Goal: Task Accomplishment & Management: Manage account settings

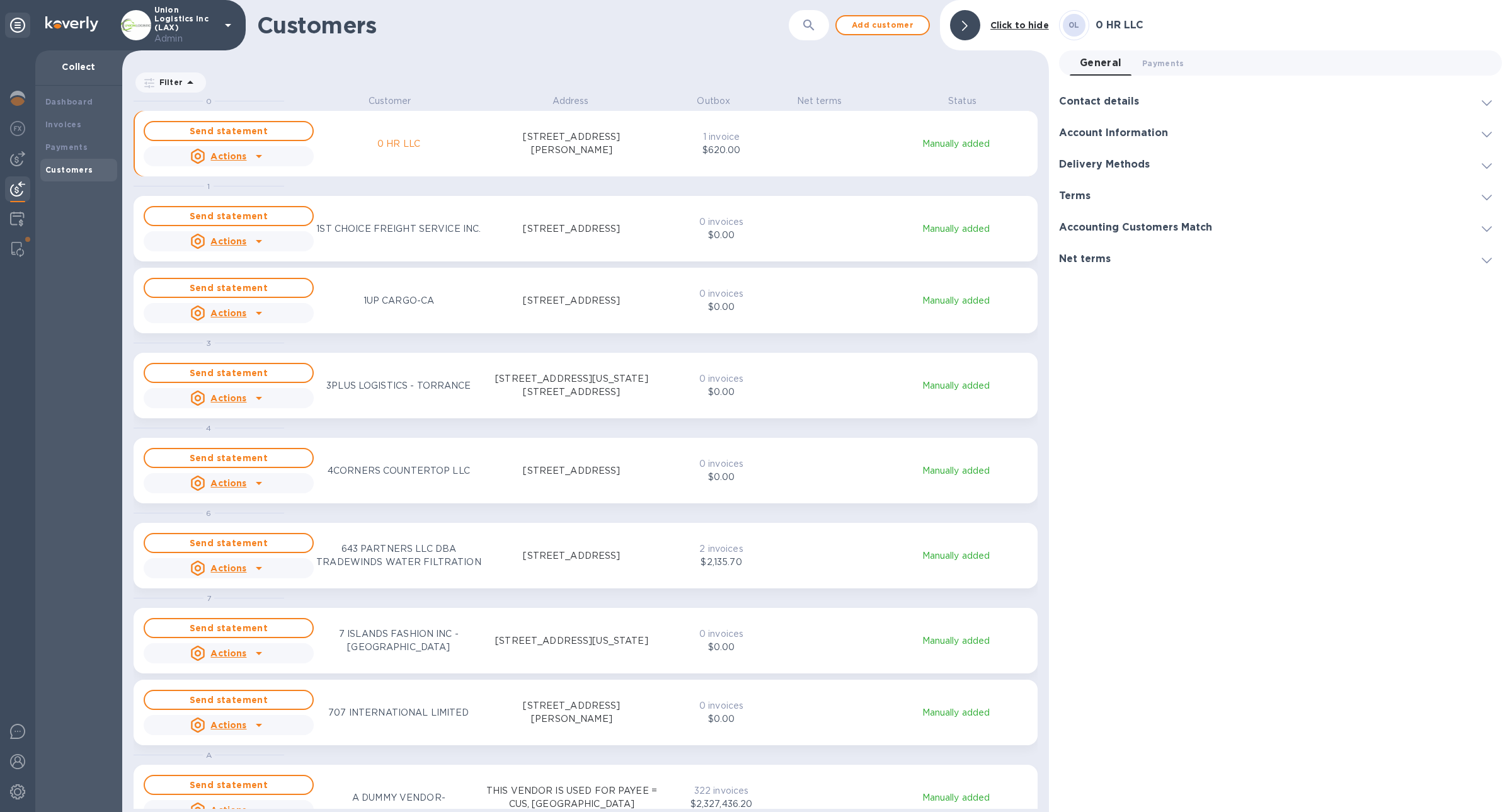
scroll to position [704, 921]
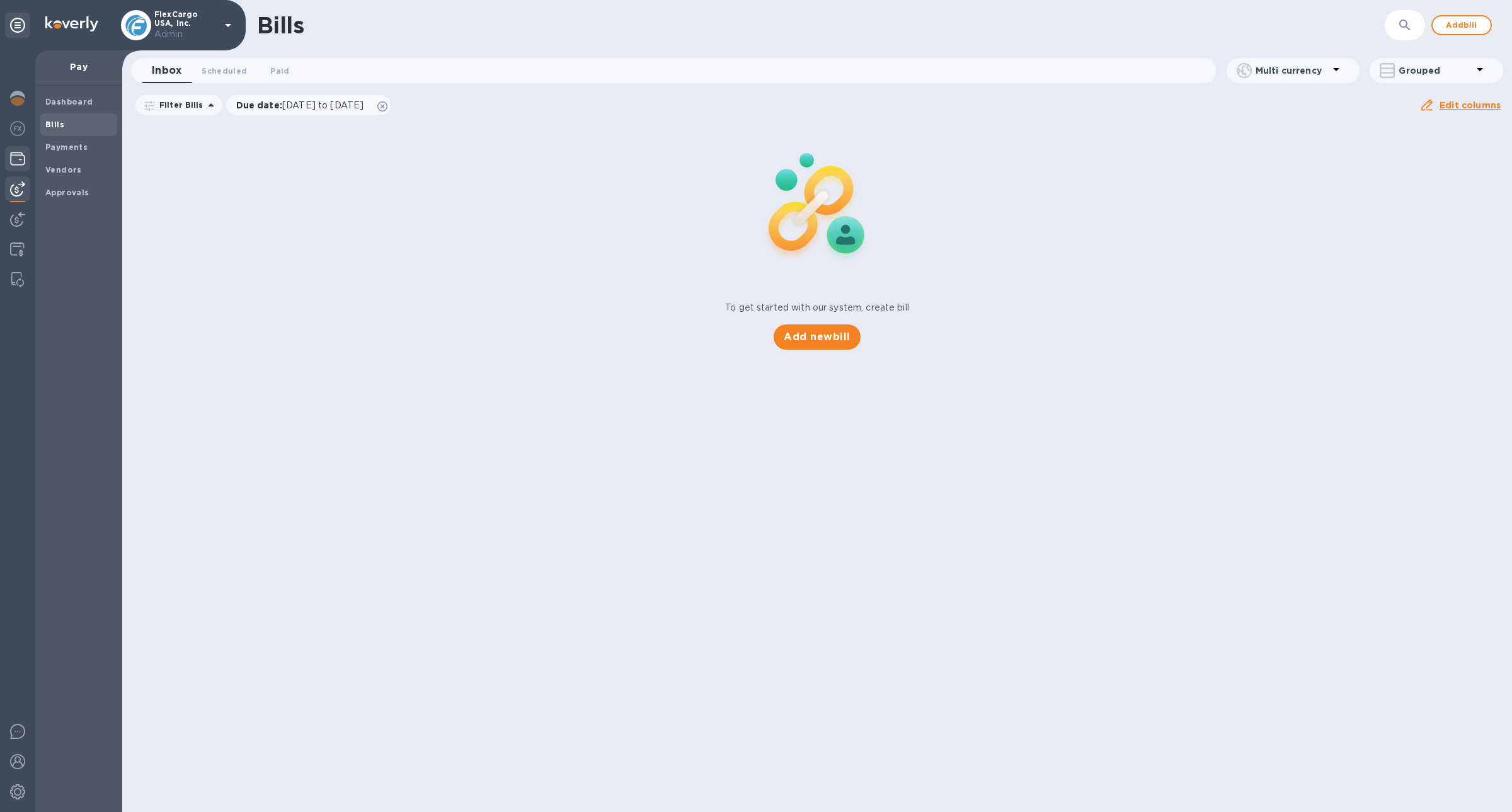
click at [15, 158] on img at bounding box center [18, 159] width 15 height 15
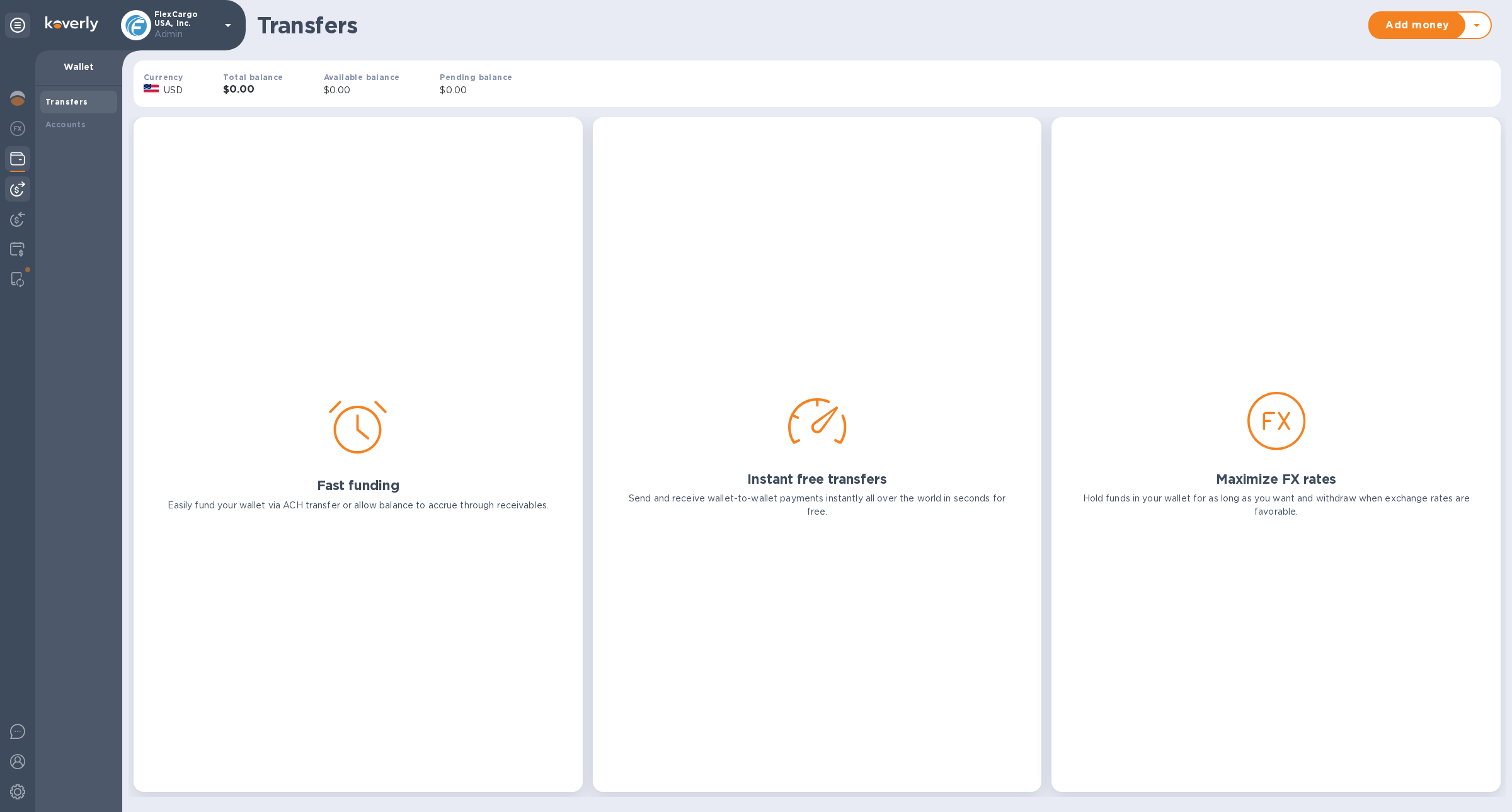
click at [15, 191] on img at bounding box center [18, 189] width 15 height 15
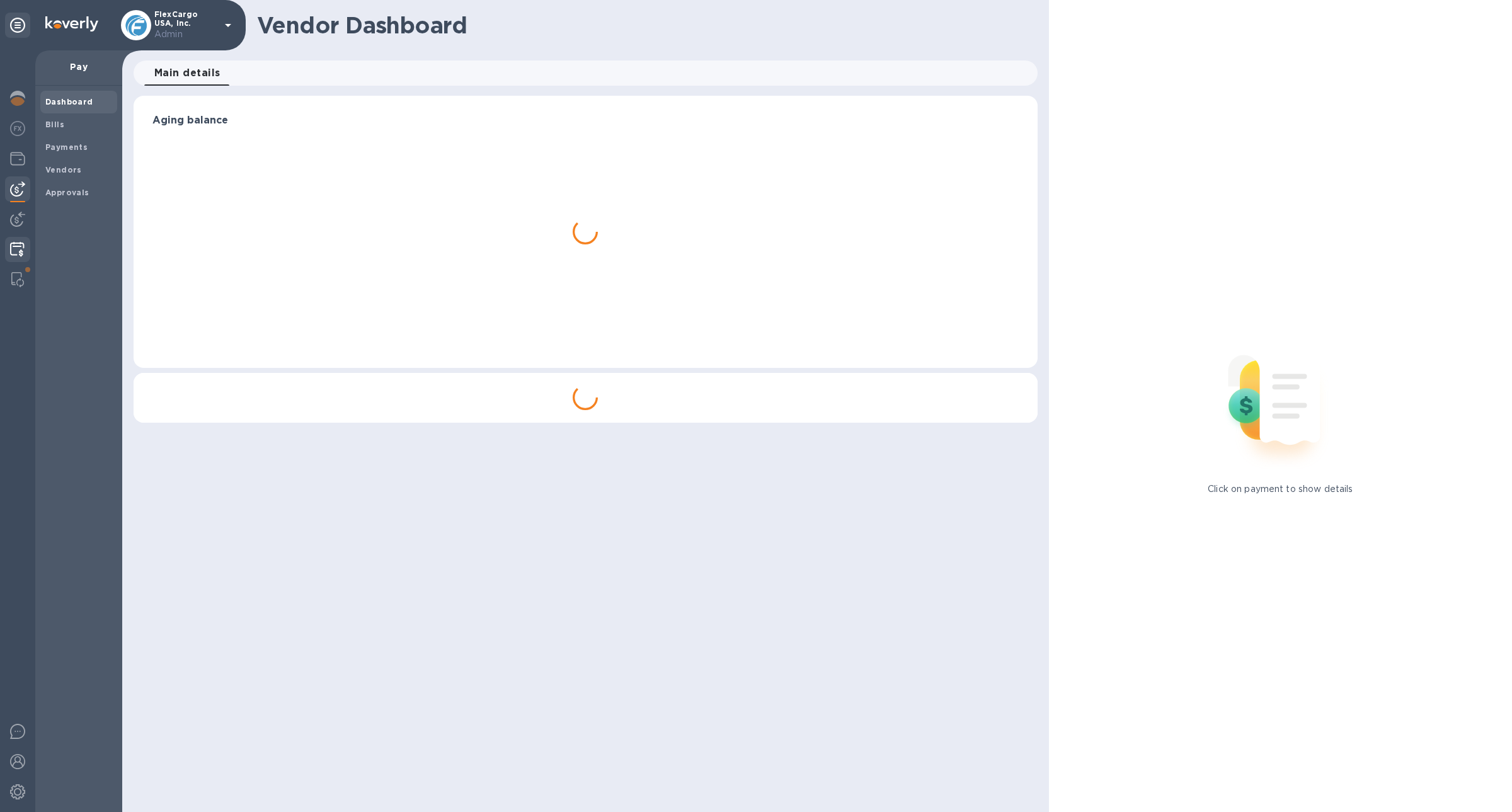
click at [14, 248] on img at bounding box center [17, 250] width 15 height 15
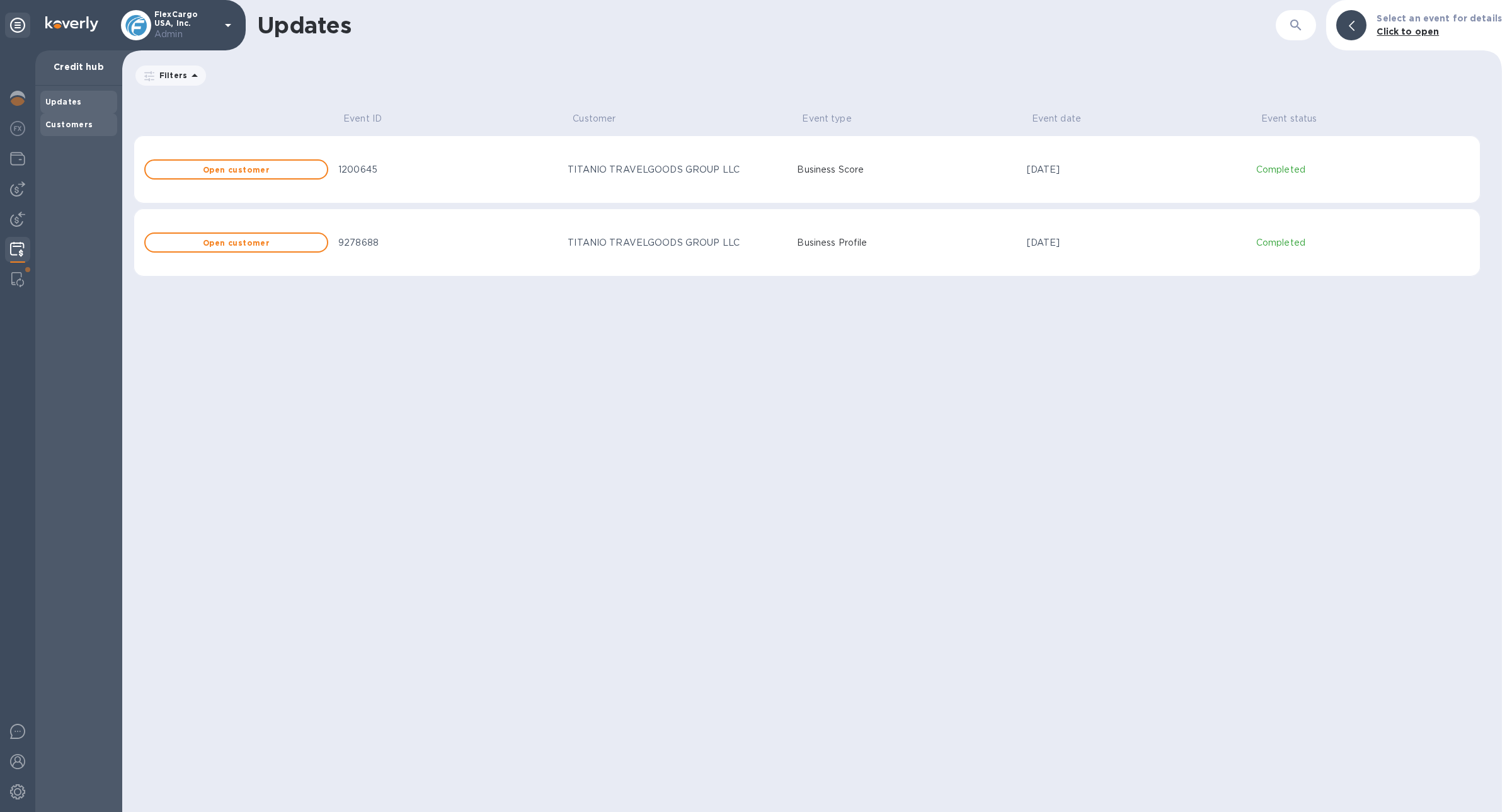
click at [64, 135] on div "Customers" at bounding box center [79, 125] width 77 height 22
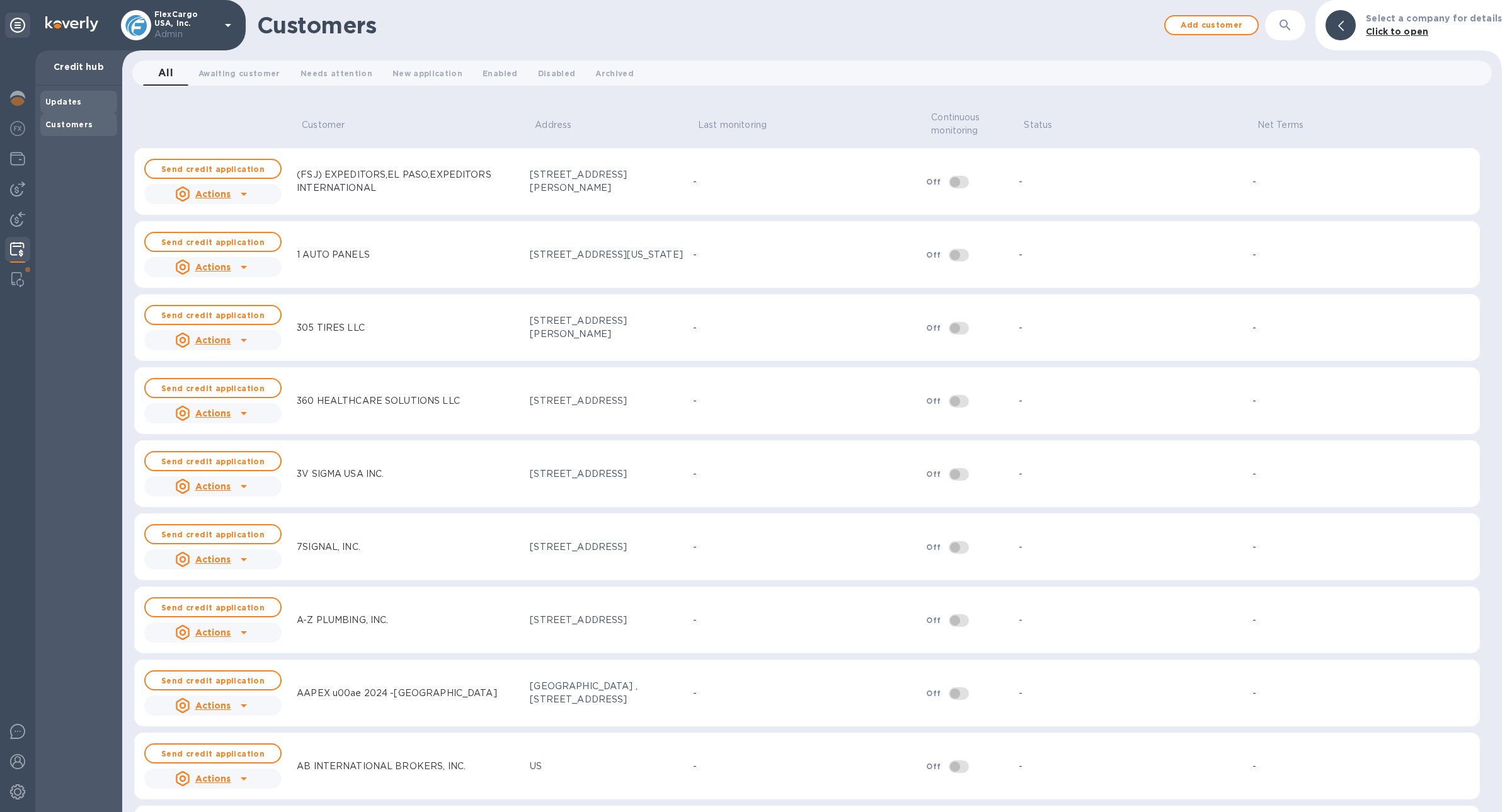
click at [60, 104] on b "Updates" at bounding box center [64, 102] width 36 height 9
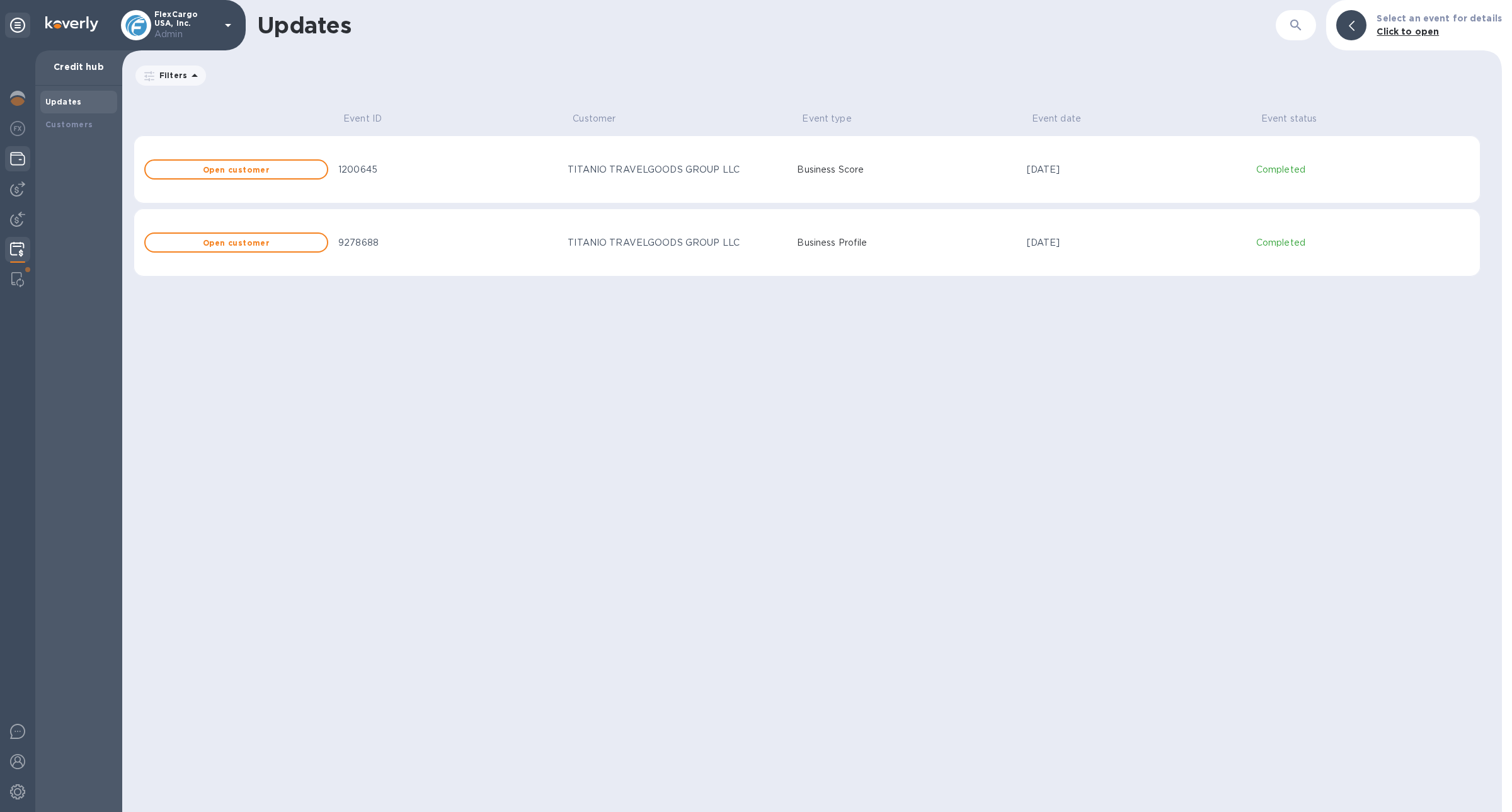
click at [15, 155] on img at bounding box center [18, 159] width 15 height 15
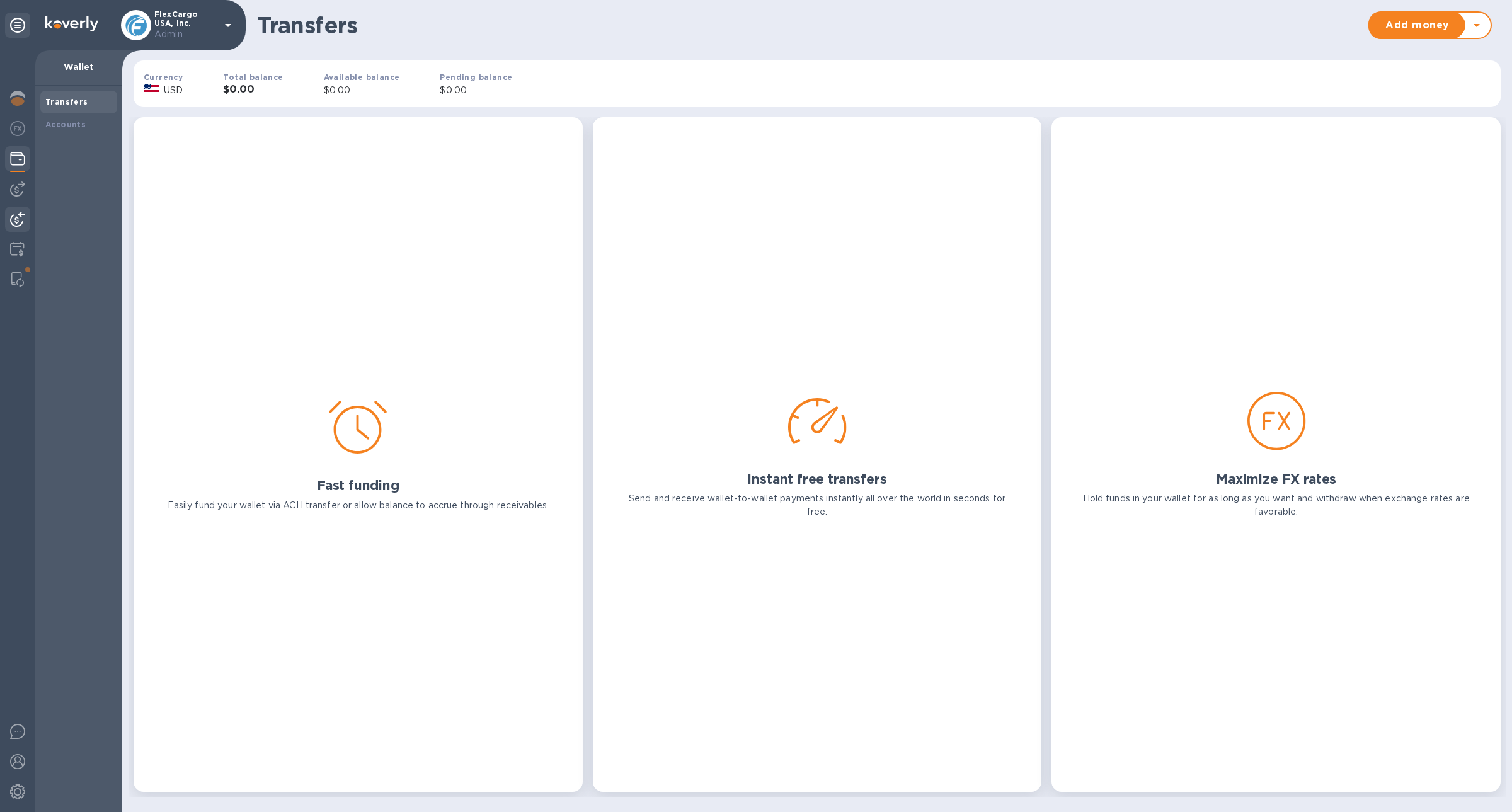
click at [13, 219] on img at bounding box center [18, 219] width 15 height 15
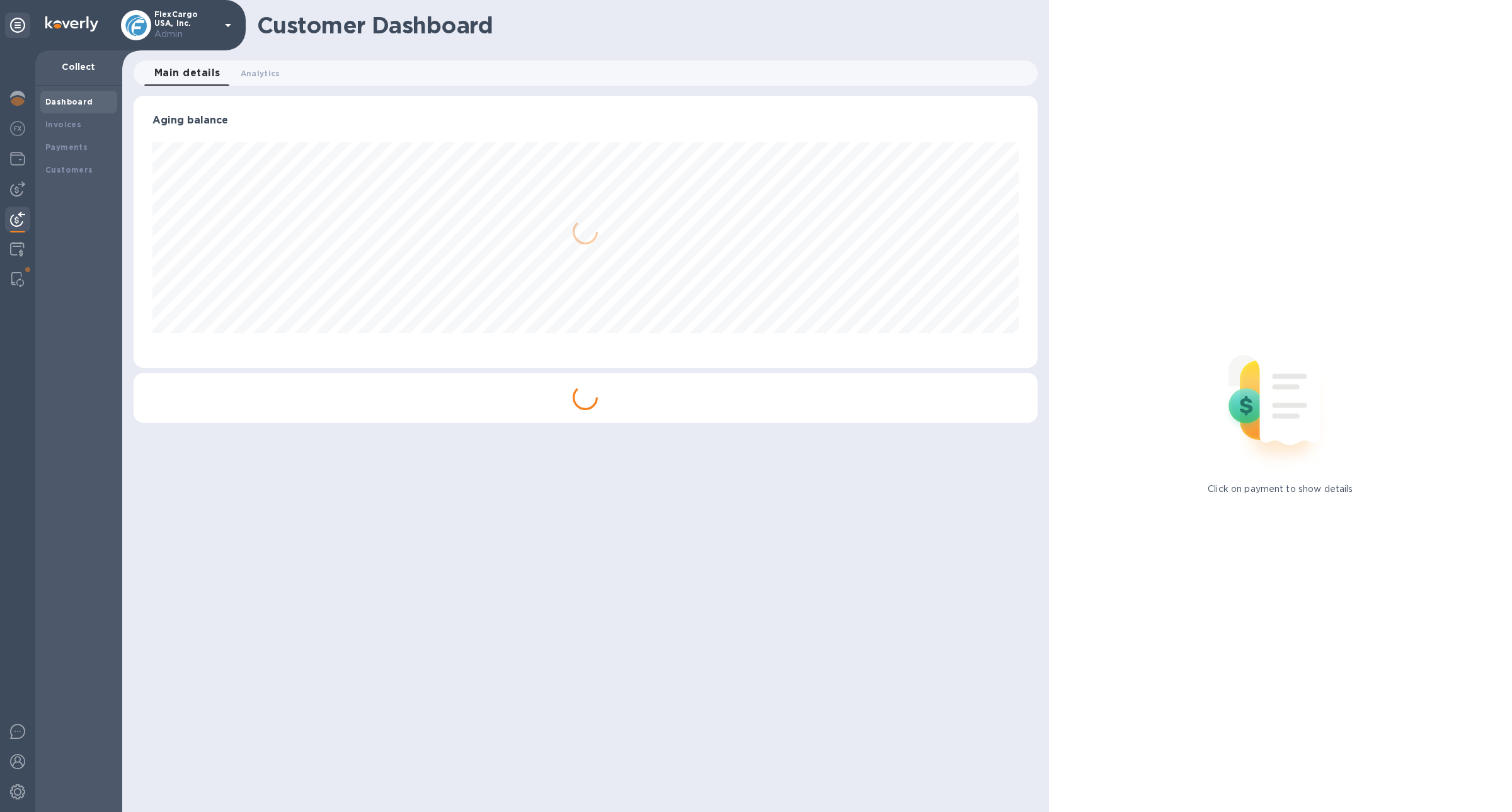
scroll to position [272, 903]
click at [82, 136] on div "Payments" at bounding box center [79, 147] width 77 height 22
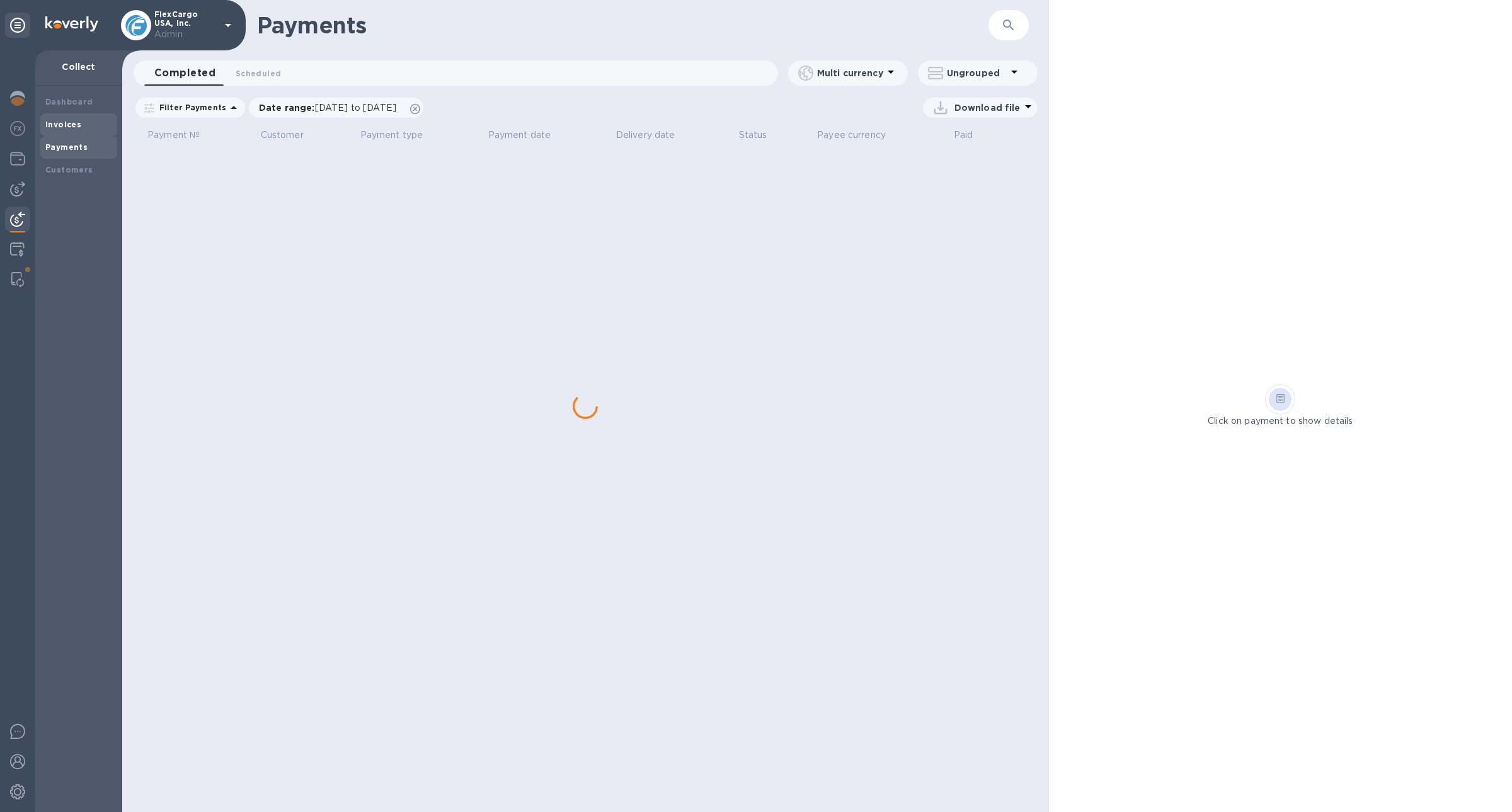
click at [80, 133] on div "Invoices" at bounding box center [79, 125] width 77 height 22
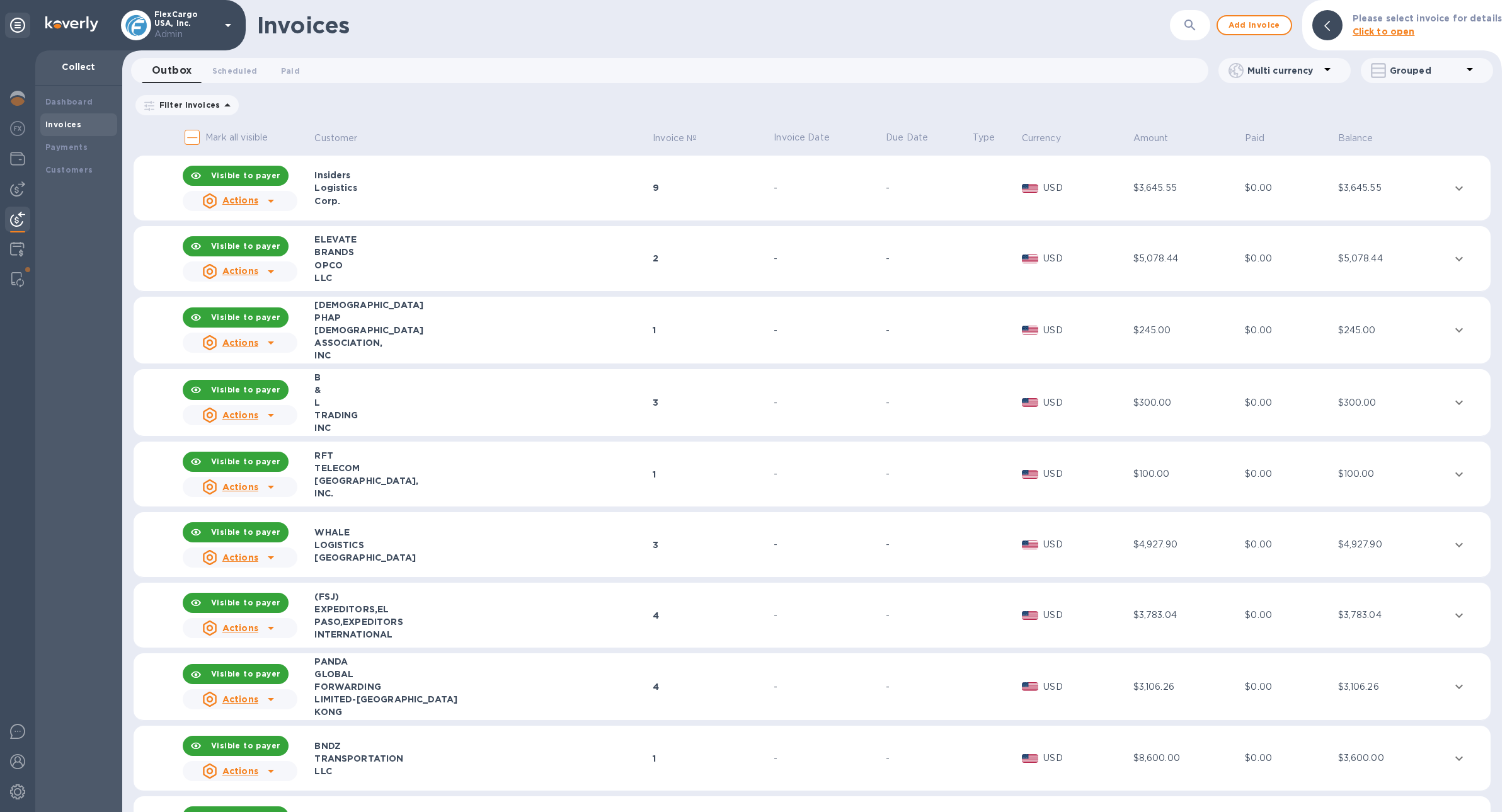
click at [1041, 204] on td "USD" at bounding box center [1075, 188] width 111 height 66
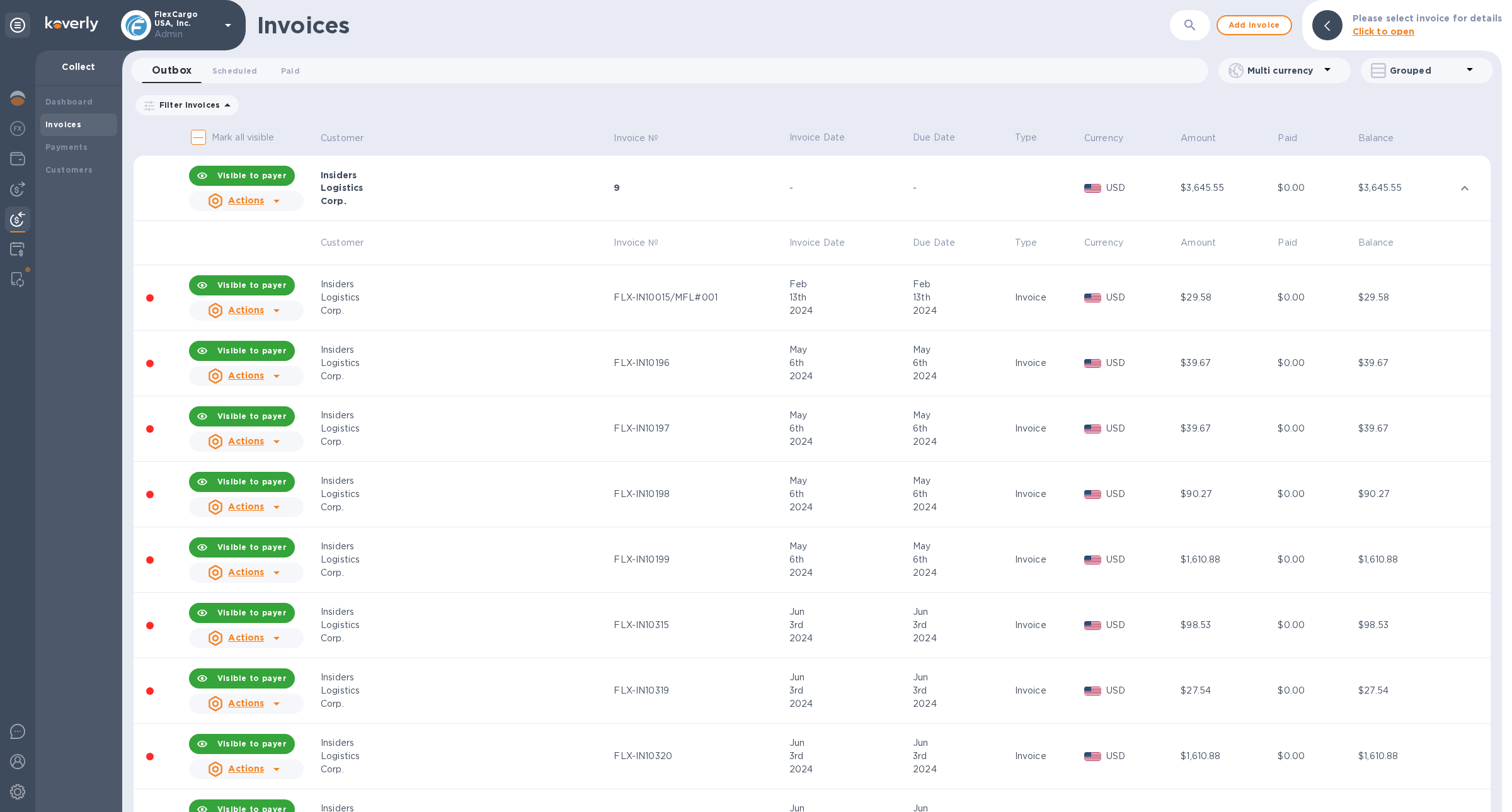
click at [1042, 210] on td at bounding box center [1047, 188] width 69 height 66
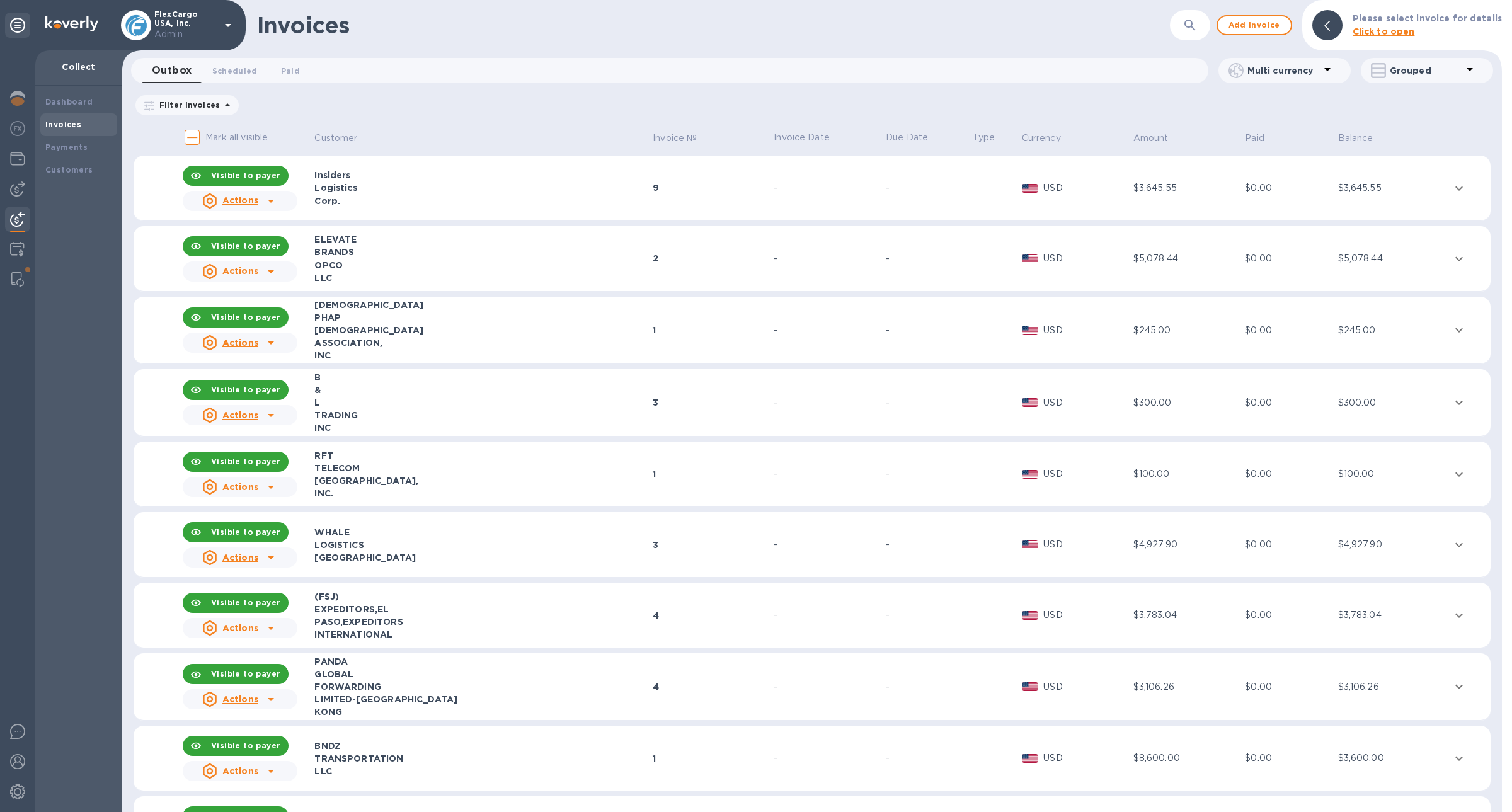
click at [1043, 332] on p "USD" at bounding box center [1086, 330] width 85 height 13
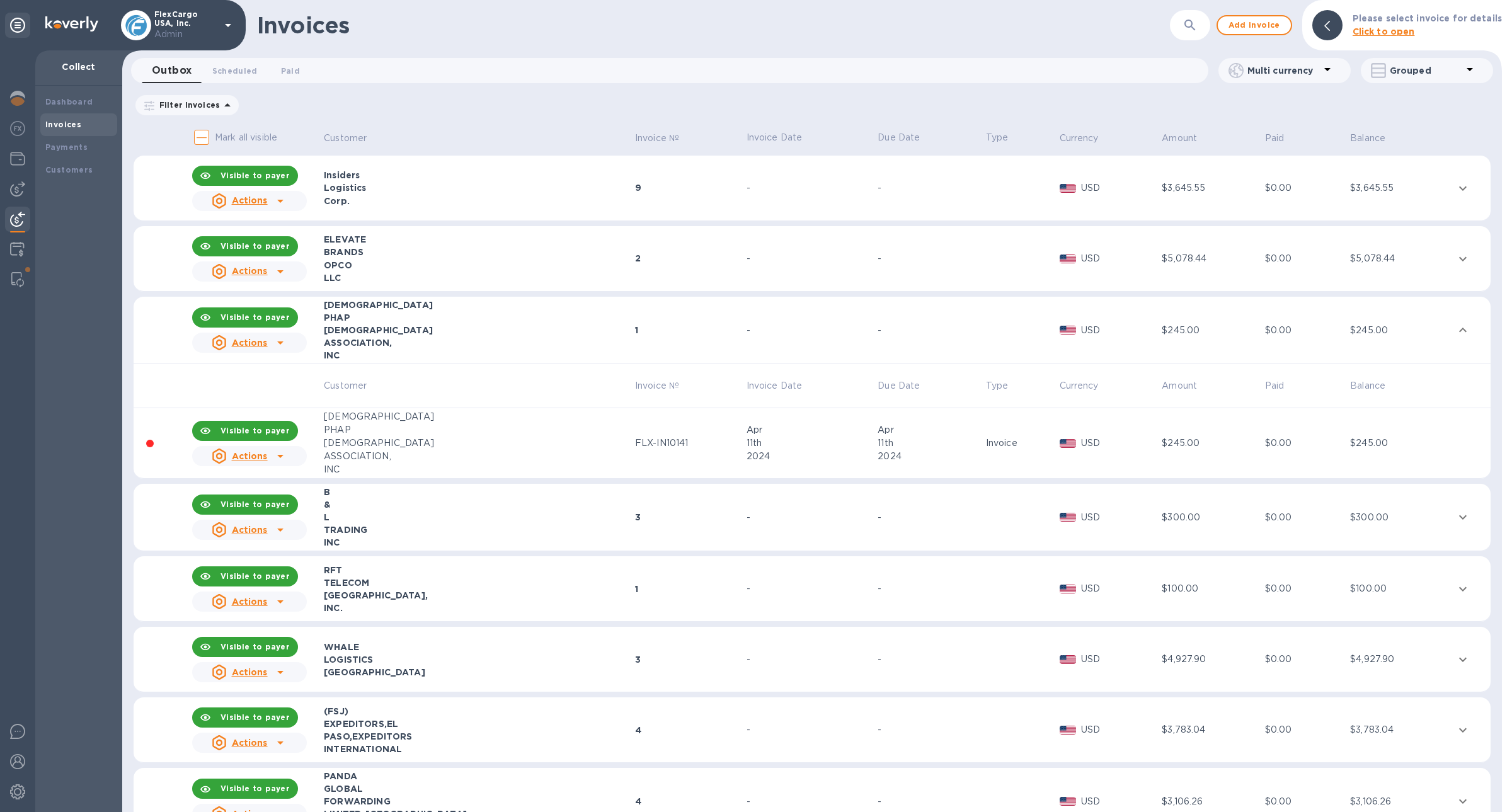
click at [290, 454] on div "Actions" at bounding box center [249, 456] width 120 height 25
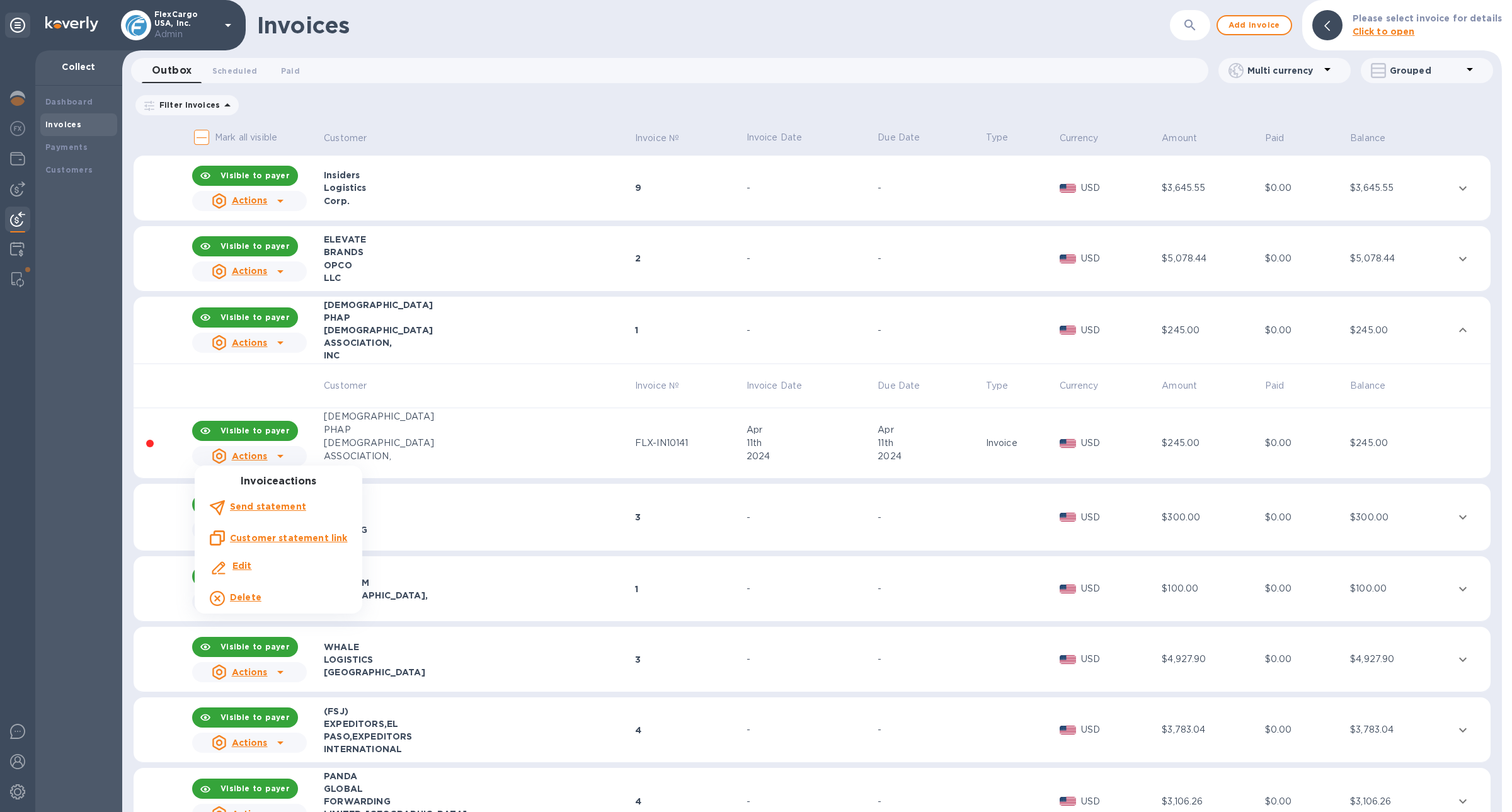
click at [303, 544] on p "Customer statement link" at bounding box center [288, 538] width 117 height 13
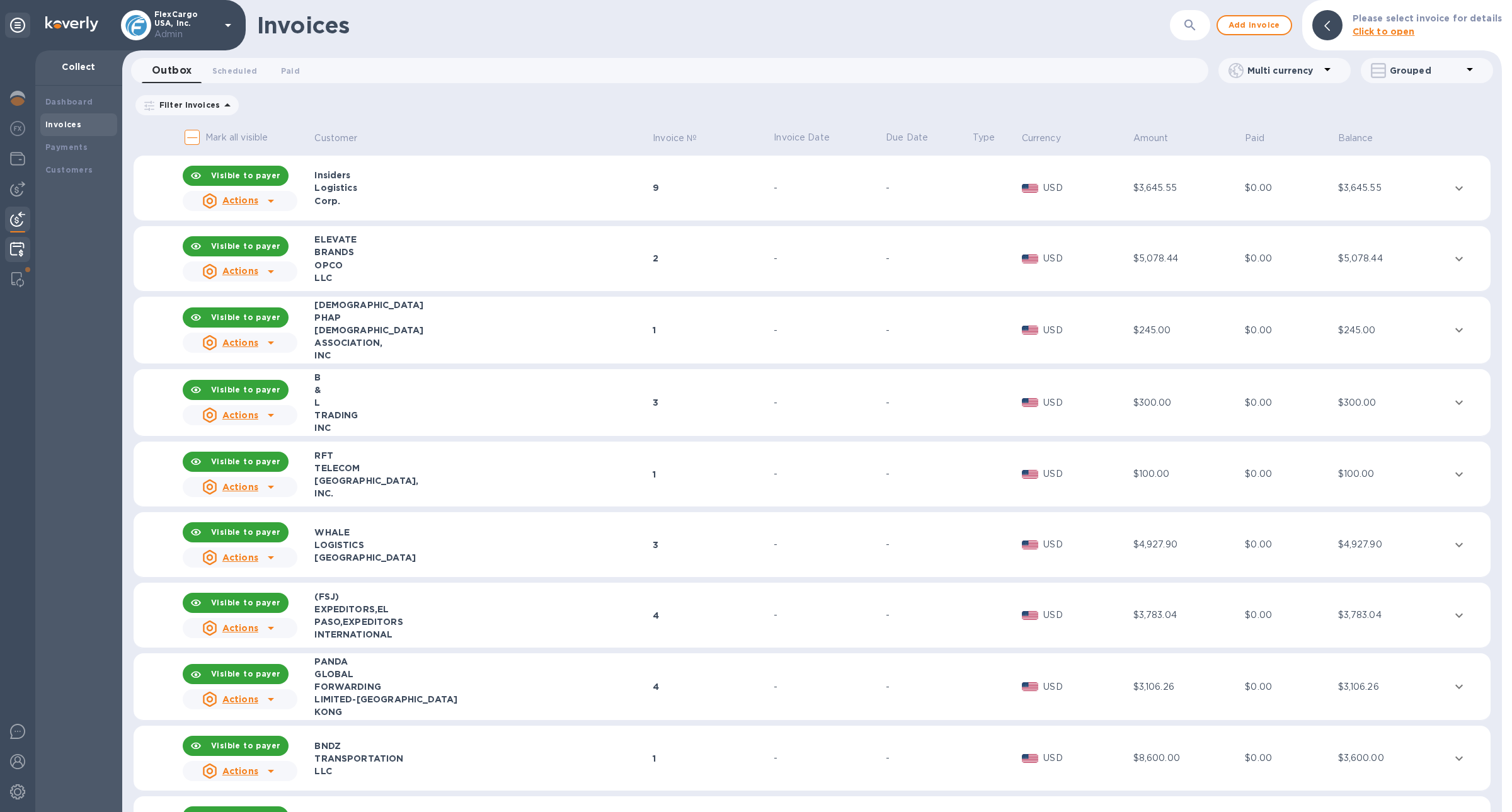
click at [18, 246] on img at bounding box center [17, 250] width 15 height 15
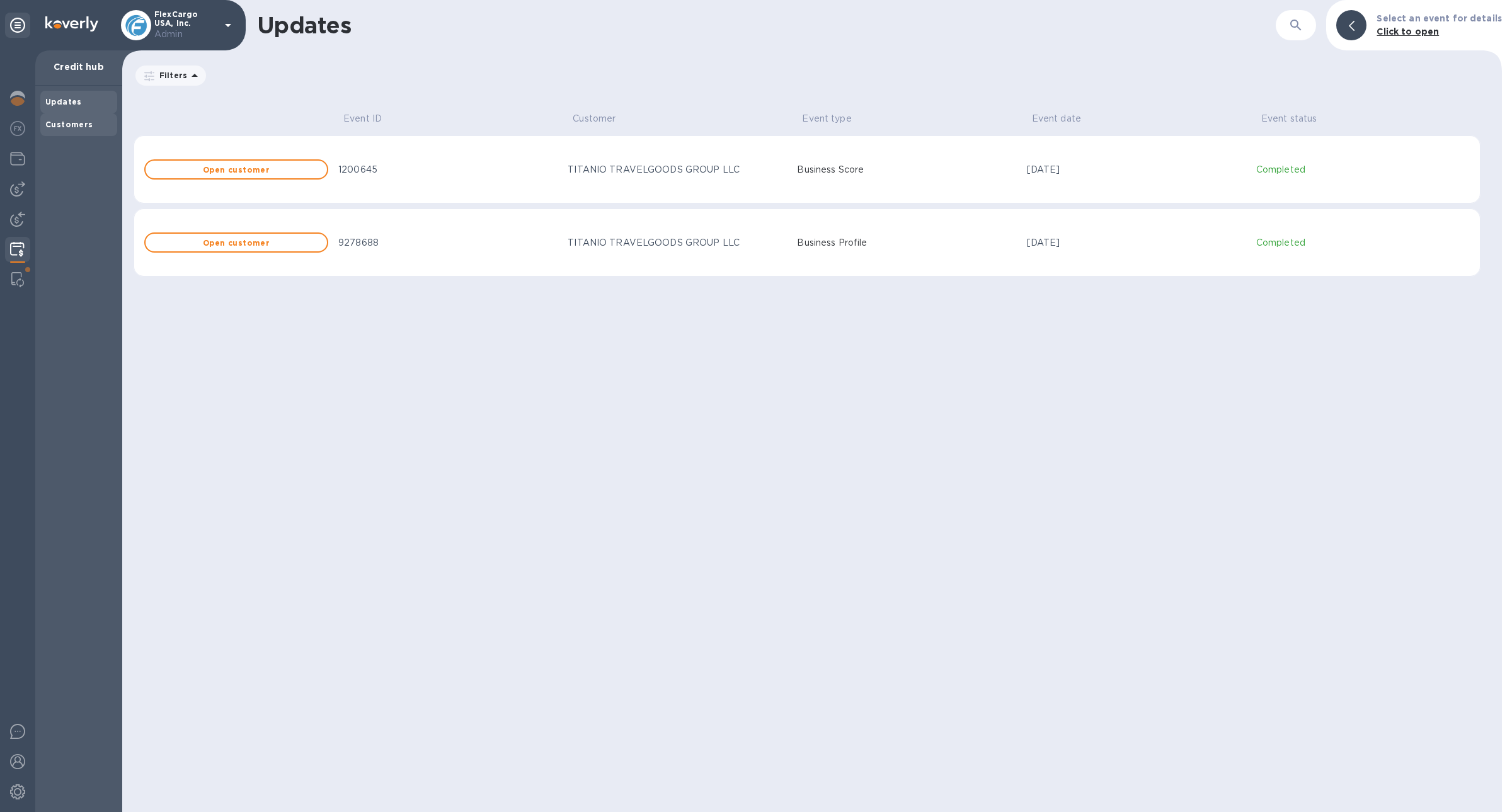
click at [69, 128] on b "Customers" at bounding box center [69, 124] width 48 height 9
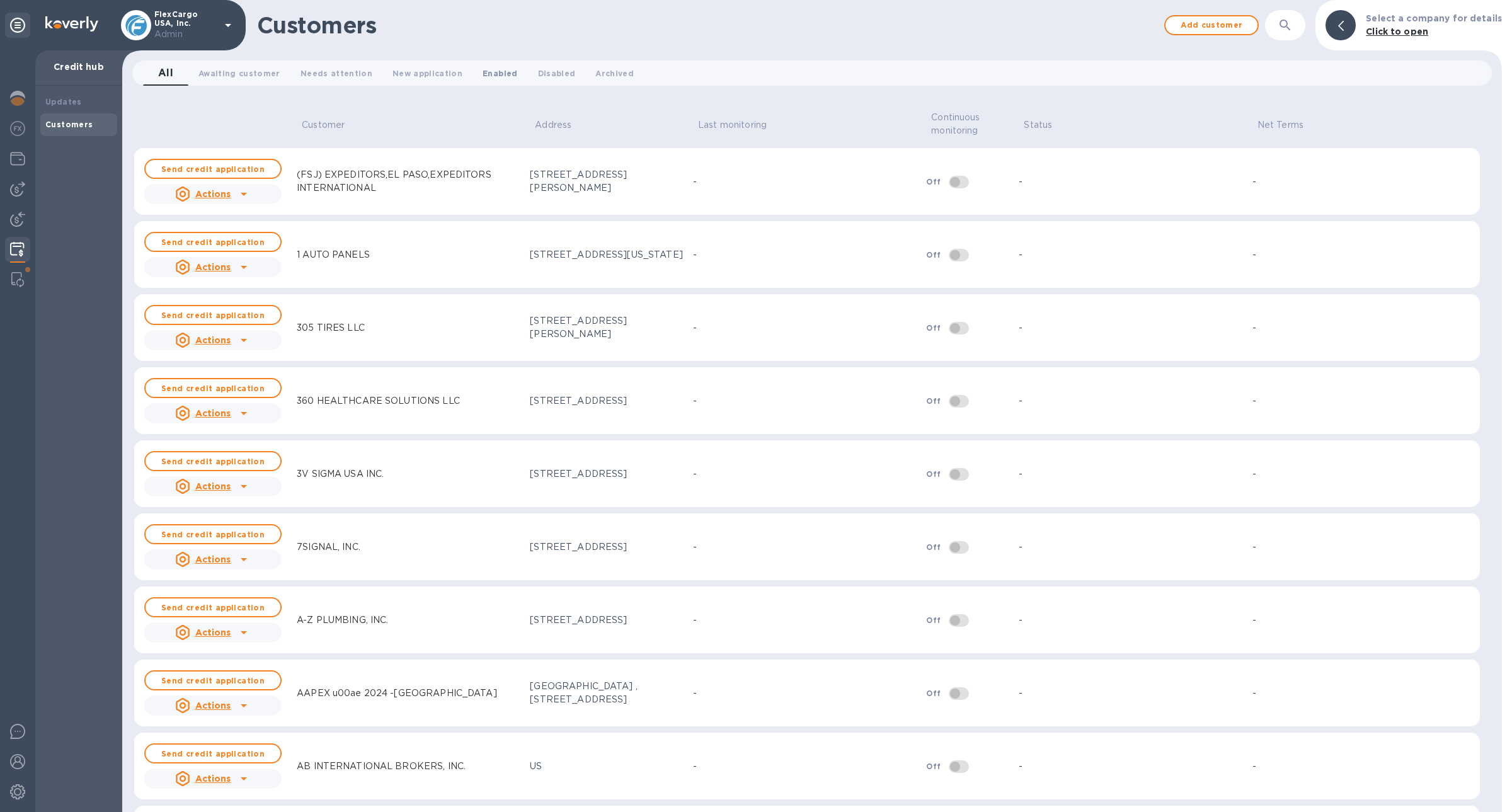
click at [482, 76] on span "Enabled 0" at bounding box center [499, 73] width 34 height 13
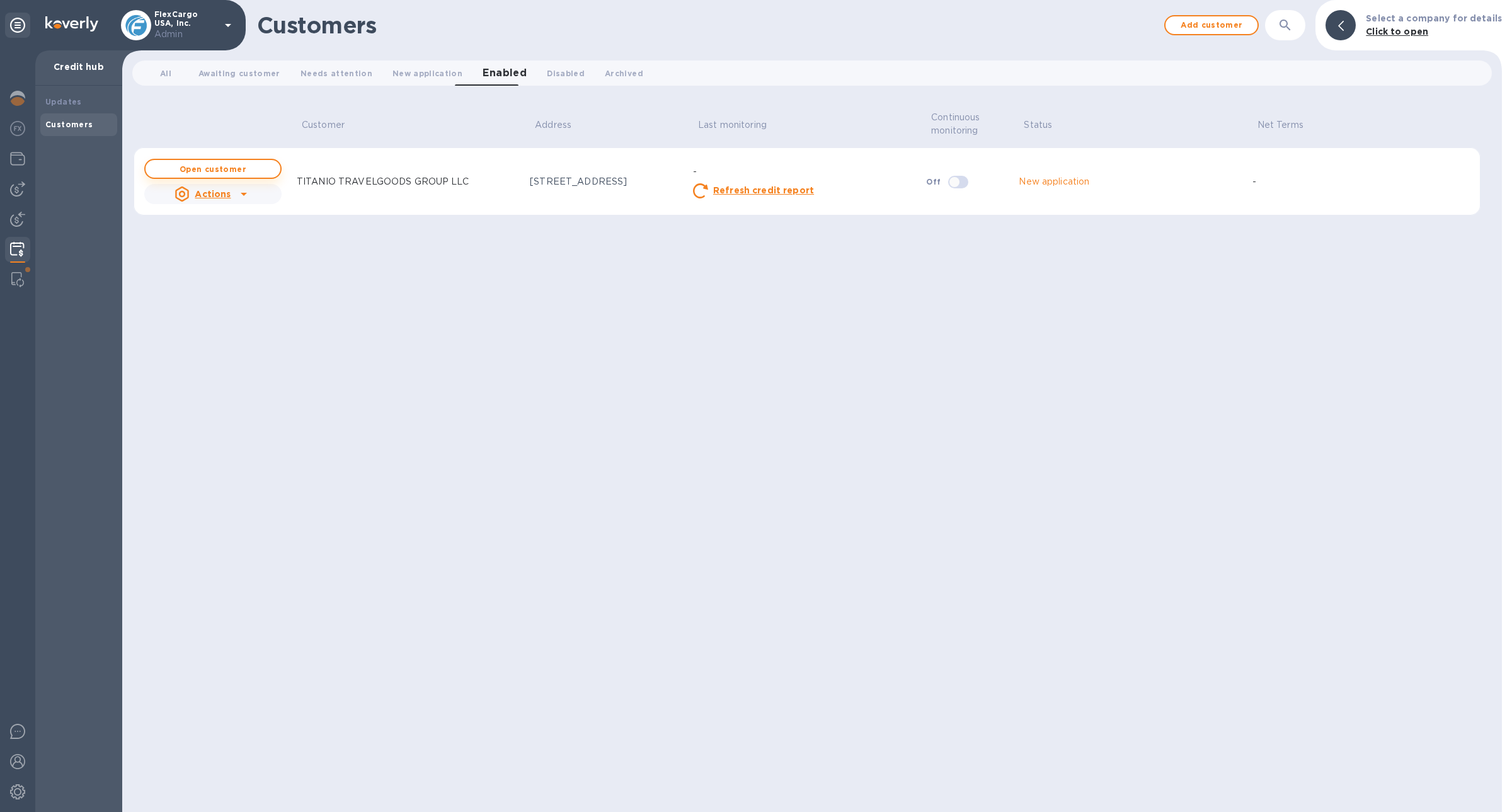
click at [253, 169] on span "Open customer" at bounding box center [213, 169] width 115 height 8
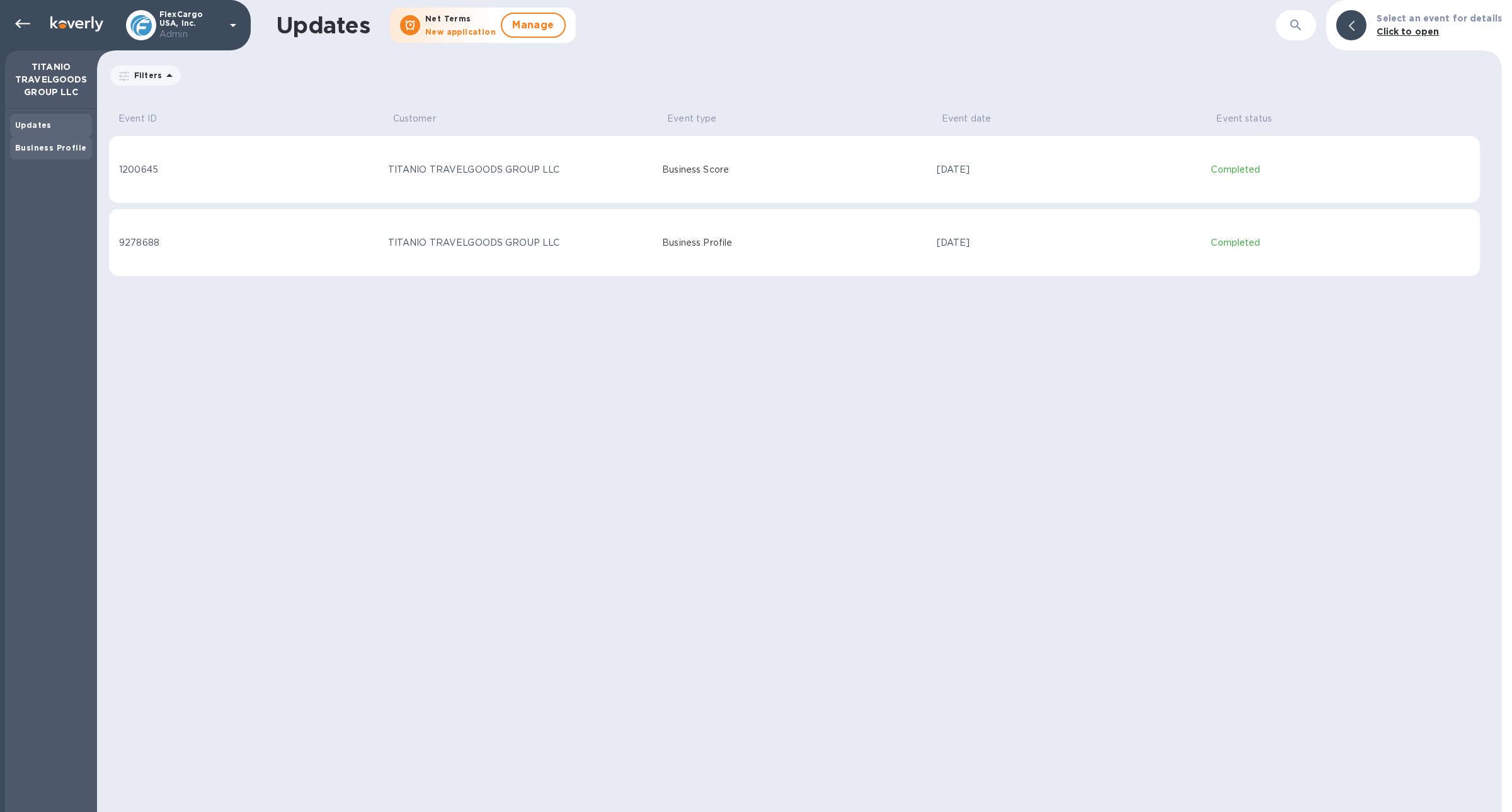
click at [52, 148] on b "Business Profile" at bounding box center [51, 147] width 71 height 9
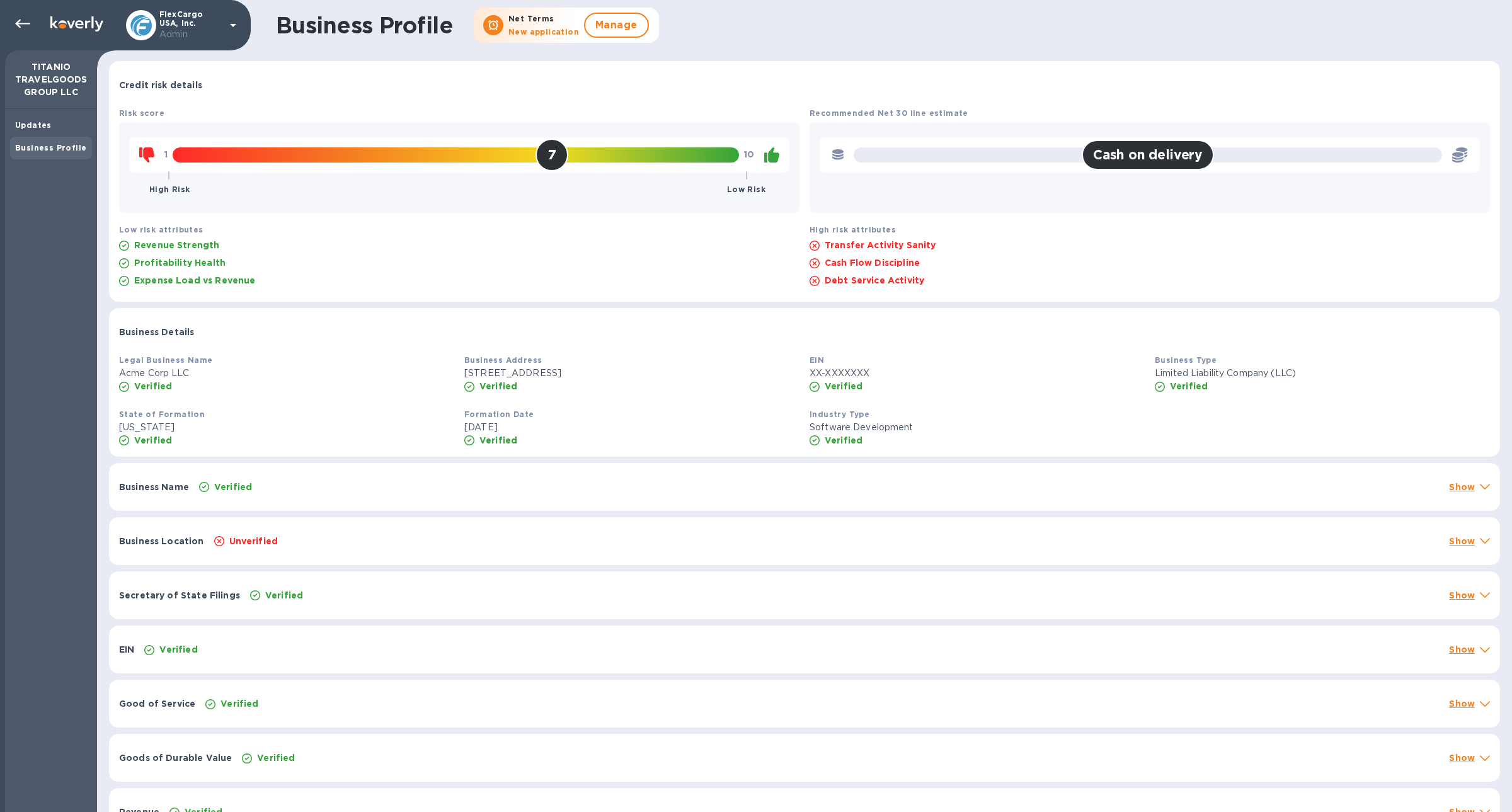
scroll to position [346, 0]
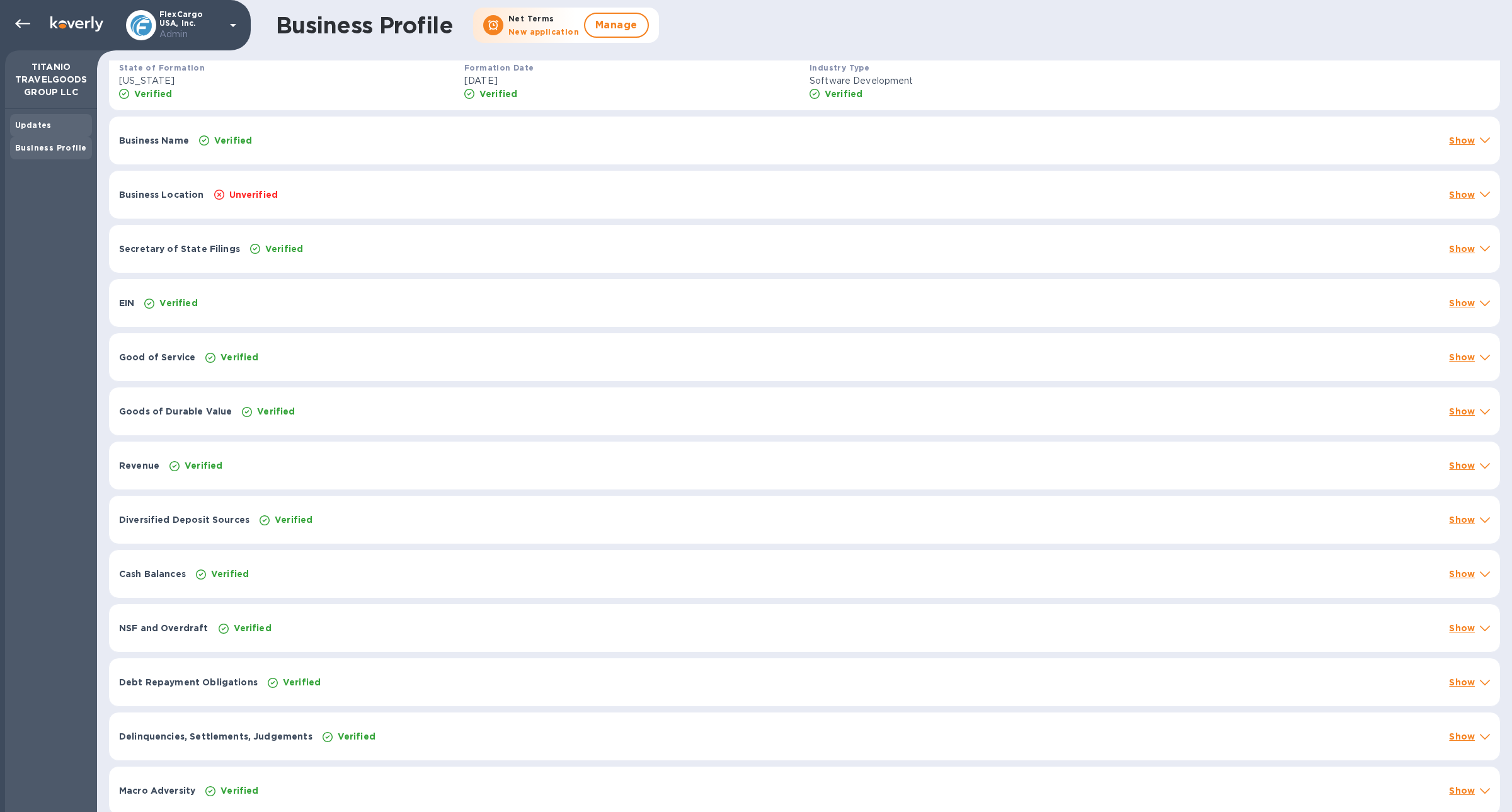
click at [37, 129] on b "Updates" at bounding box center [34, 125] width 36 height 9
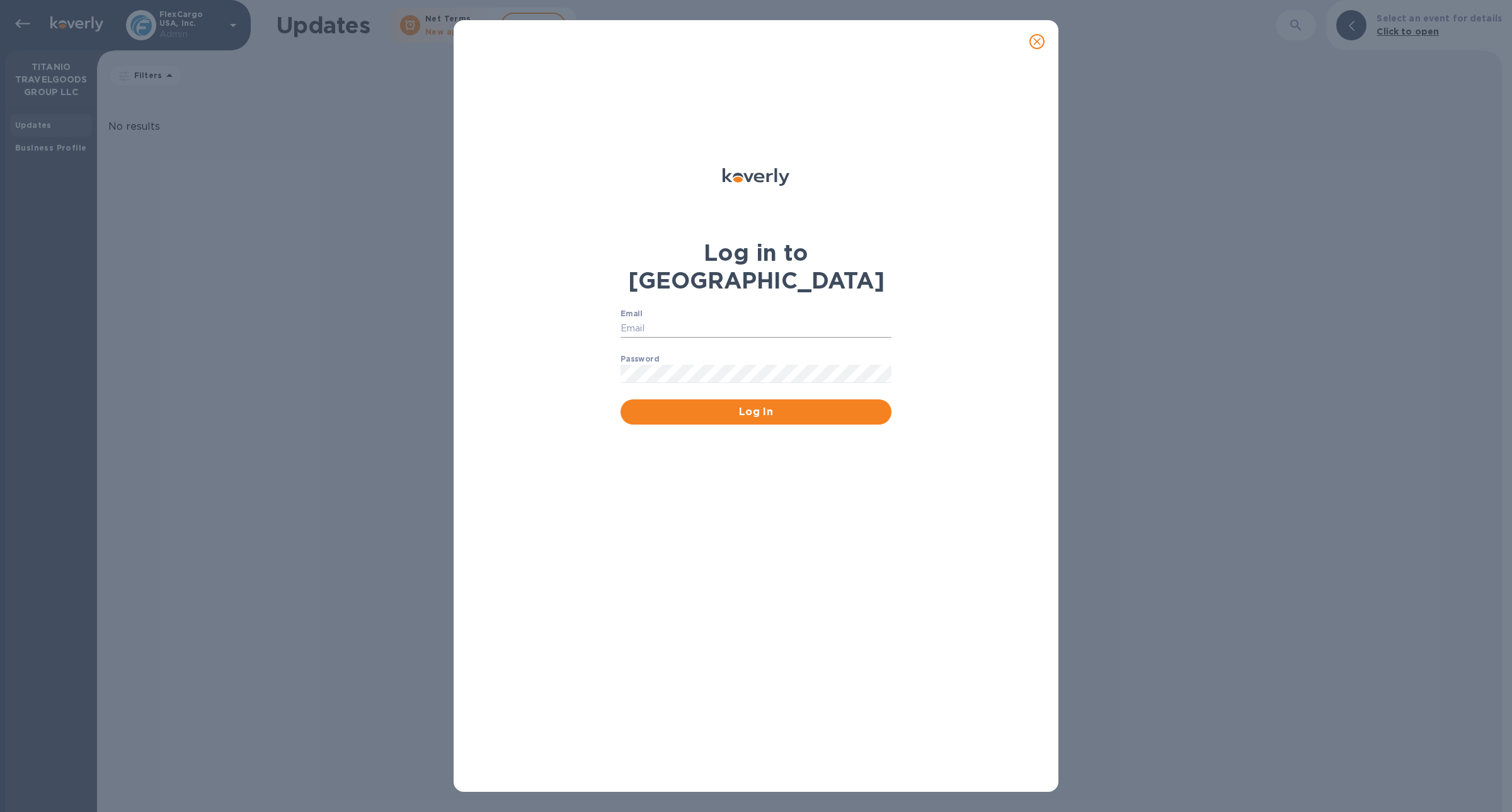
type input "mike@koverly.com"
click at [1035, 49] on button "close" at bounding box center [1037, 41] width 30 height 30
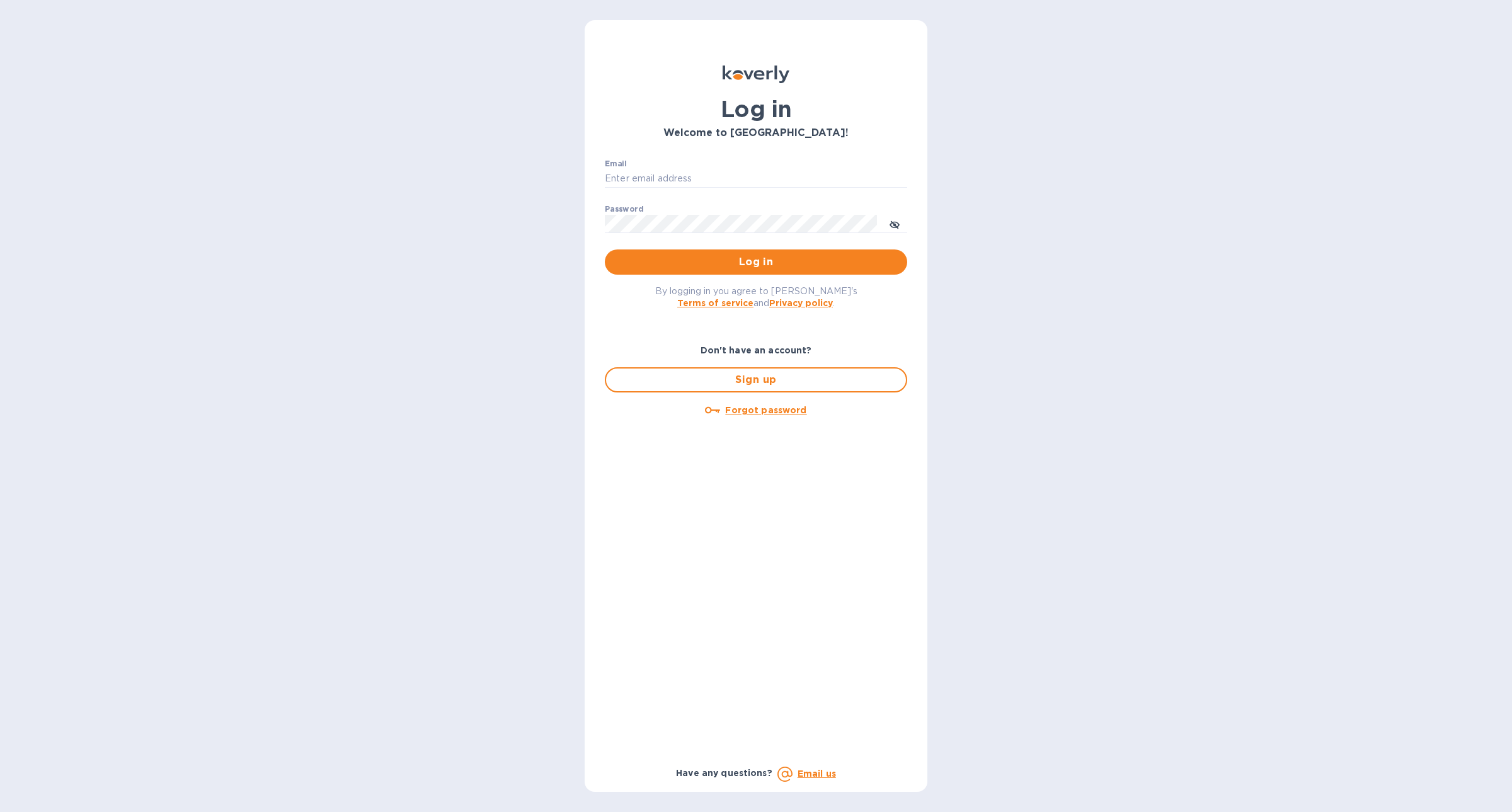
type input "mike@koverly.com"
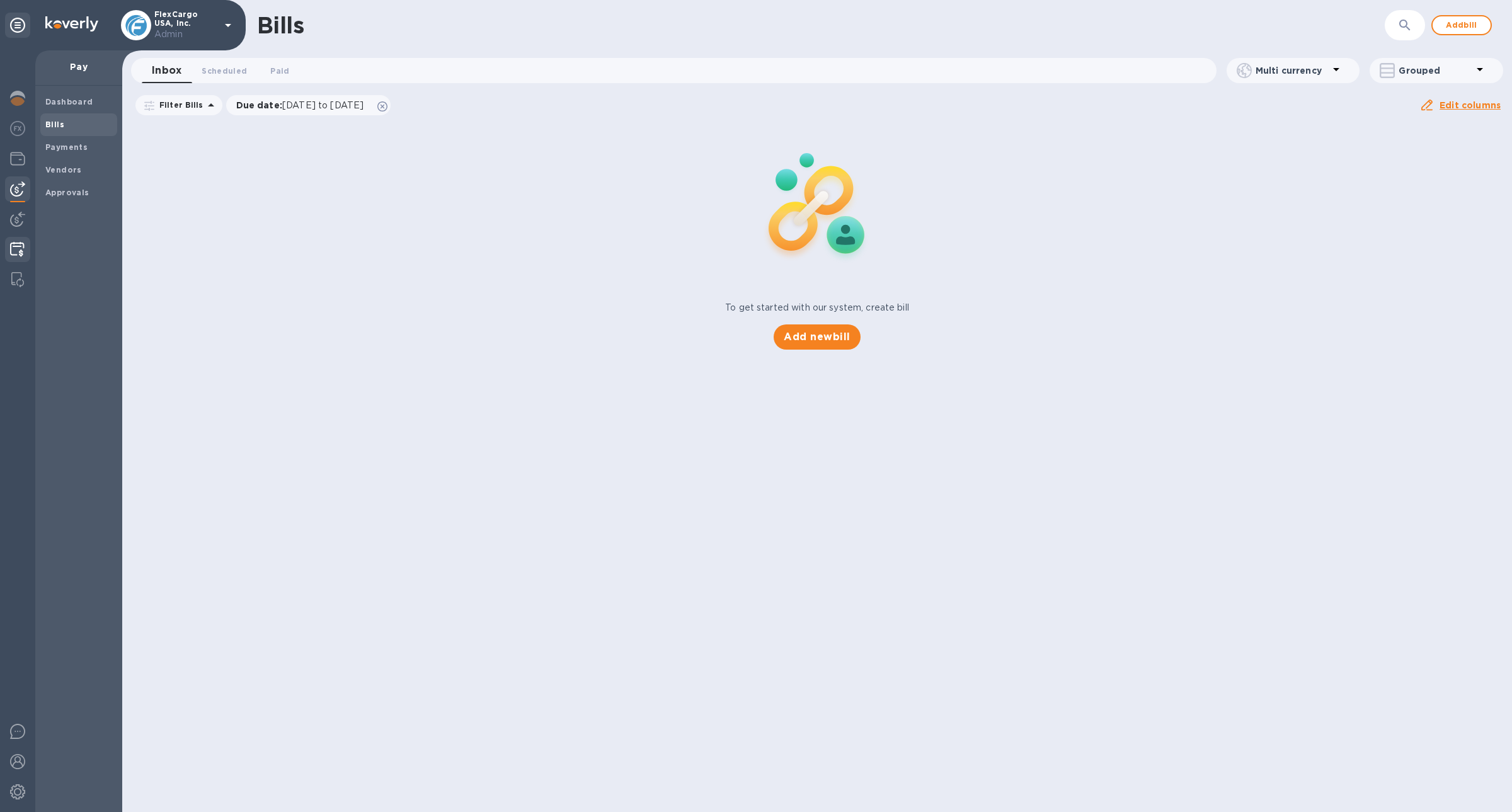
click at [15, 240] on div at bounding box center [17, 251] width 24 height 28
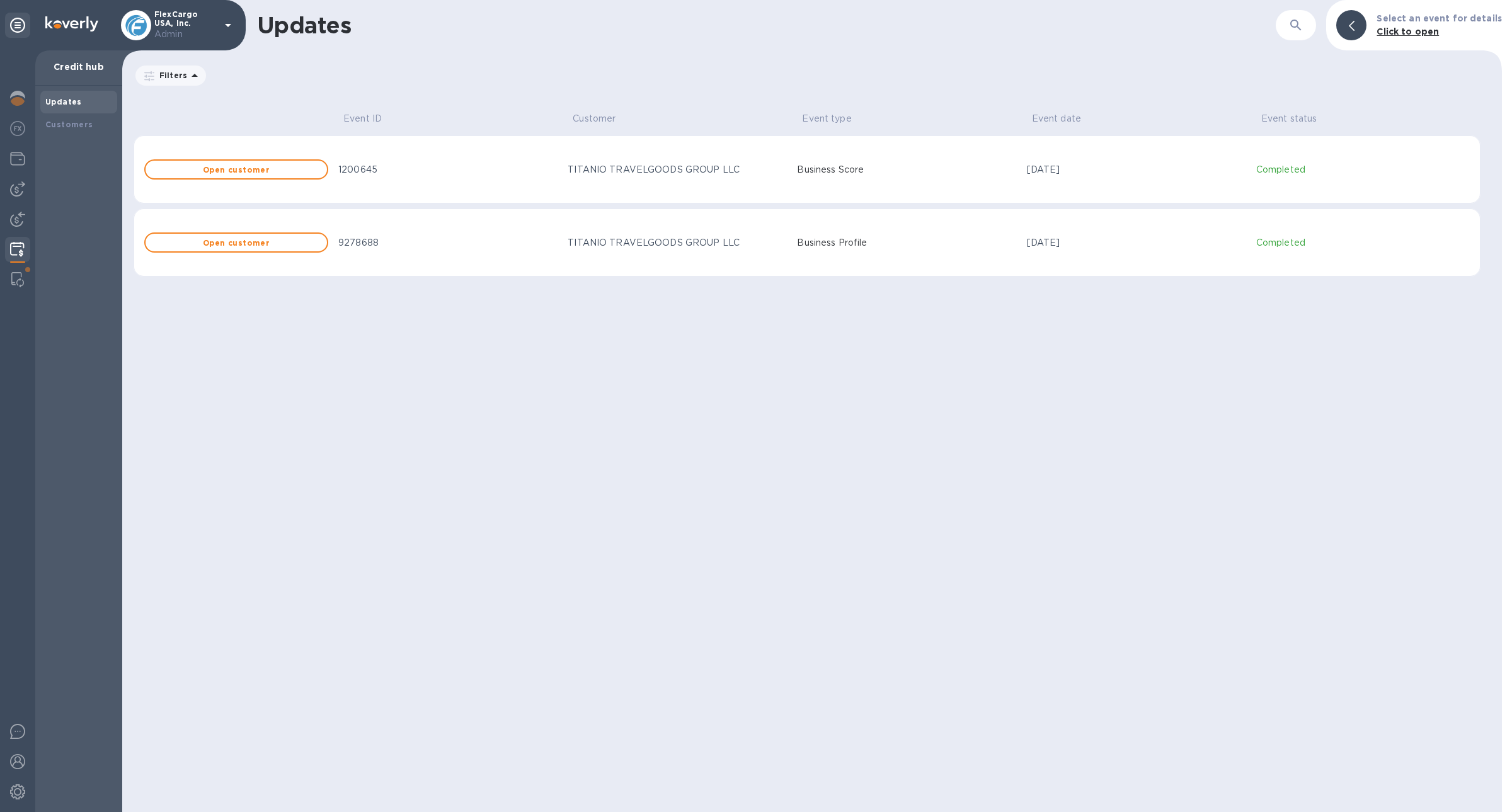
click at [87, 110] on div "Updates" at bounding box center [79, 102] width 77 height 22
click at [46, 122] on b "Customers" at bounding box center [69, 124] width 48 height 9
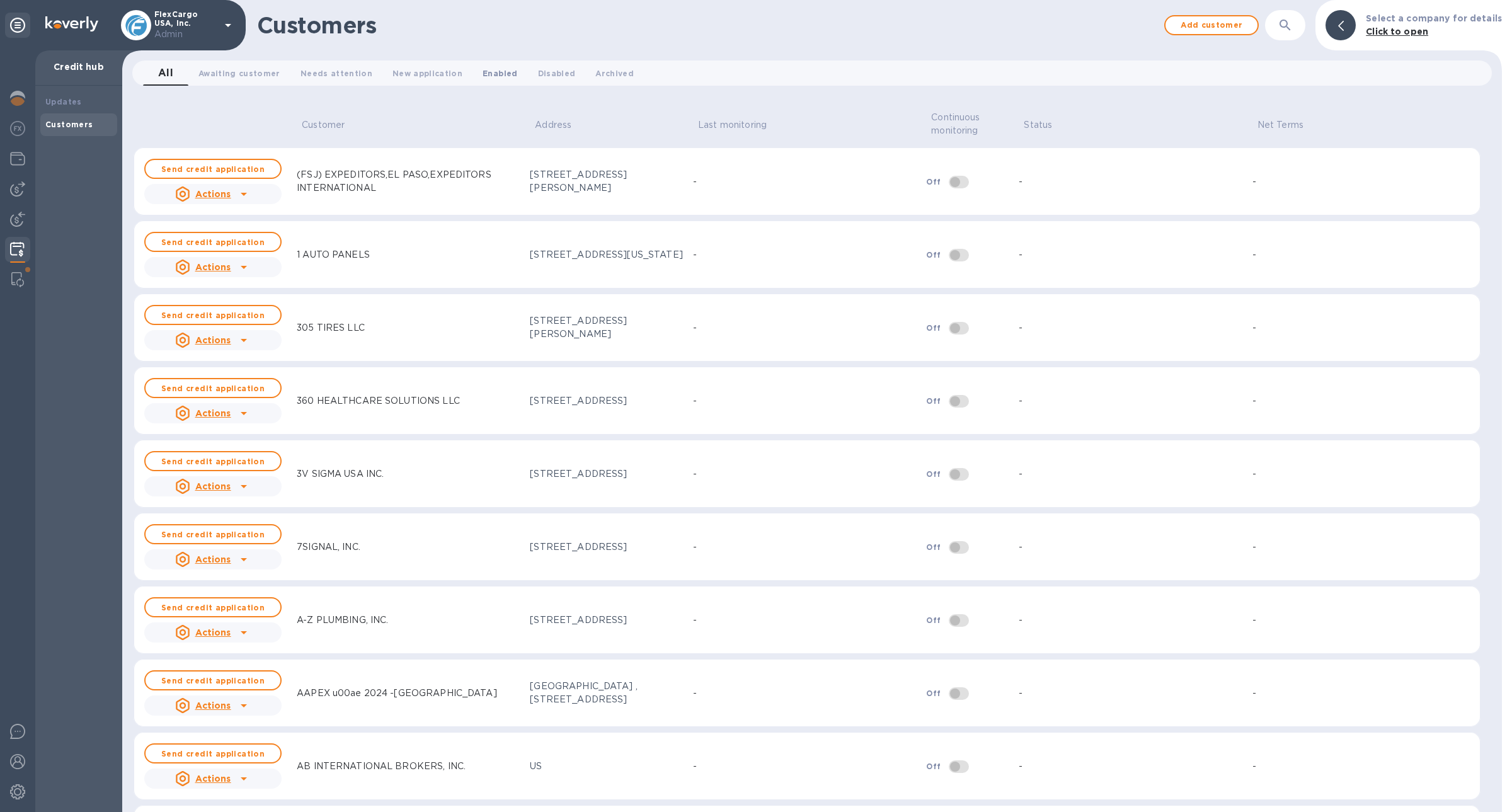
click at [482, 74] on span "Enabled 0" at bounding box center [499, 73] width 34 height 13
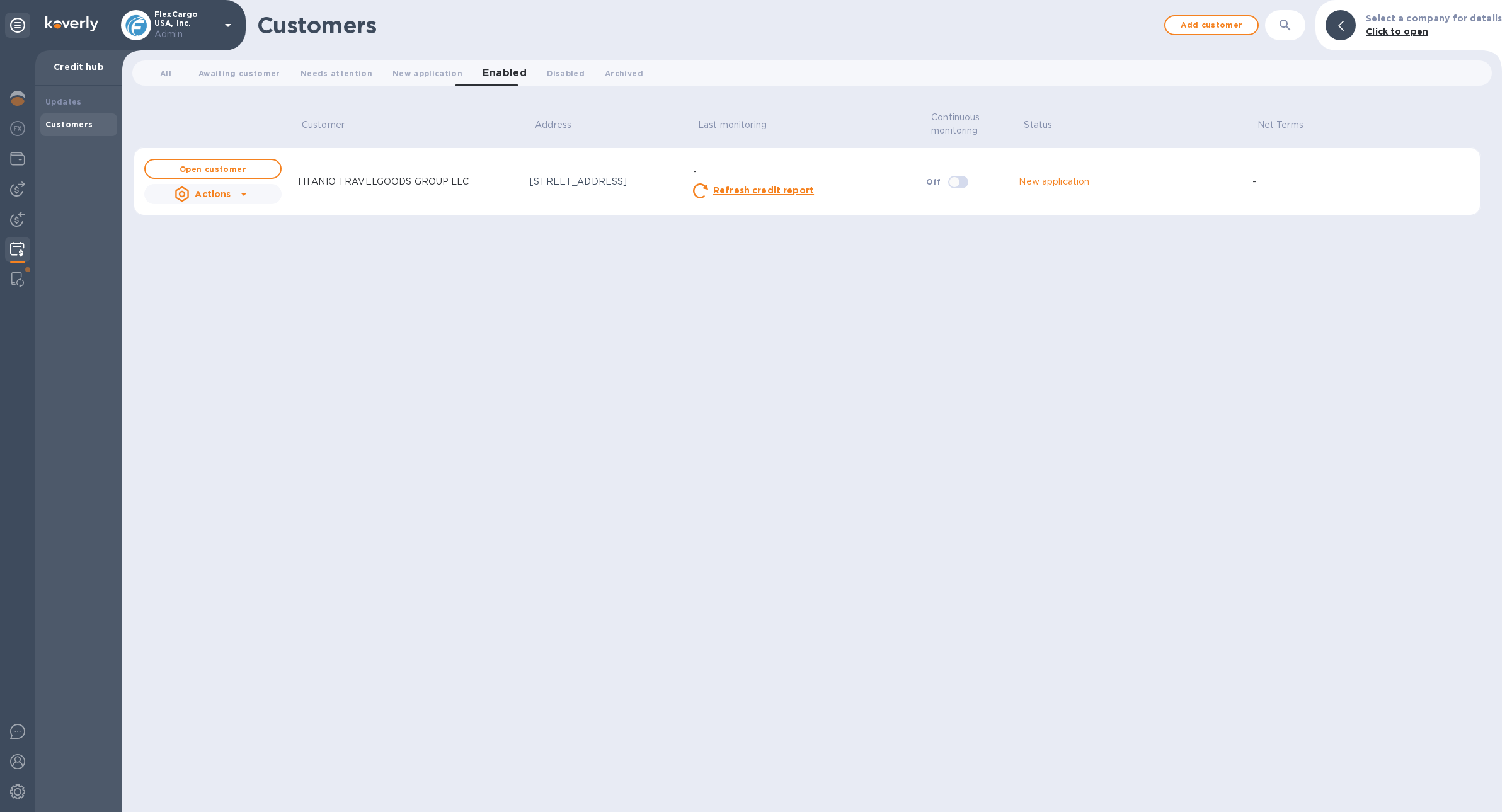
click at [201, 198] on u "Actions" at bounding box center [212, 194] width 36 height 10
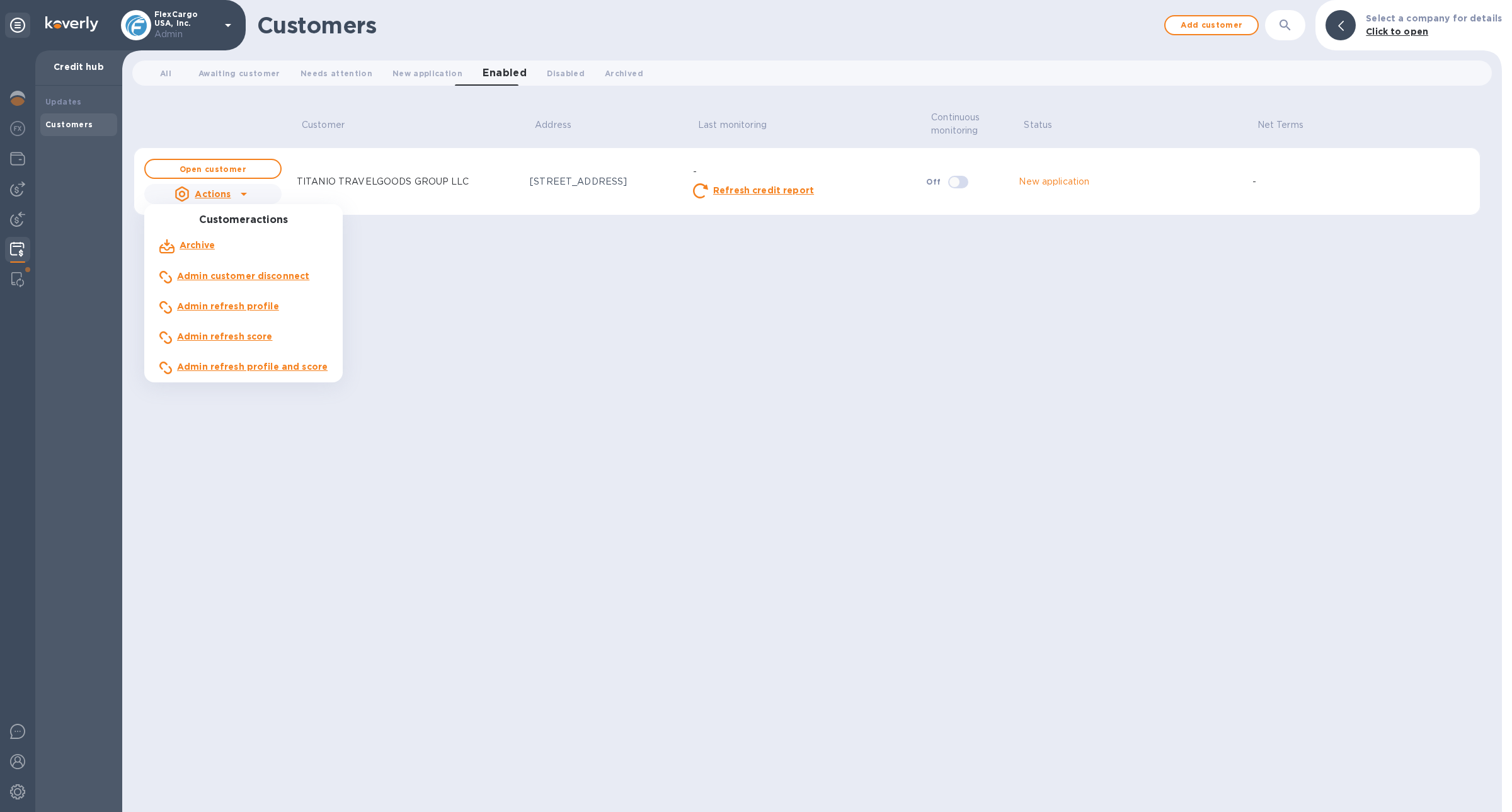
click at [239, 374] on div "Admin refresh profile and score" at bounding box center [252, 367] width 155 height 19
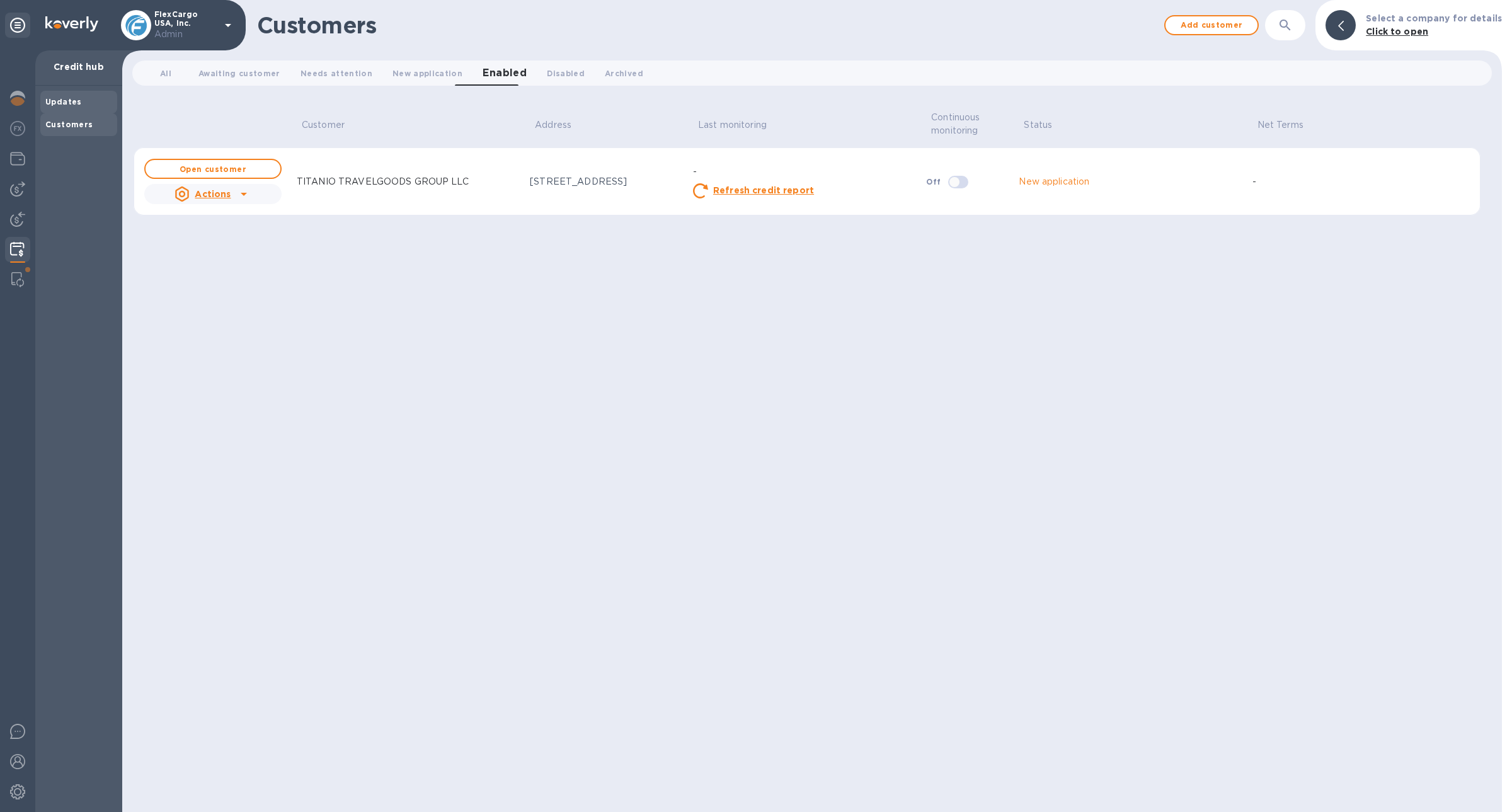
click at [83, 109] on div "Updates" at bounding box center [79, 102] width 77 height 22
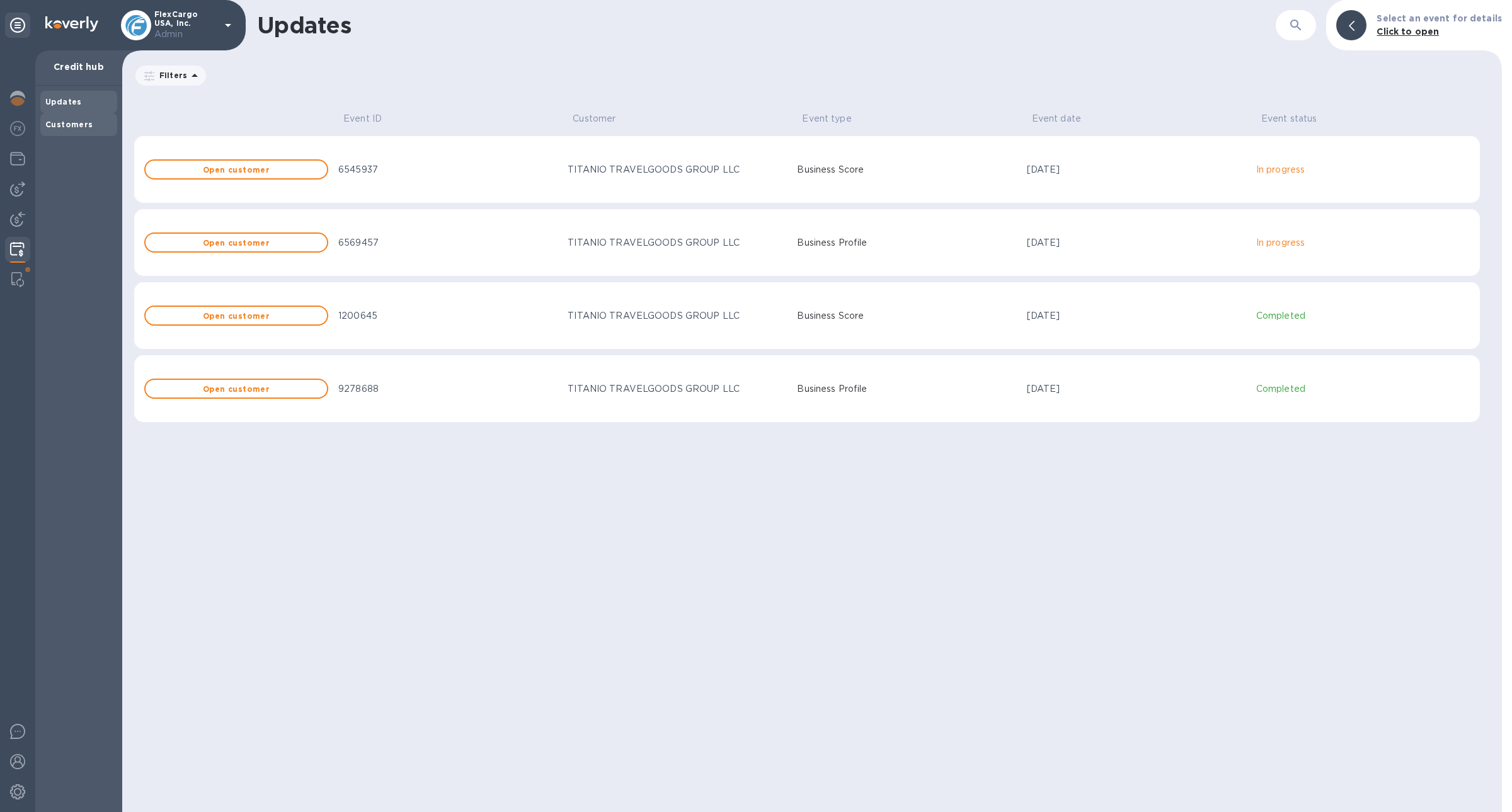
click at [86, 122] on b "Customers" at bounding box center [69, 124] width 48 height 9
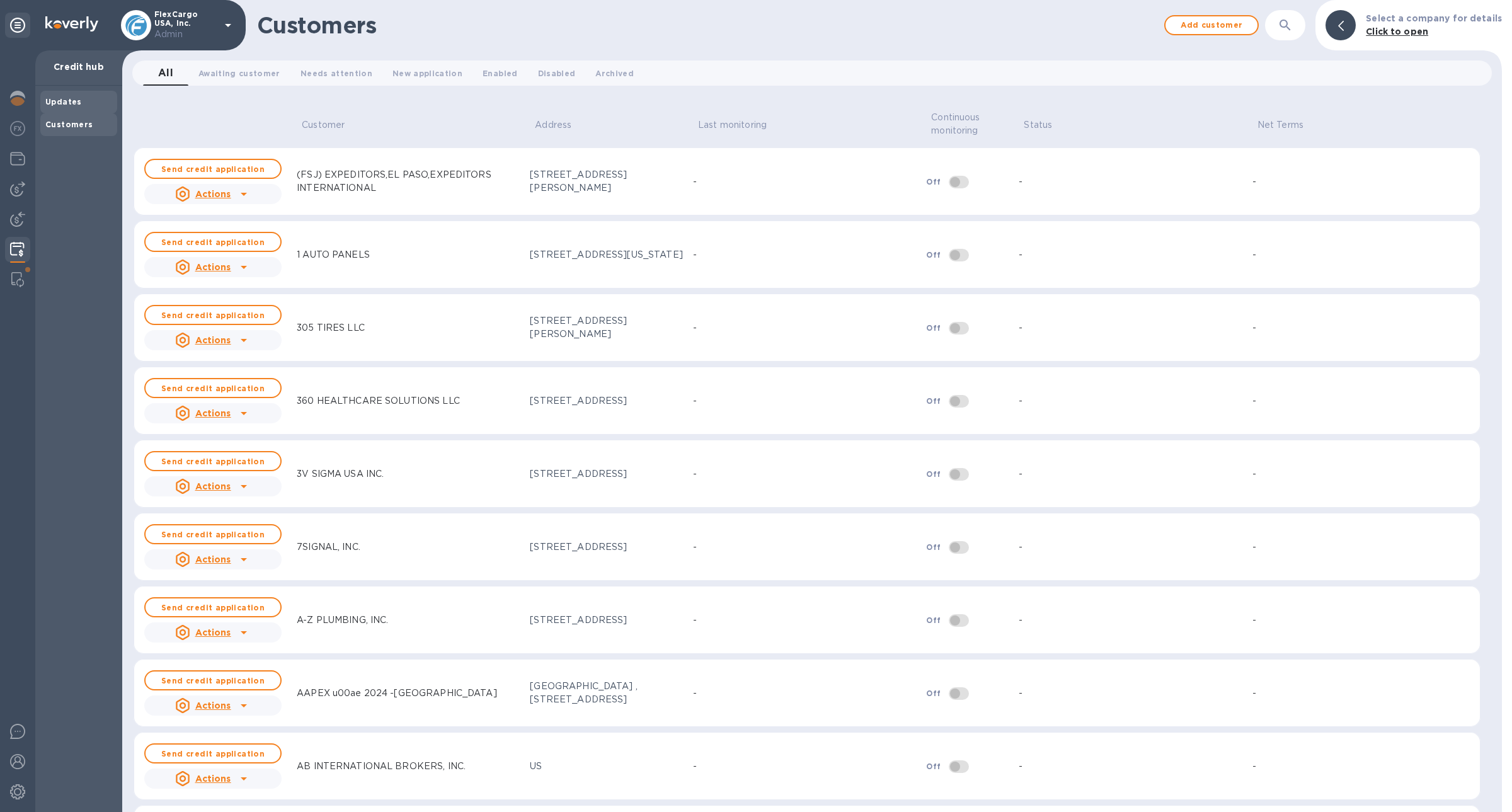
click at [69, 104] on b "Updates" at bounding box center [64, 102] width 36 height 9
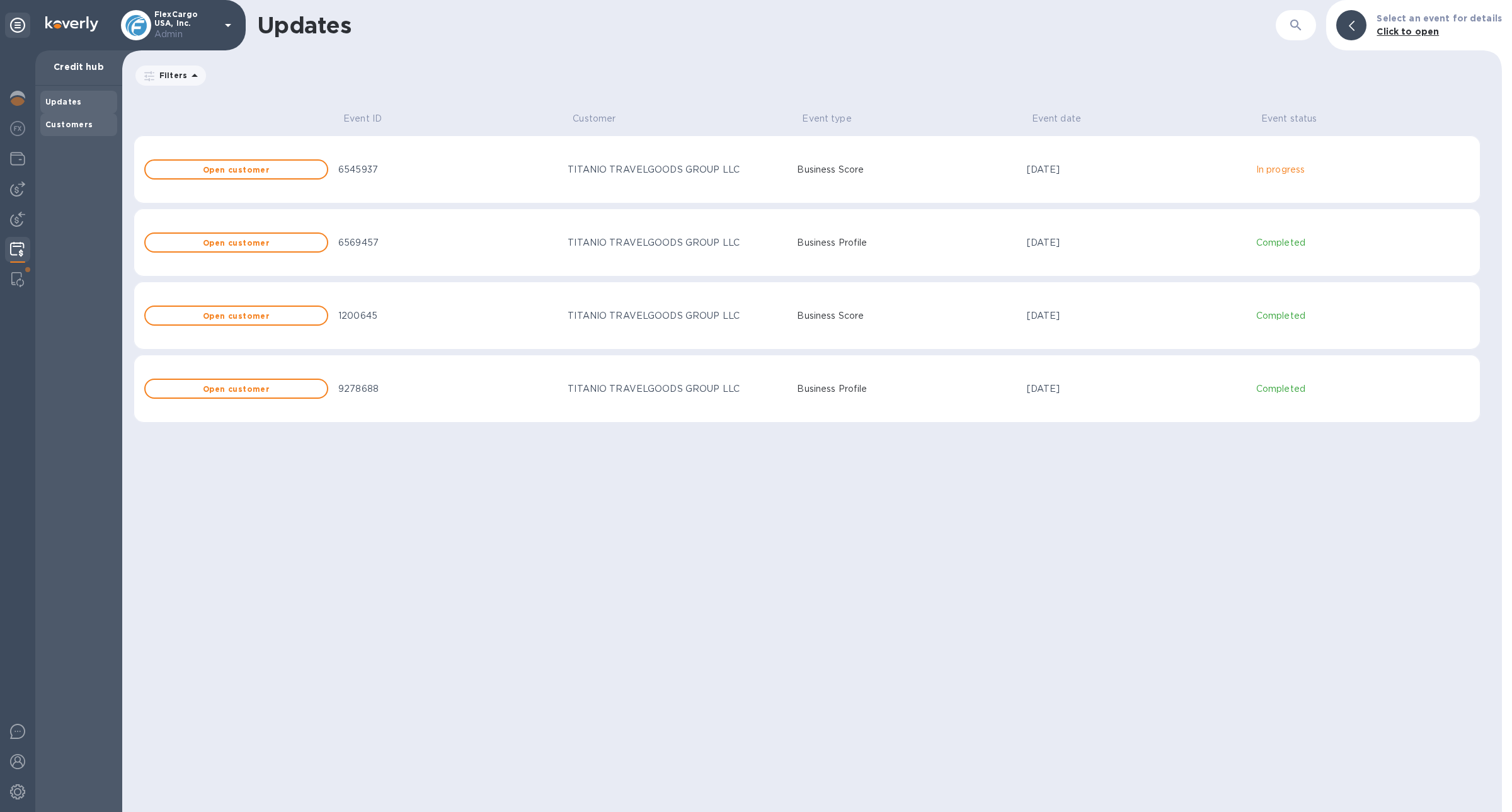
click at [81, 122] on b "Customers" at bounding box center [69, 124] width 48 height 9
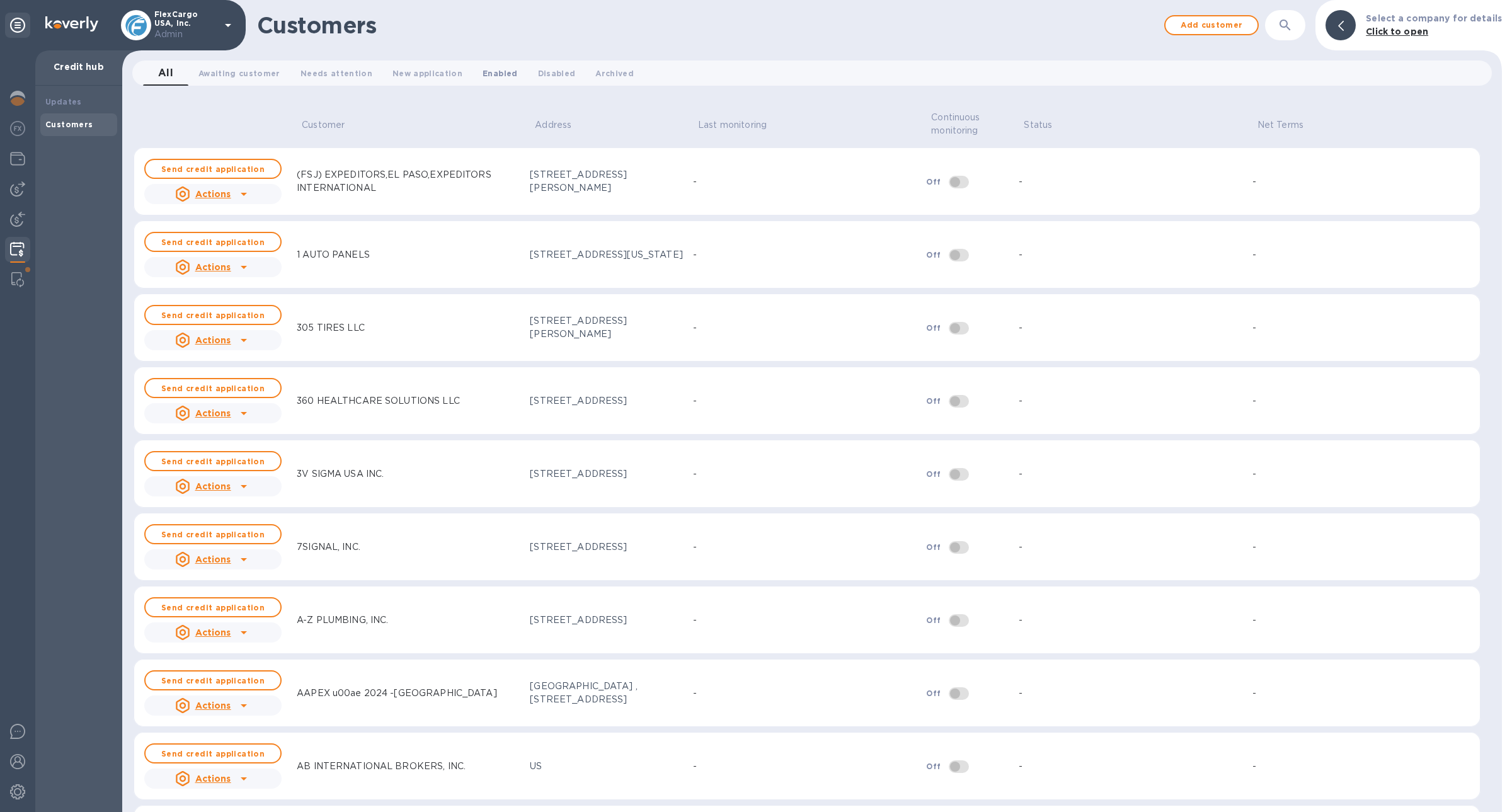
click at [482, 77] on span "Enabled 0" at bounding box center [499, 73] width 34 height 13
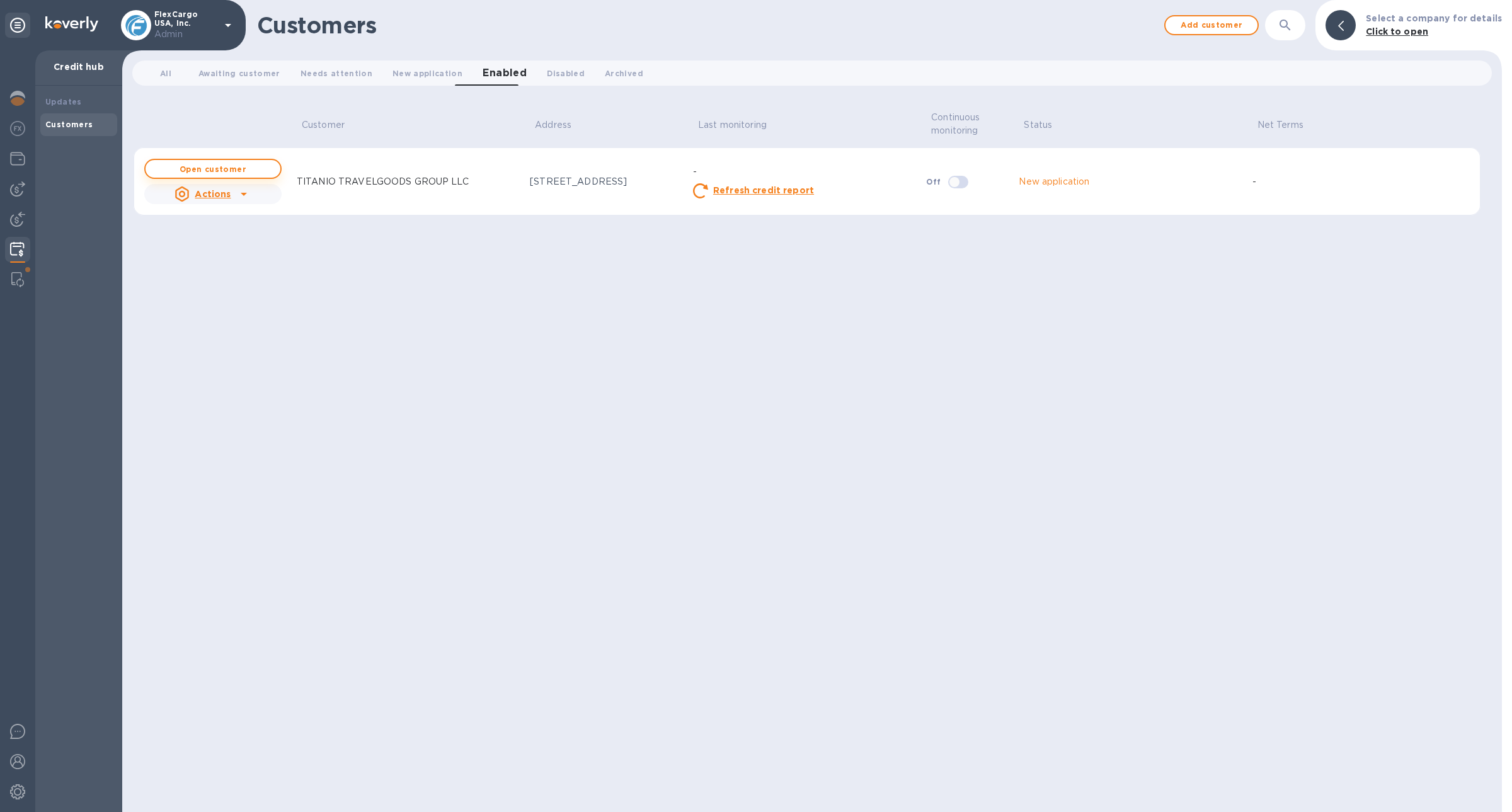
click at [243, 172] on b "Open customer" at bounding box center [212, 169] width 66 height 9
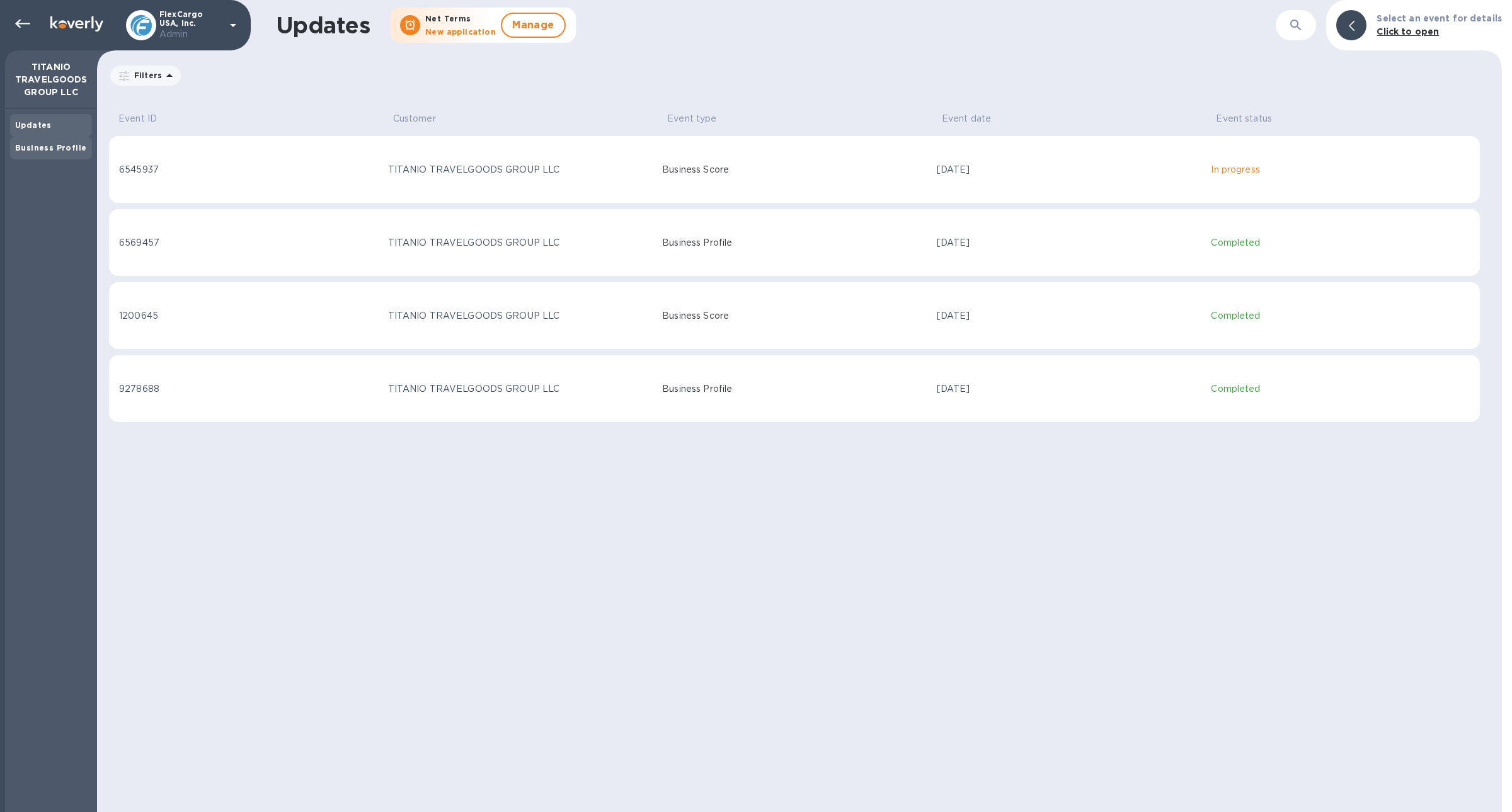
click at [83, 138] on div "Business Profile" at bounding box center [50, 148] width 82 height 22
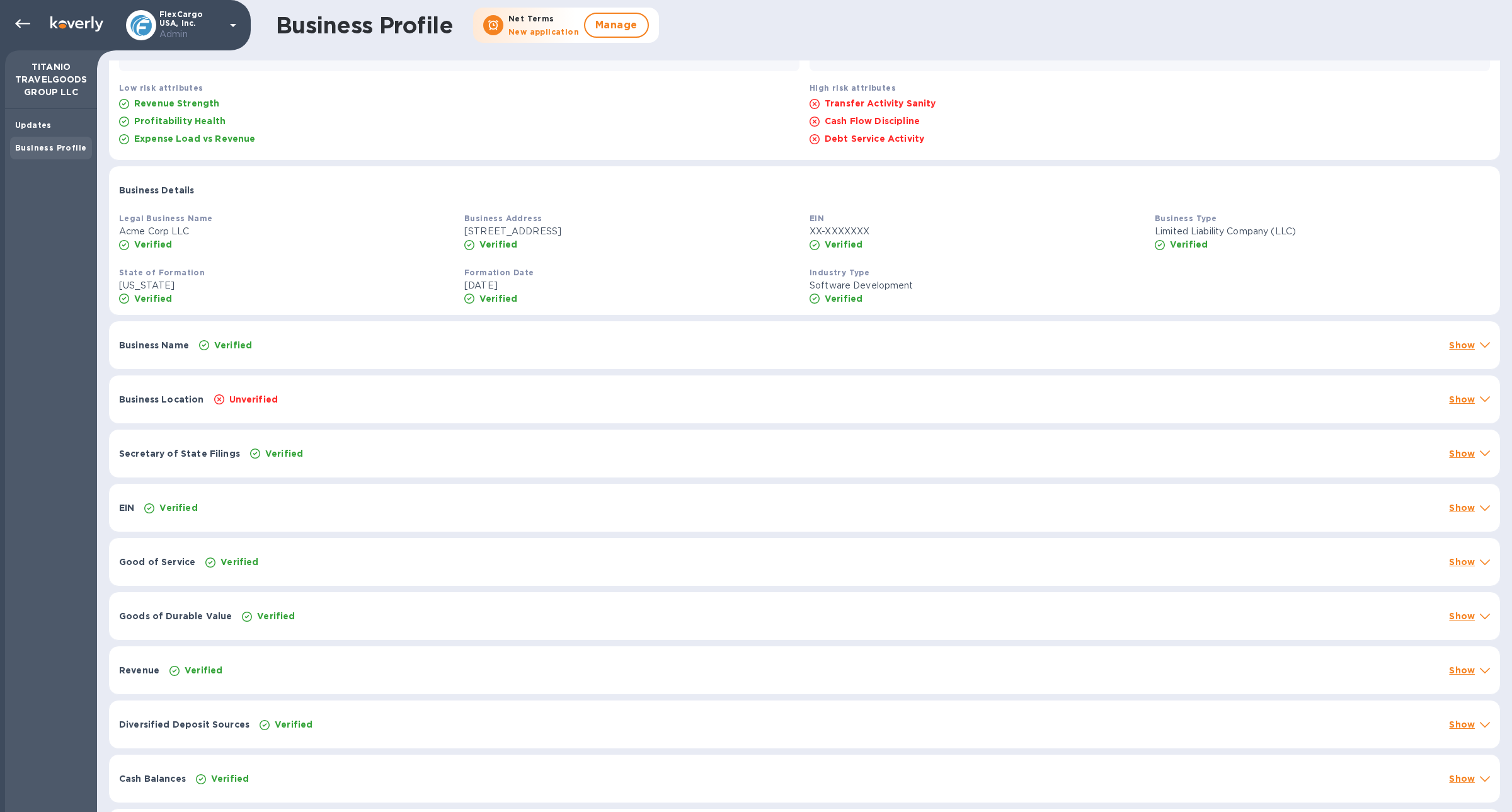
scroll to position [162, 0]
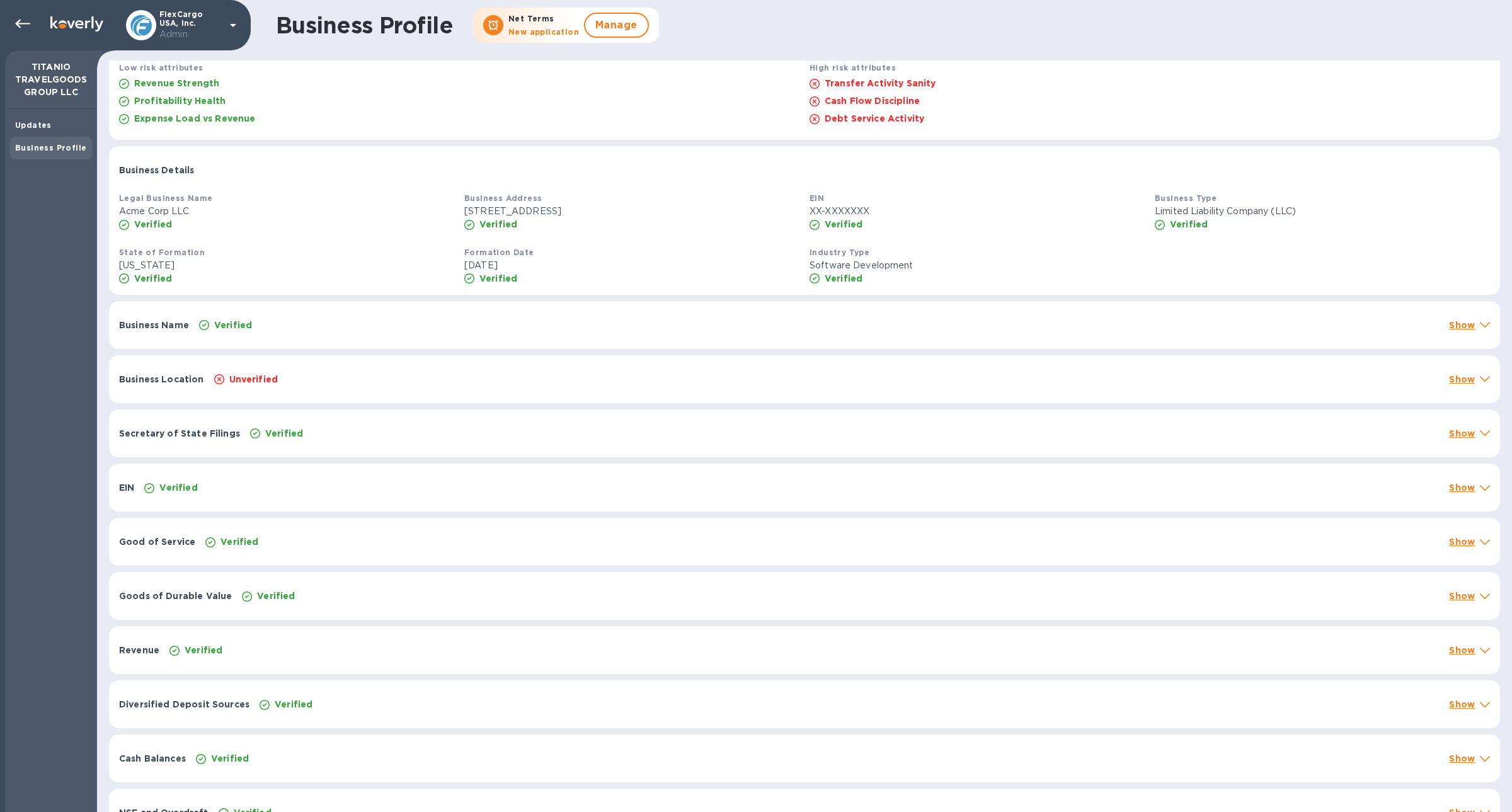
click at [406, 368] on div "Business Location Unverified Show" at bounding box center [804, 379] width 1391 height 48
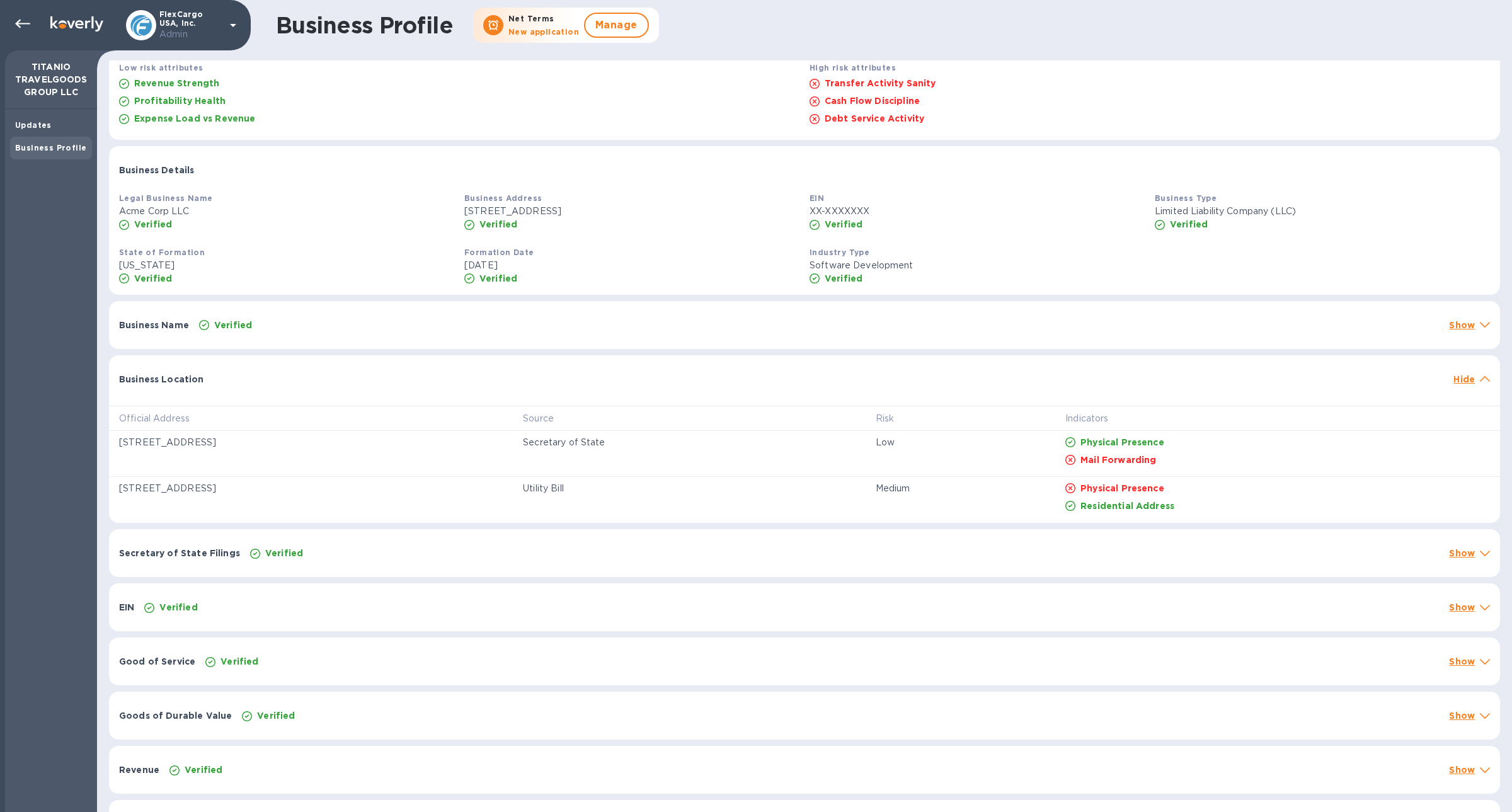
click at [425, 545] on div "Verified" at bounding box center [844, 553] width 1194 height 18
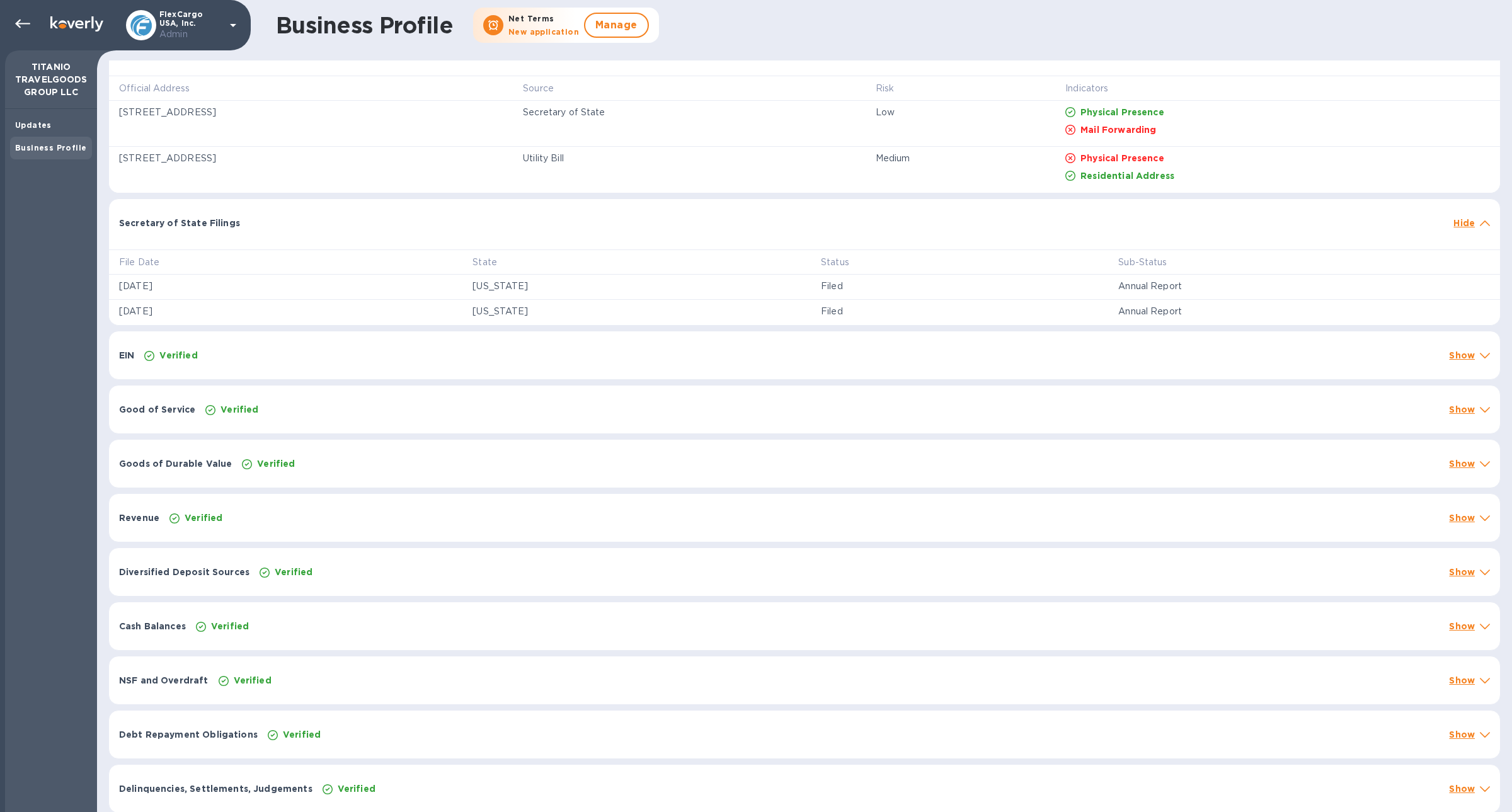
scroll to position [494, 0]
click at [313, 360] on div "EIN Verified Show" at bounding box center [804, 354] width 1391 height 48
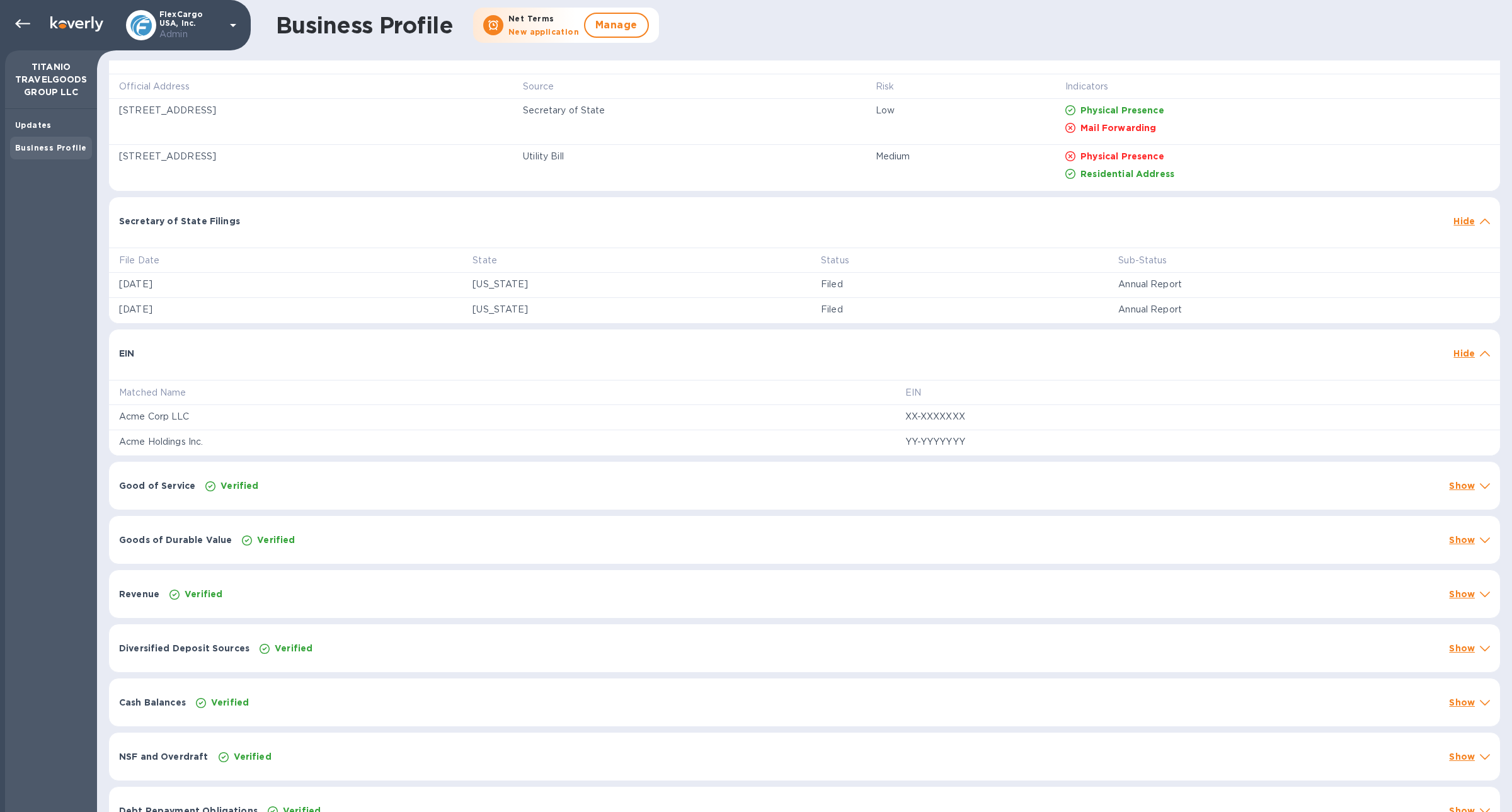
click at [362, 475] on div "Good of Service Verified Show" at bounding box center [804, 486] width 1391 height 48
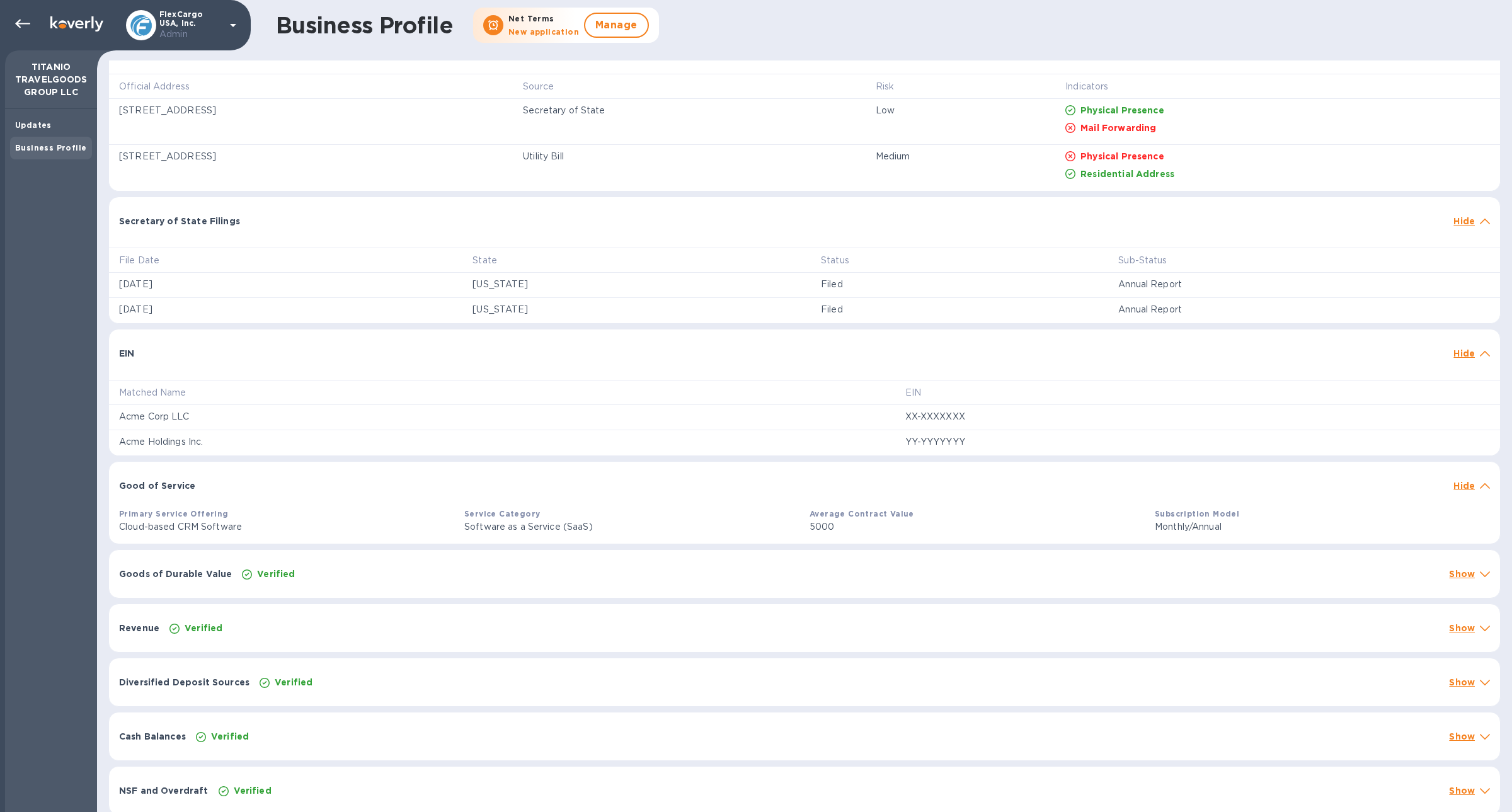
click at [402, 565] on div "Verified" at bounding box center [840, 573] width 1202 height 18
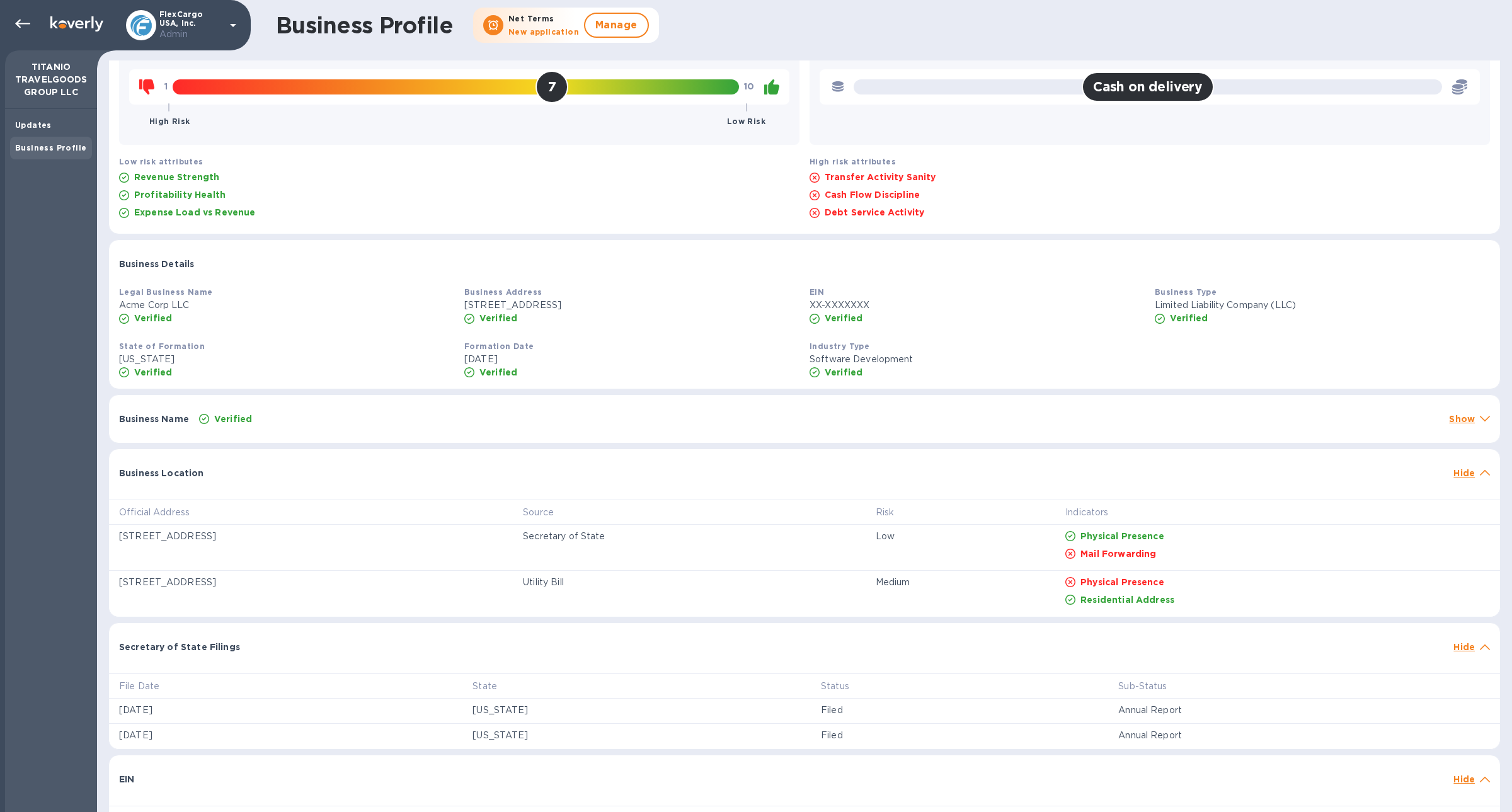
scroll to position [0, 0]
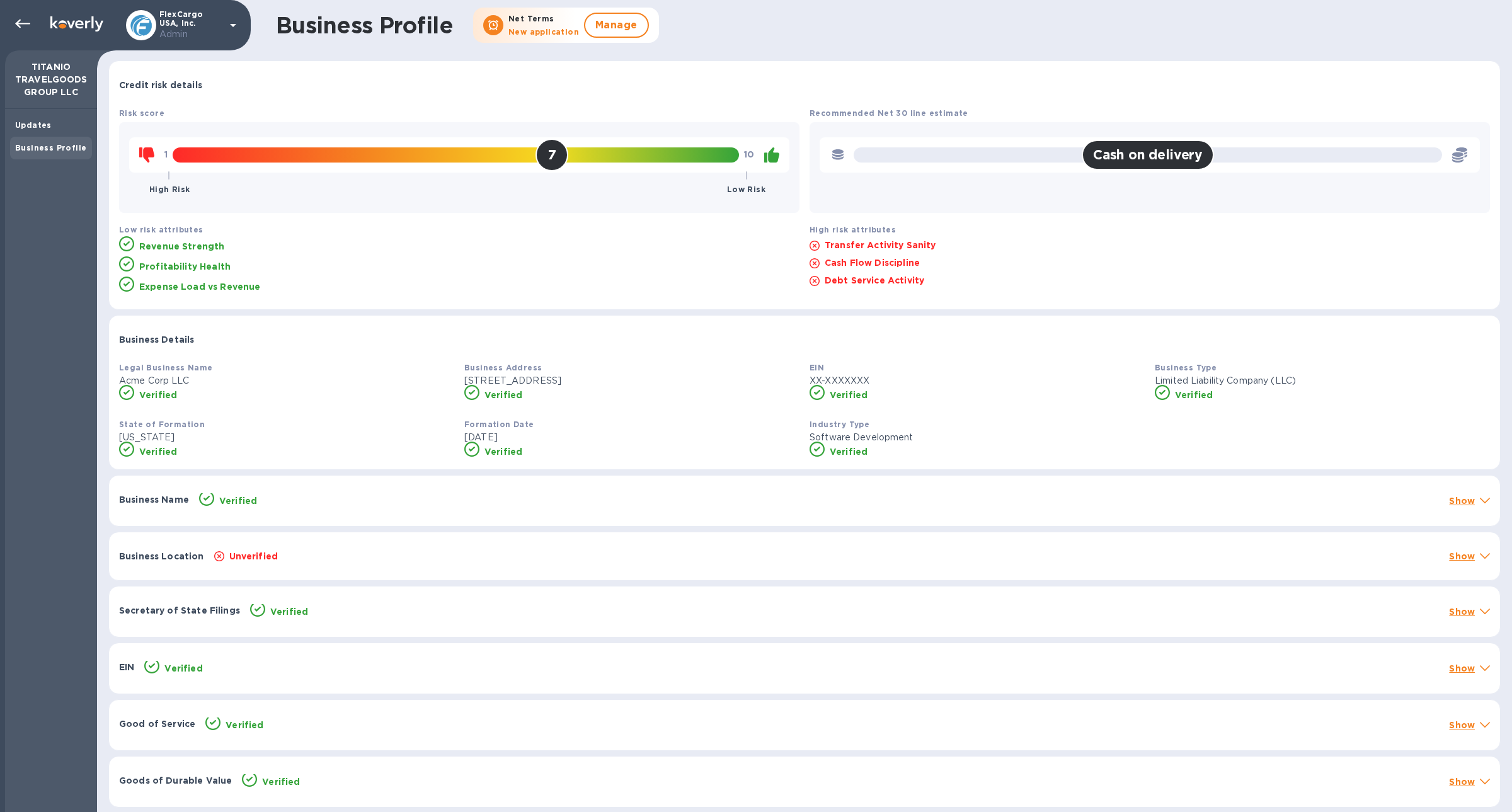
click at [223, 31] on div "FlexCargo USA, Inc. Admin" at bounding box center [183, 25] width 115 height 31
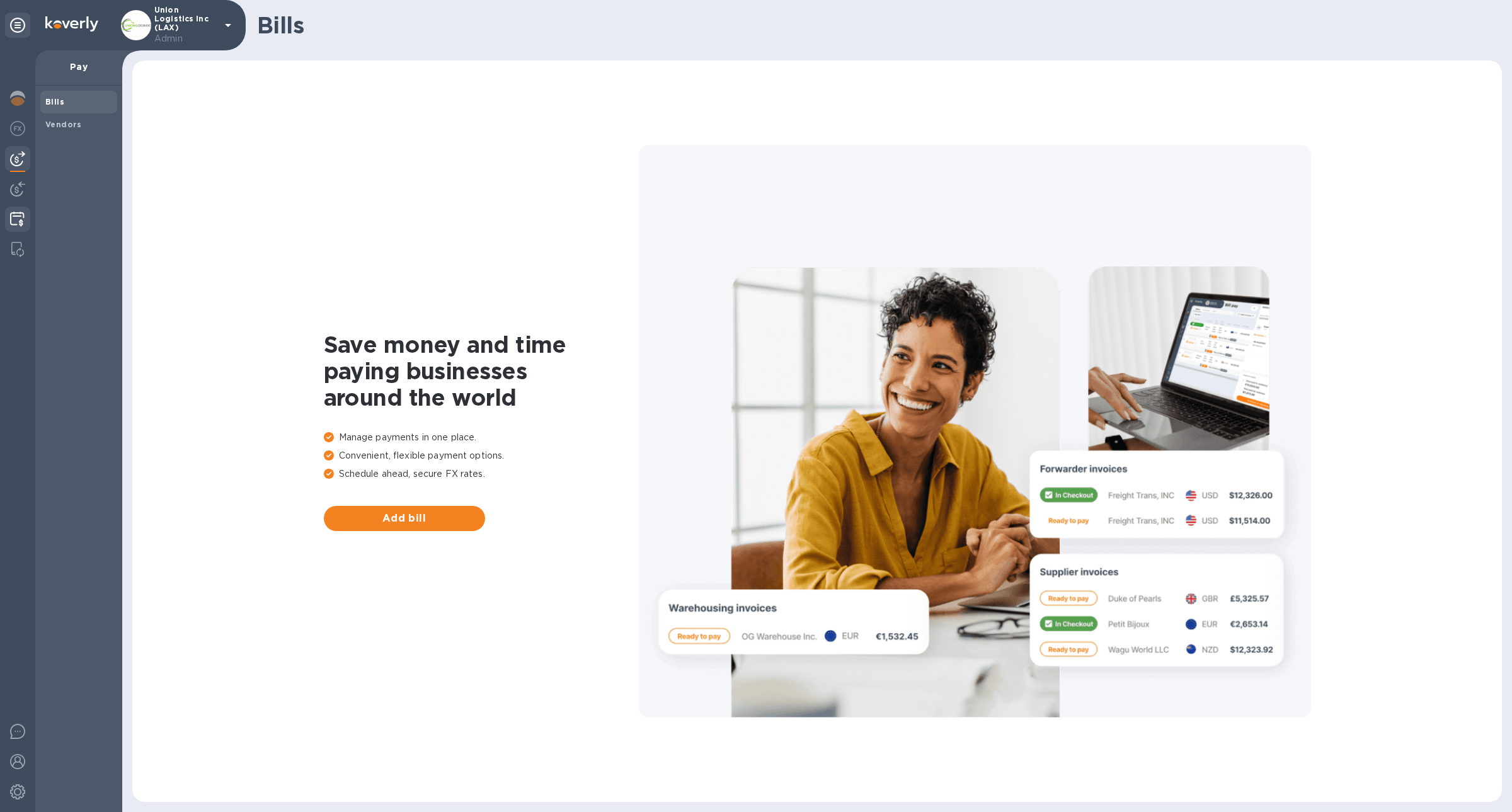
click at [15, 220] on img at bounding box center [17, 219] width 15 height 15
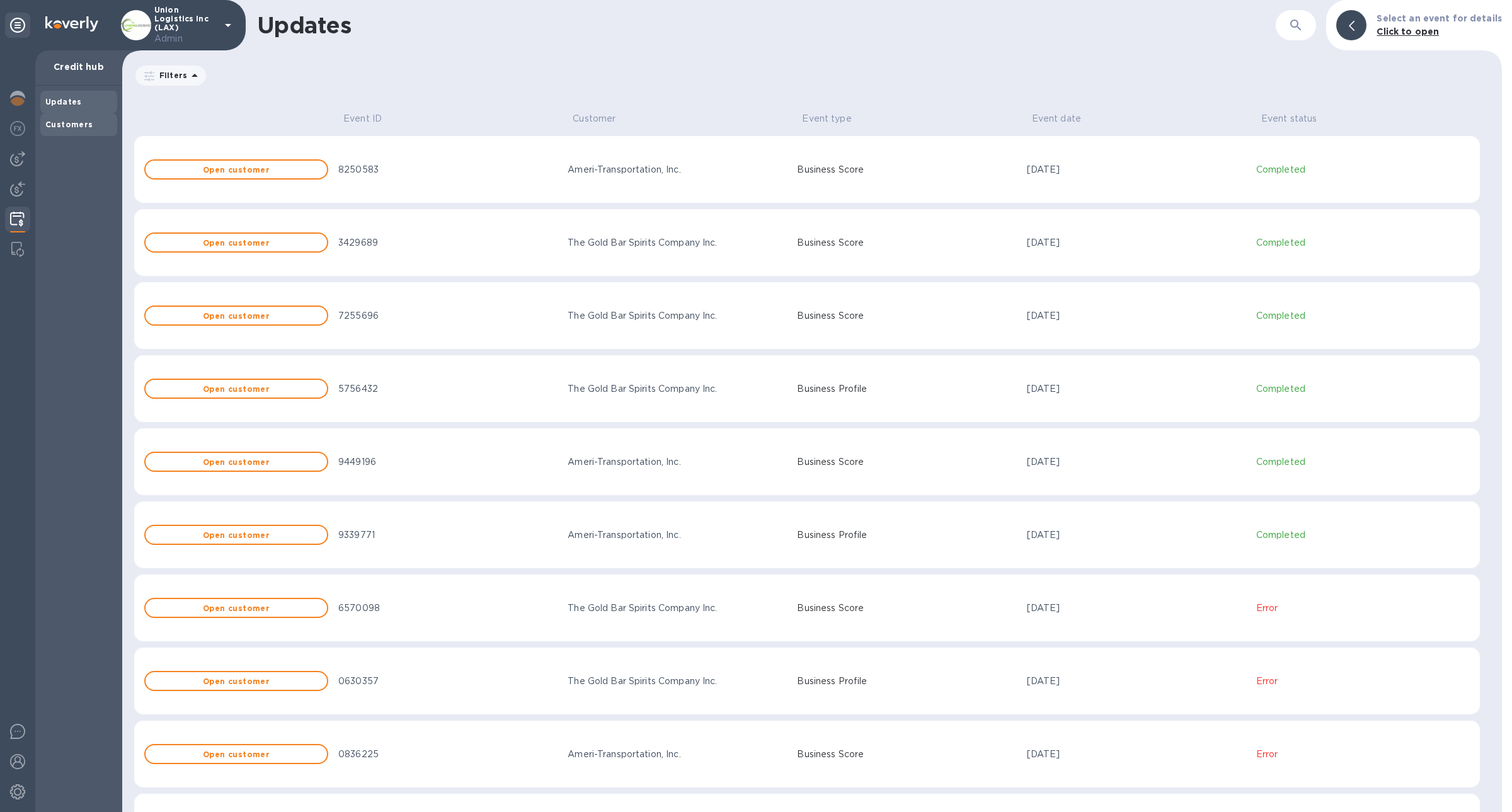
click at [85, 132] on div "Customers" at bounding box center [79, 125] width 77 height 22
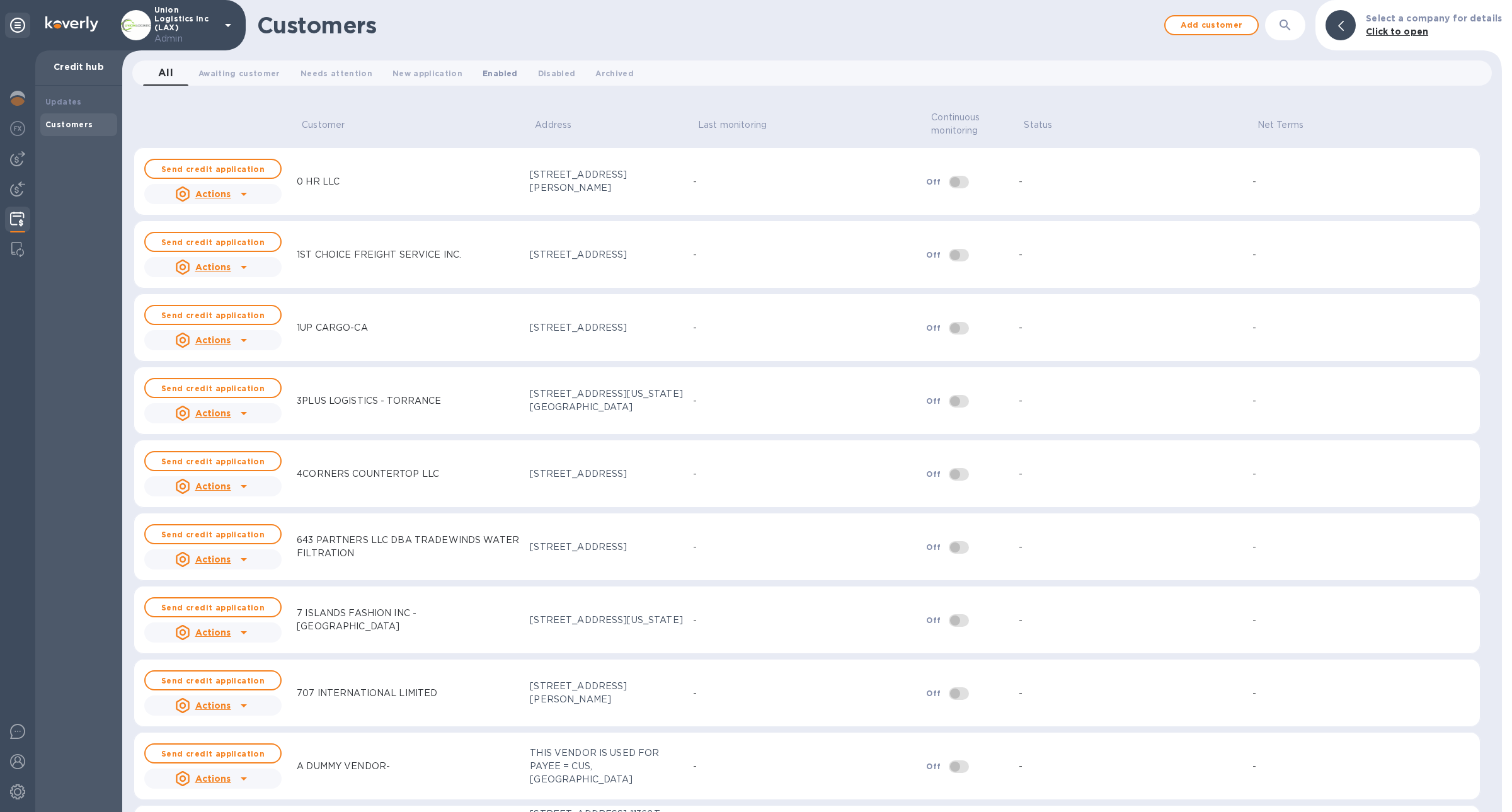
click at [482, 72] on span "Enabled 0" at bounding box center [499, 73] width 34 height 13
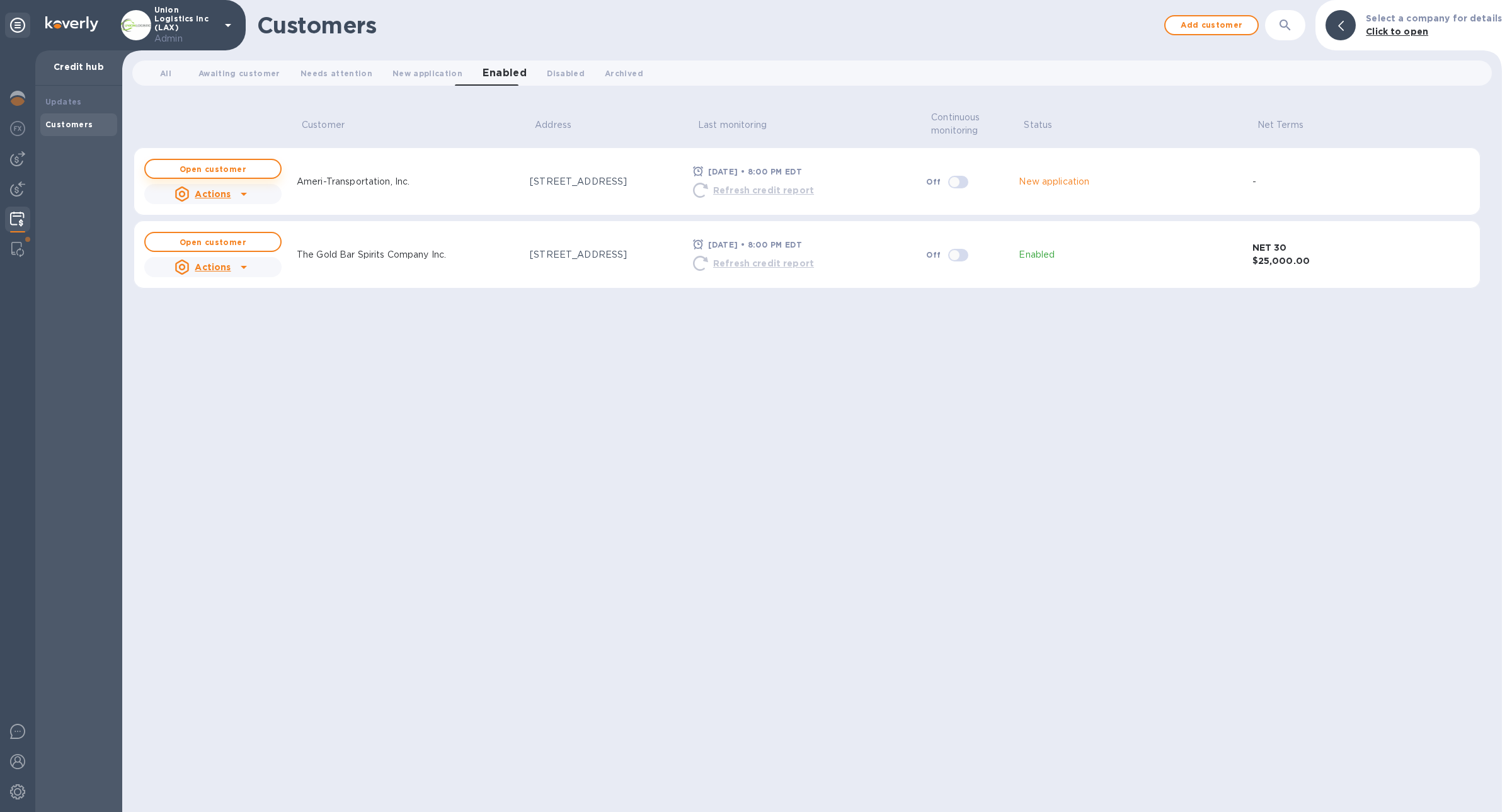
click at [244, 161] on button "Open customer" at bounding box center [213, 169] width 137 height 20
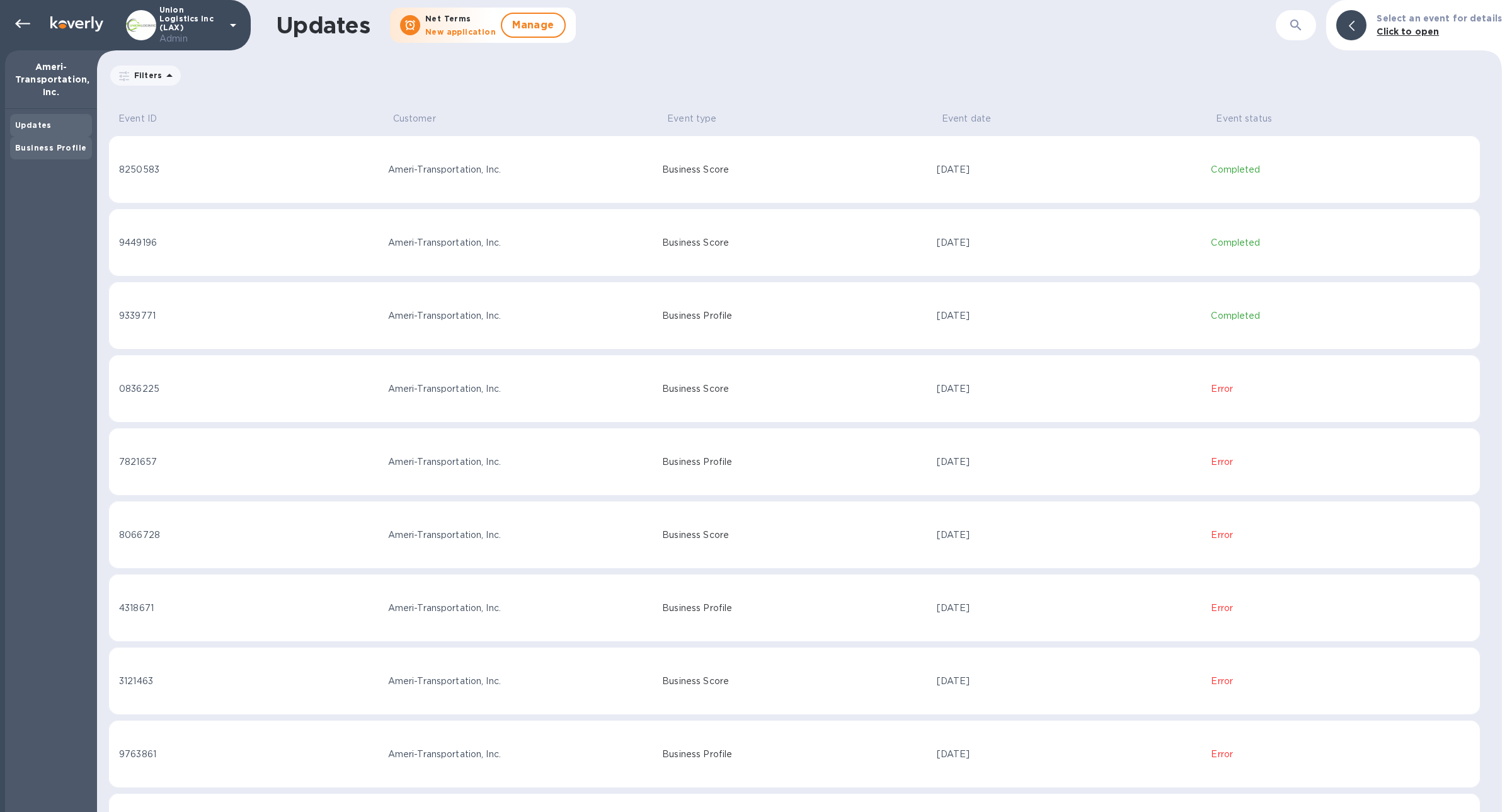
click at [74, 153] on div "Business Profile" at bounding box center [51, 148] width 72 height 13
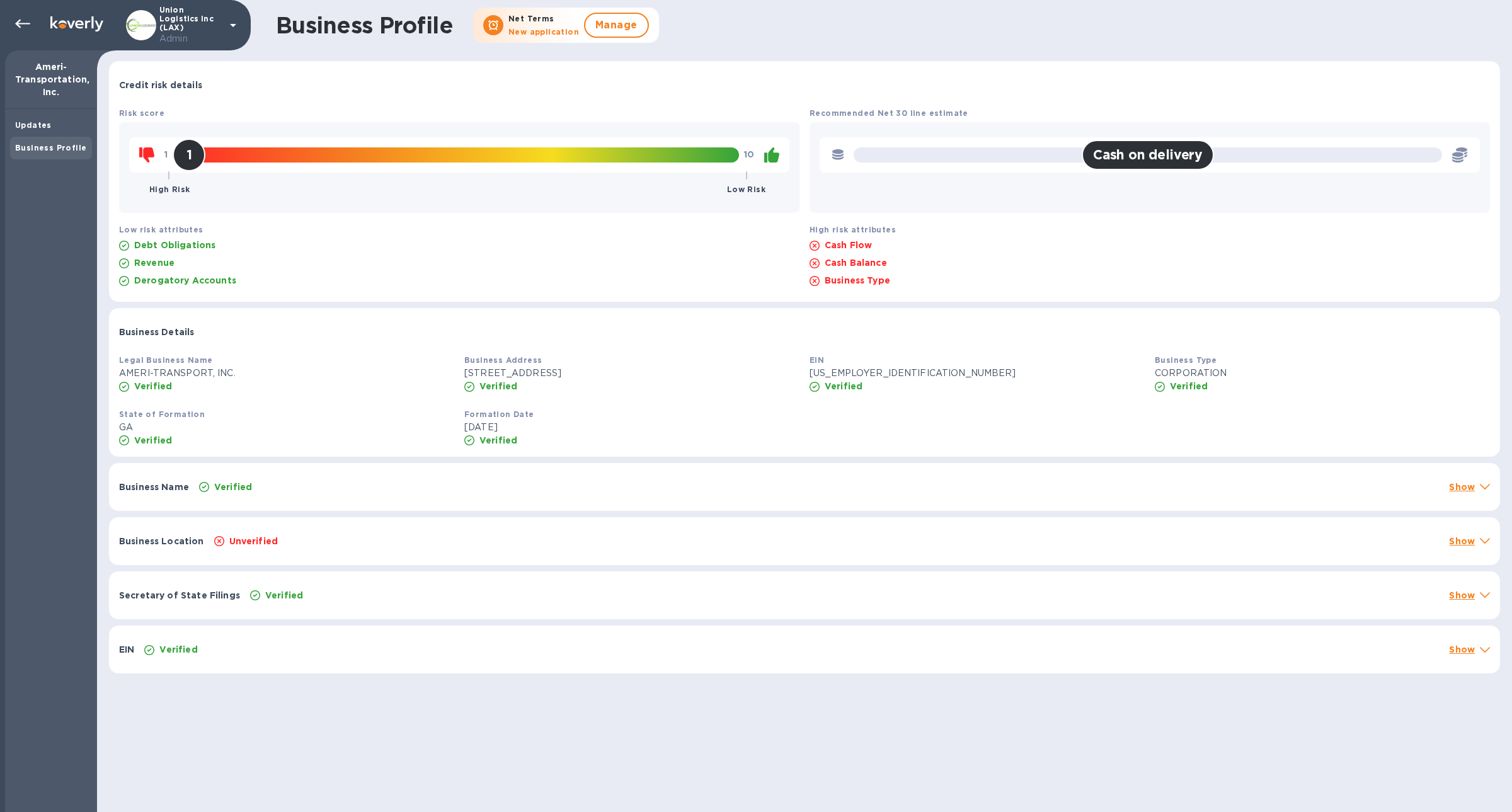
click at [626, 552] on div "Business Location Unverified Show" at bounding box center [804, 541] width 1391 height 48
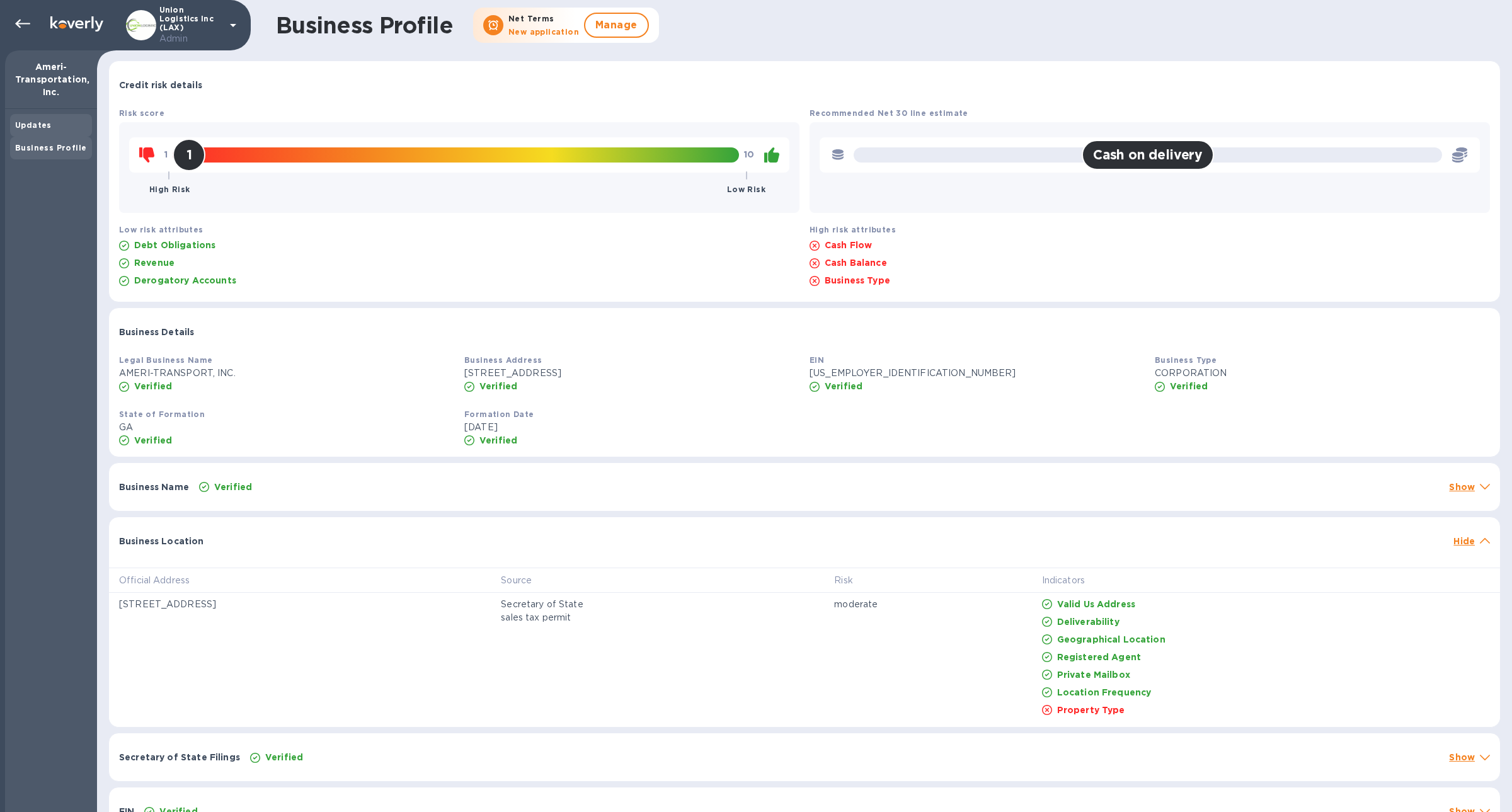
click at [66, 135] on div "Updates" at bounding box center [50, 125] width 82 height 22
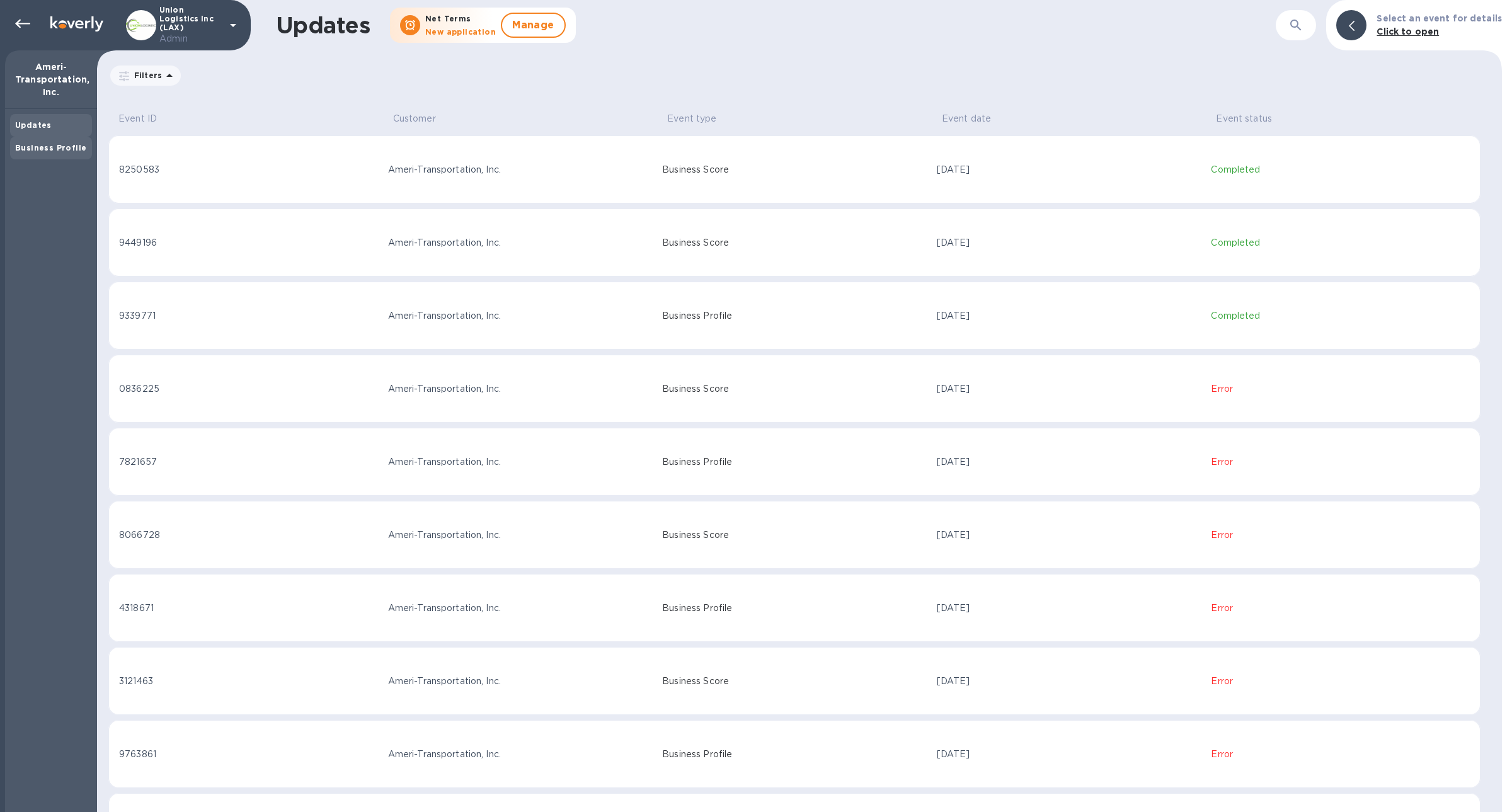
click at [62, 146] on b "Business Profile" at bounding box center [51, 147] width 71 height 9
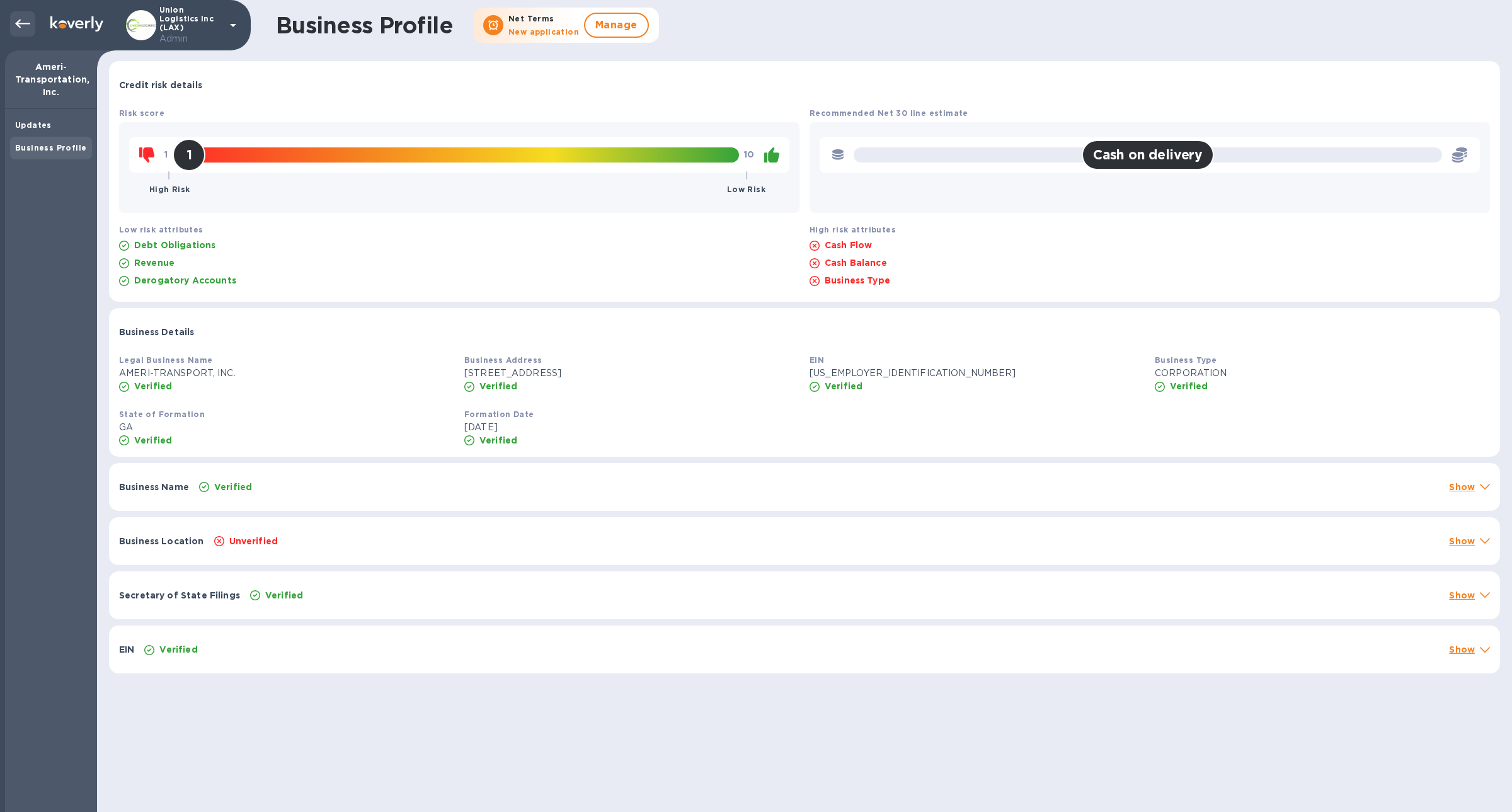
click at [14, 30] on div at bounding box center [22, 24] width 25 height 25
click at [32, 23] on div at bounding box center [22, 24] width 25 height 25
click at [36, 116] on div "Updates" at bounding box center [50, 125] width 82 height 22
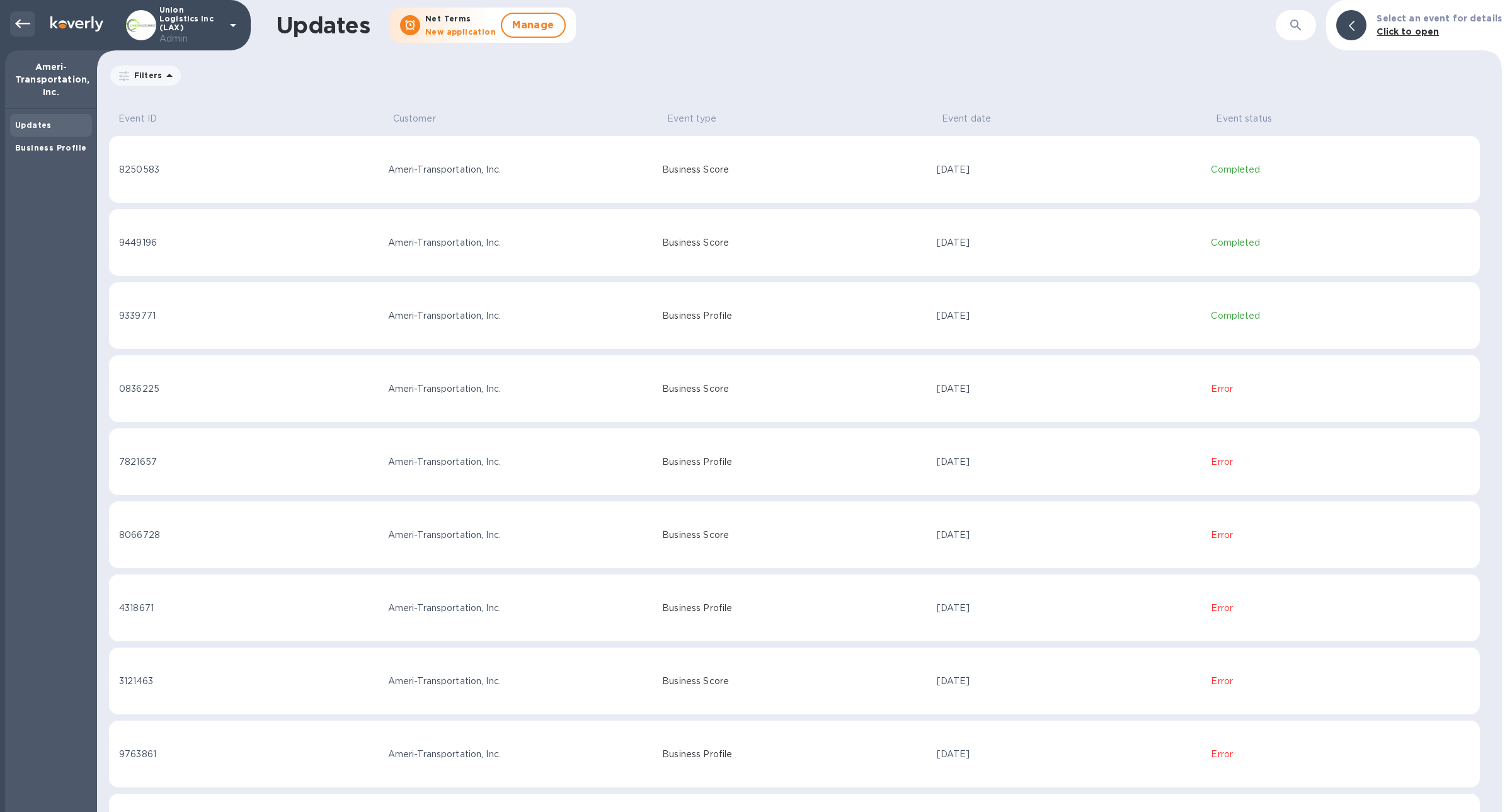
click at [22, 31] on icon at bounding box center [23, 24] width 15 height 15
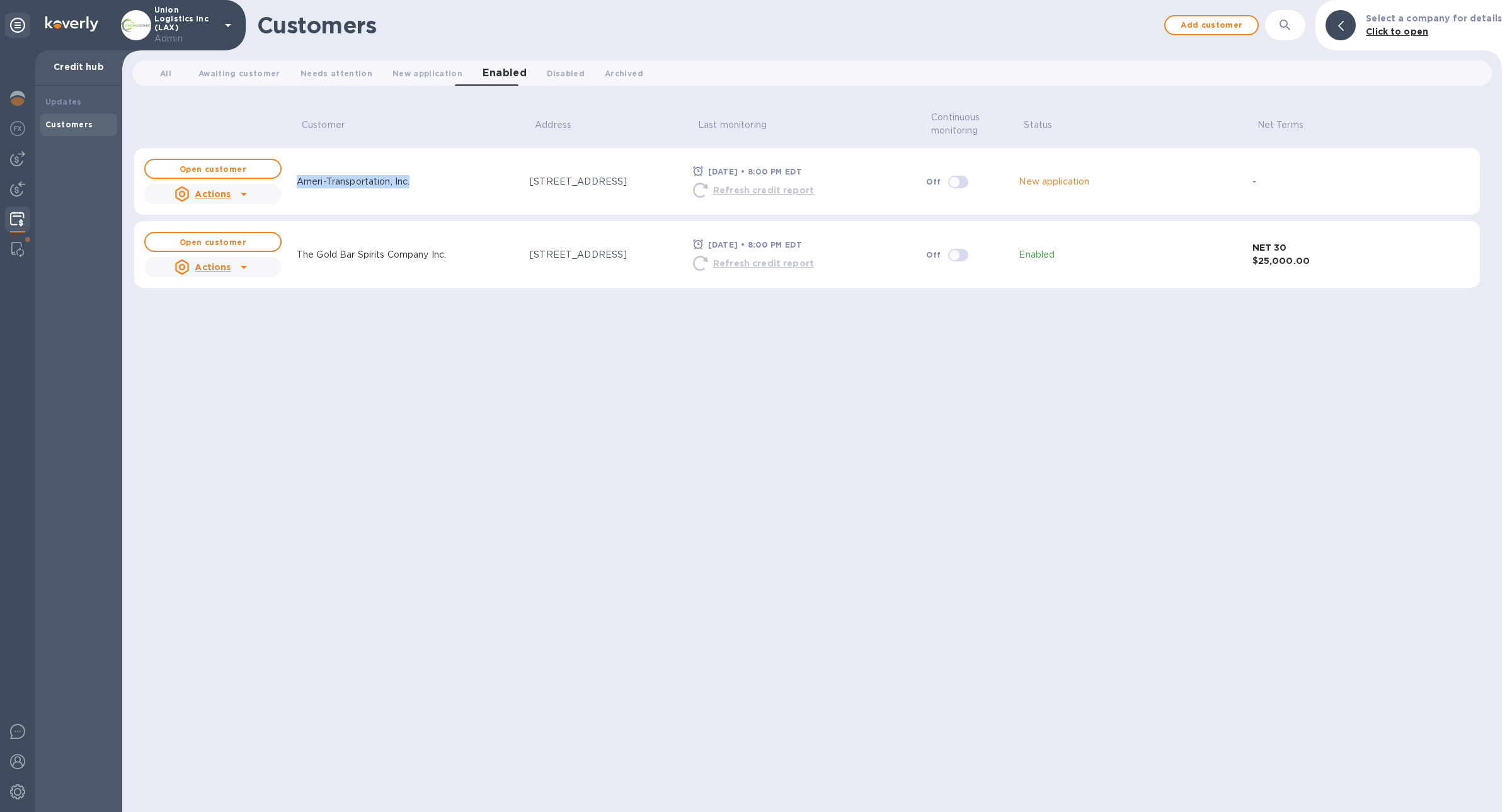
drag, startPoint x: 425, startPoint y: 194, endPoint x: 293, endPoint y: 179, distance: 132.8
click at [293, 179] on td "Ameri-Transportation, Inc." at bounding box center [408, 181] width 233 height 68
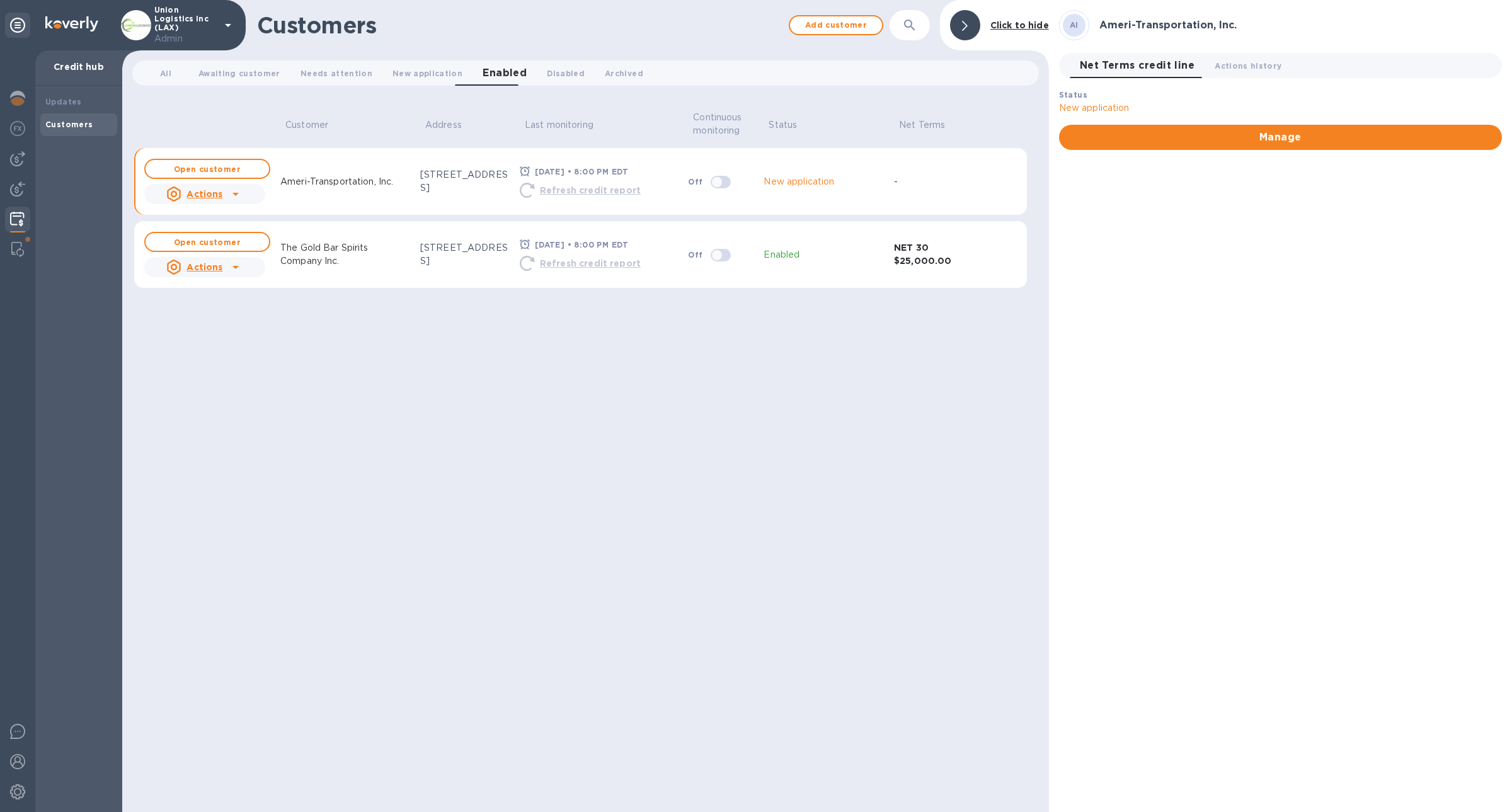
click at [698, 197] on td "Off" at bounding box center [720, 181] width 76 height 68
click at [14, 183] on img at bounding box center [18, 189] width 15 height 15
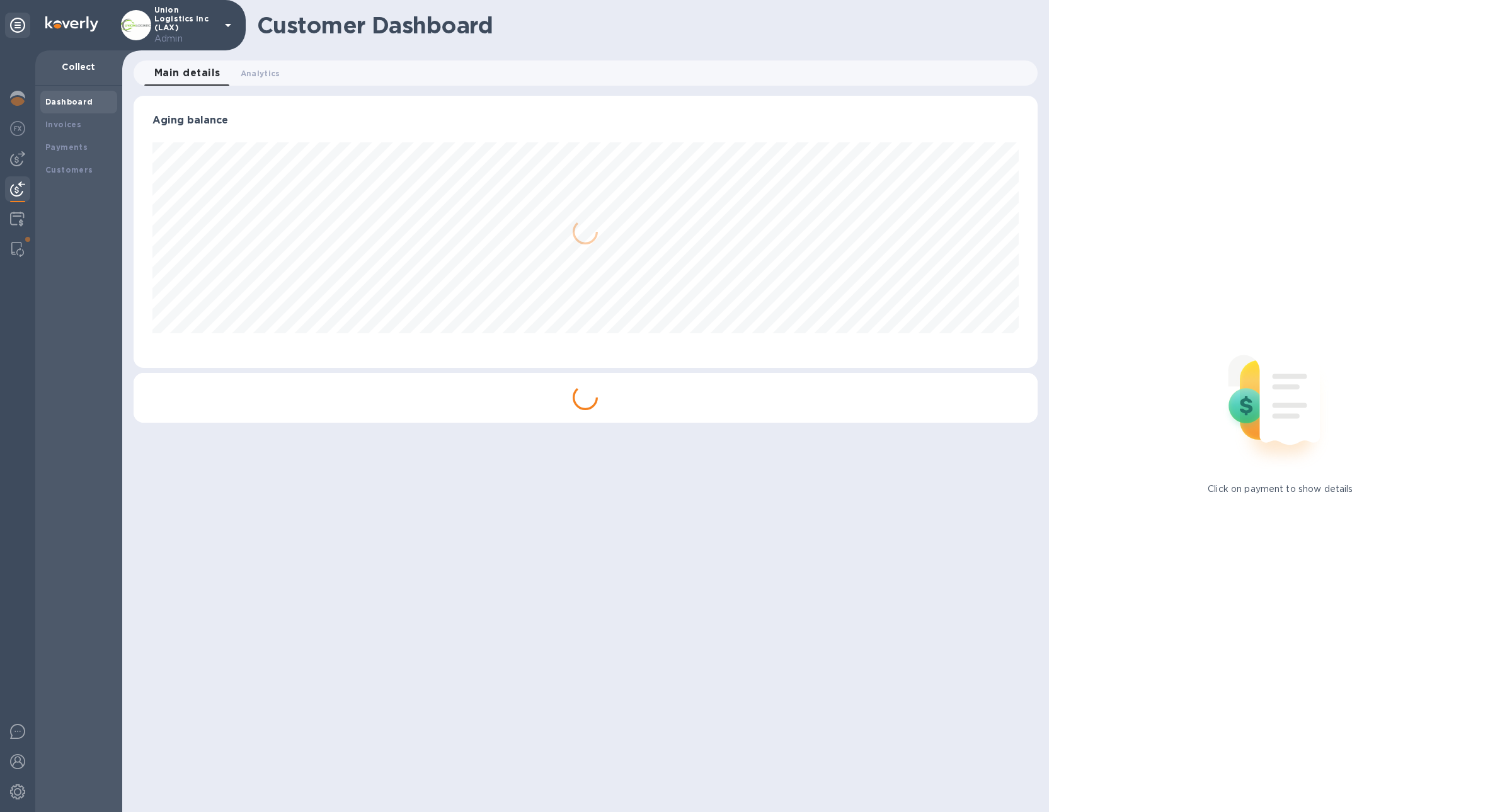
scroll to position [272, 903]
click at [83, 164] on div "Customers" at bounding box center [78, 170] width 66 height 13
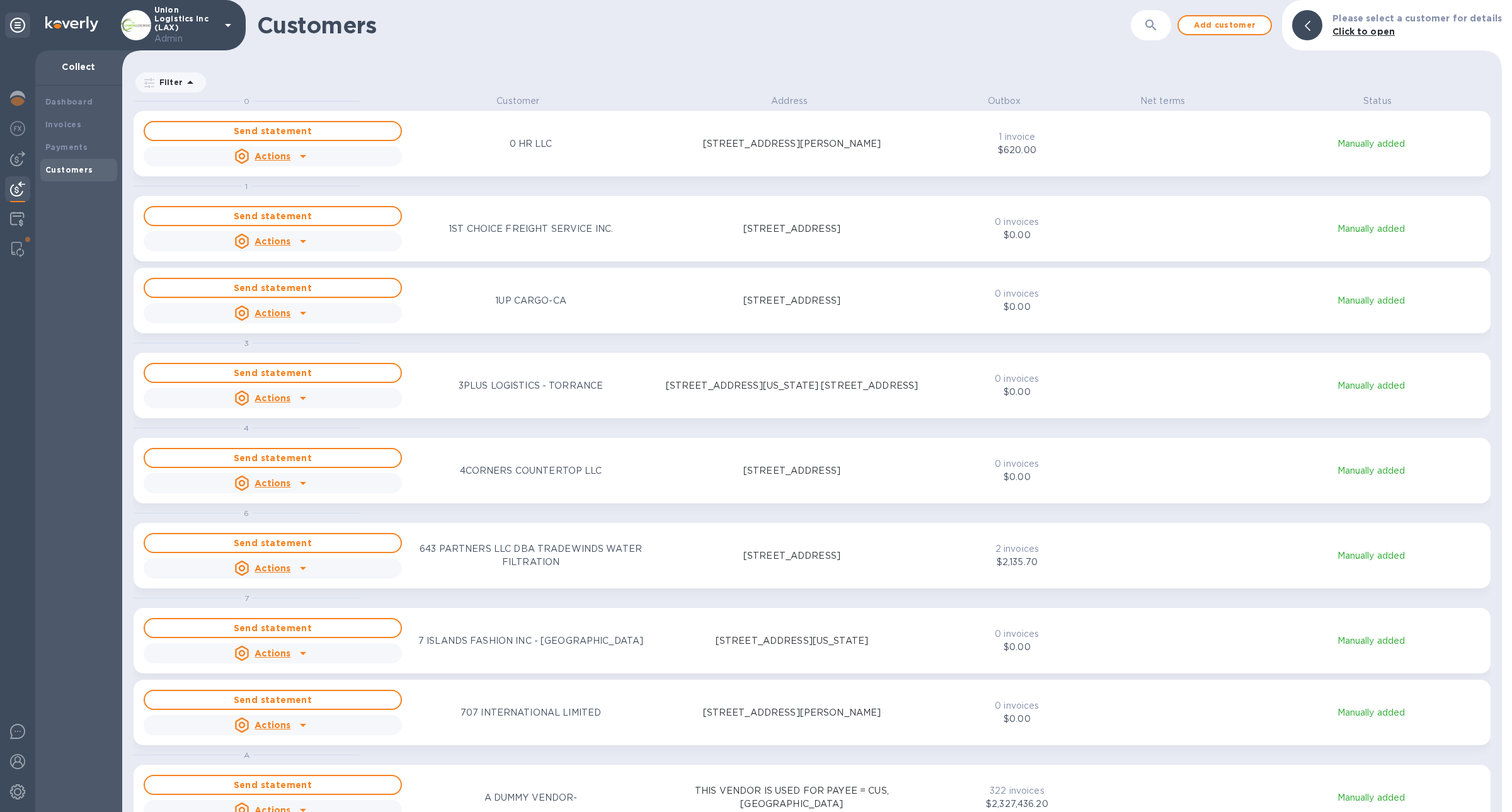
scroll to position [704, 1375]
click at [1171, 30] on div "​" at bounding box center [1151, 25] width 41 height 31
click at [1163, 36] on button "button" at bounding box center [1150, 24] width 30 height 30
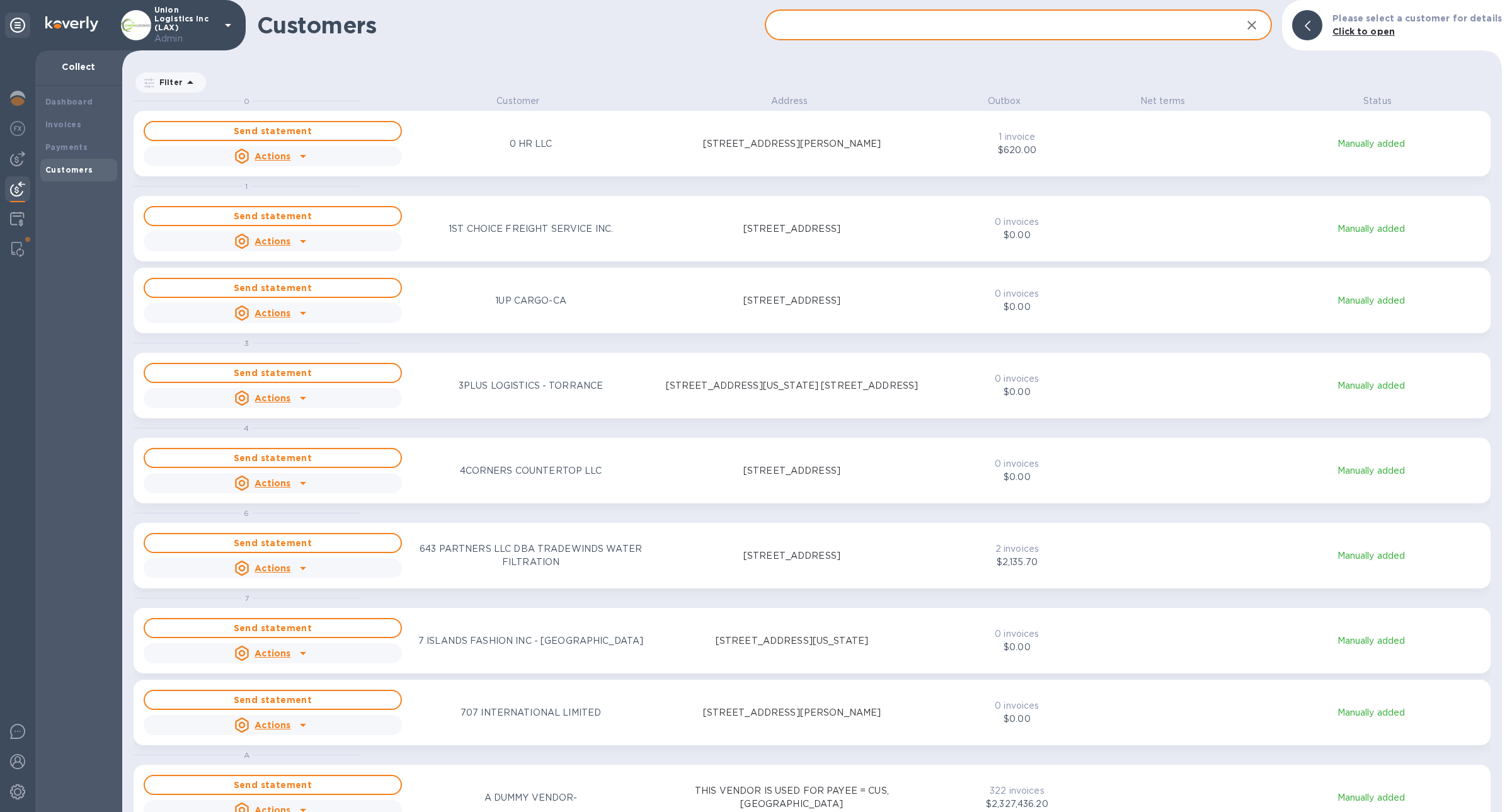
paste input "Ameri-Transportation, Inc."
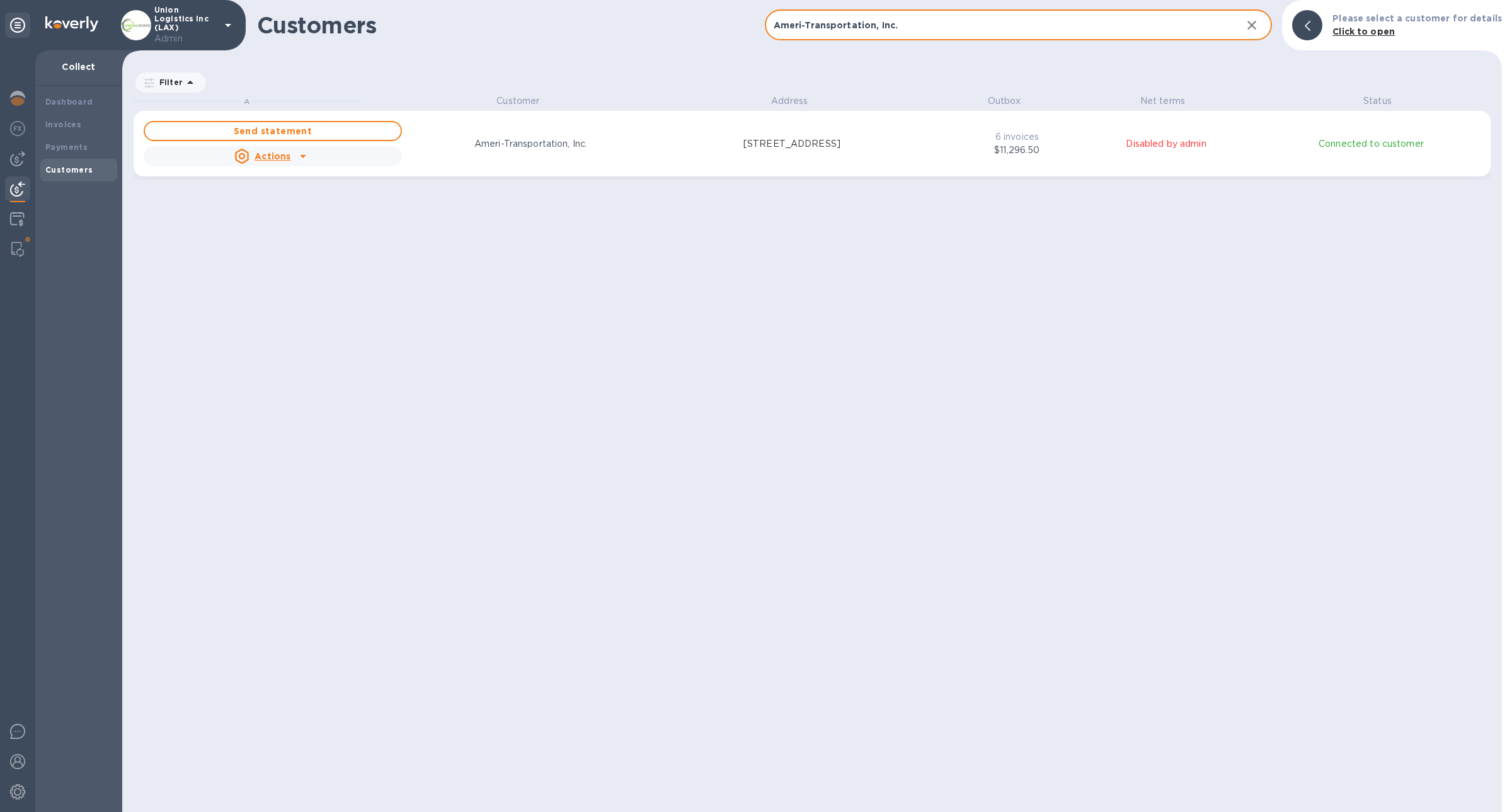
scroll to position [14, 6]
type input "Ameri-Transportation, Inc."
click at [567, 161] on div "Send statement Actions Ameri-Transportation, Inc. [STREET_ADDRESS]" at bounding box center [533, 144] width 783 height 50
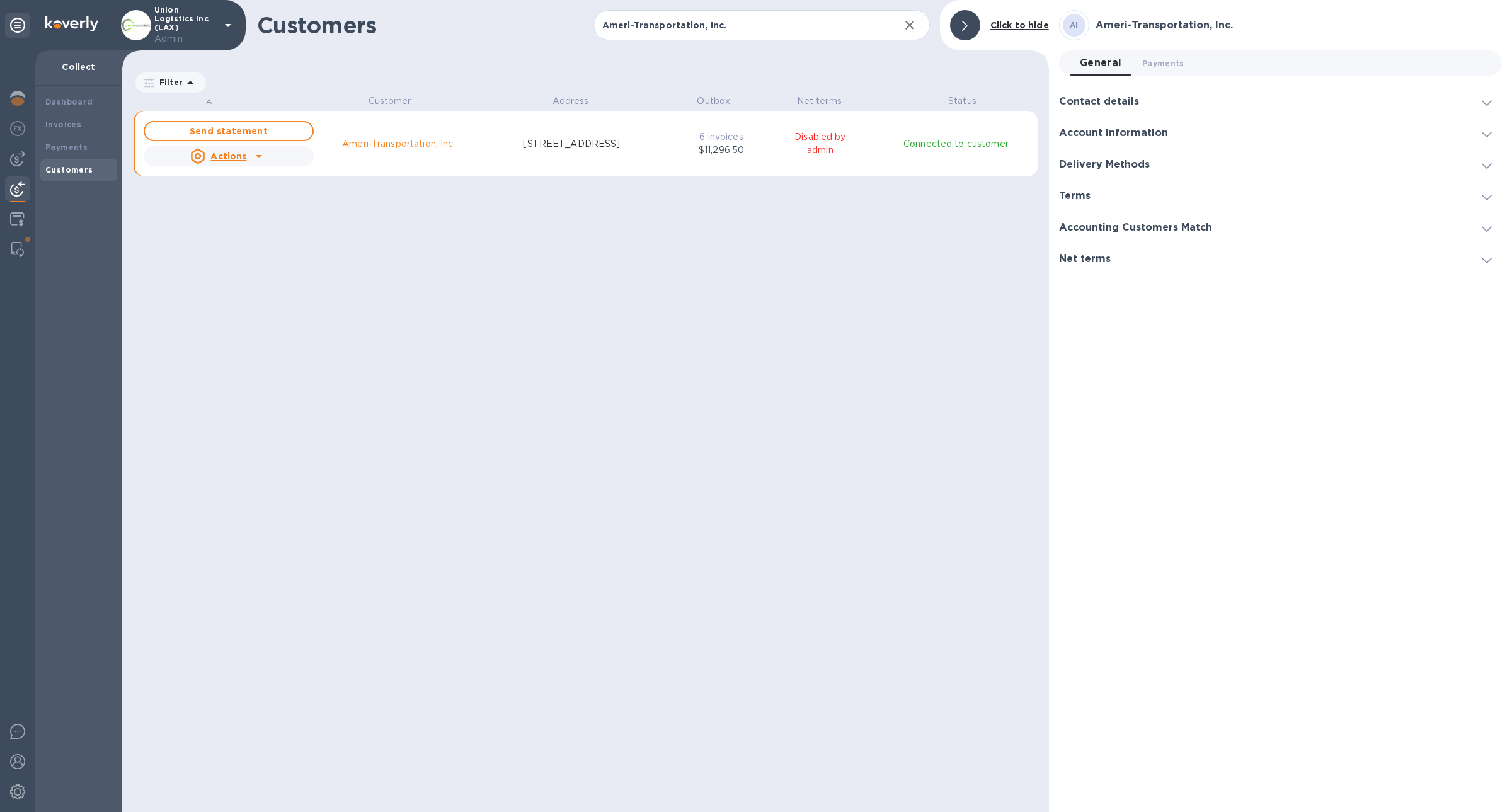
scroll to position [14, 6]
click at [88, 154] on div "Payments" at bounding box center [79, 147] width 77 height 22
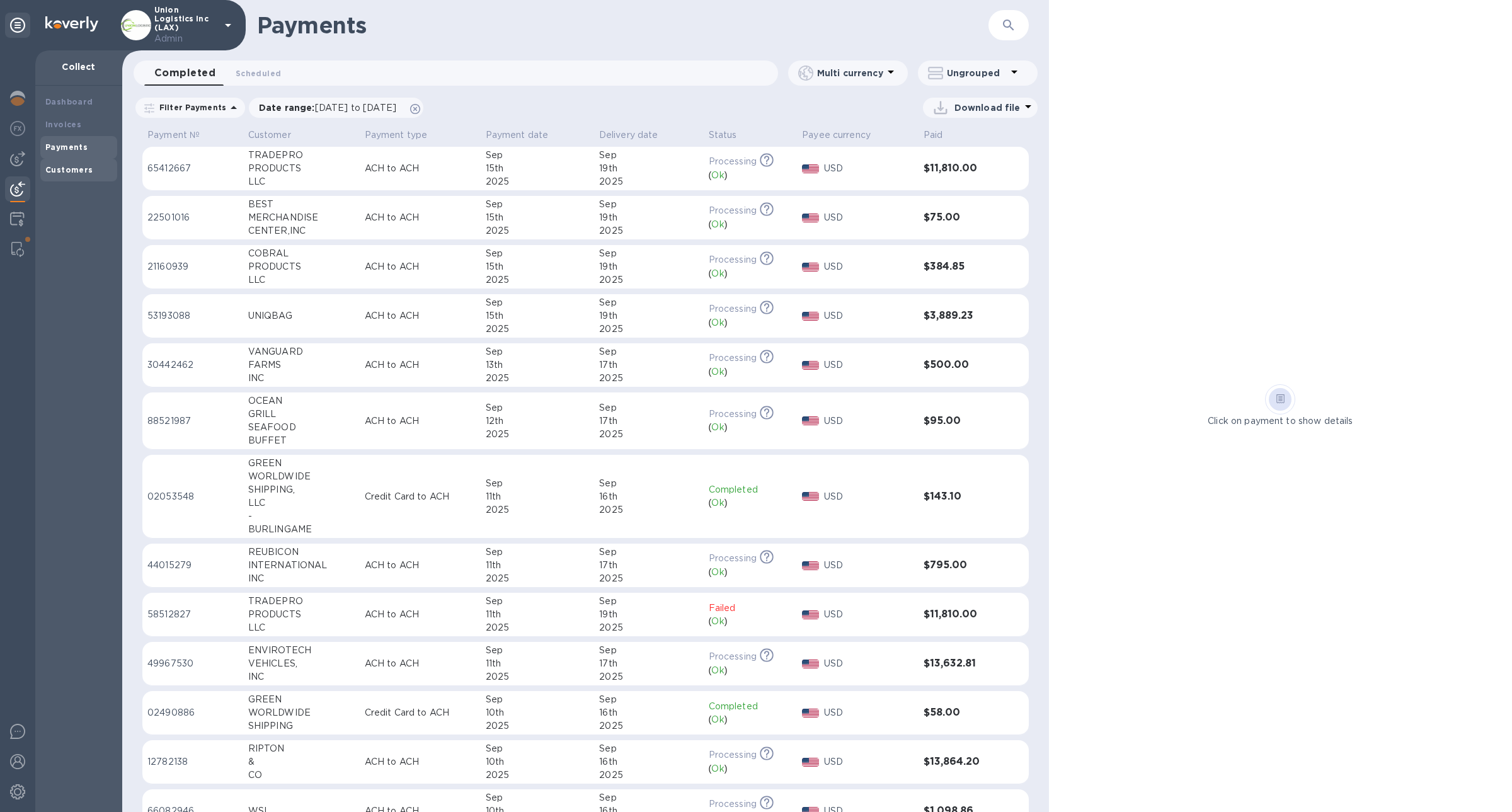
click at [88, 170] on div "Customers" at bounding box center [78, 170] width 66 height 13
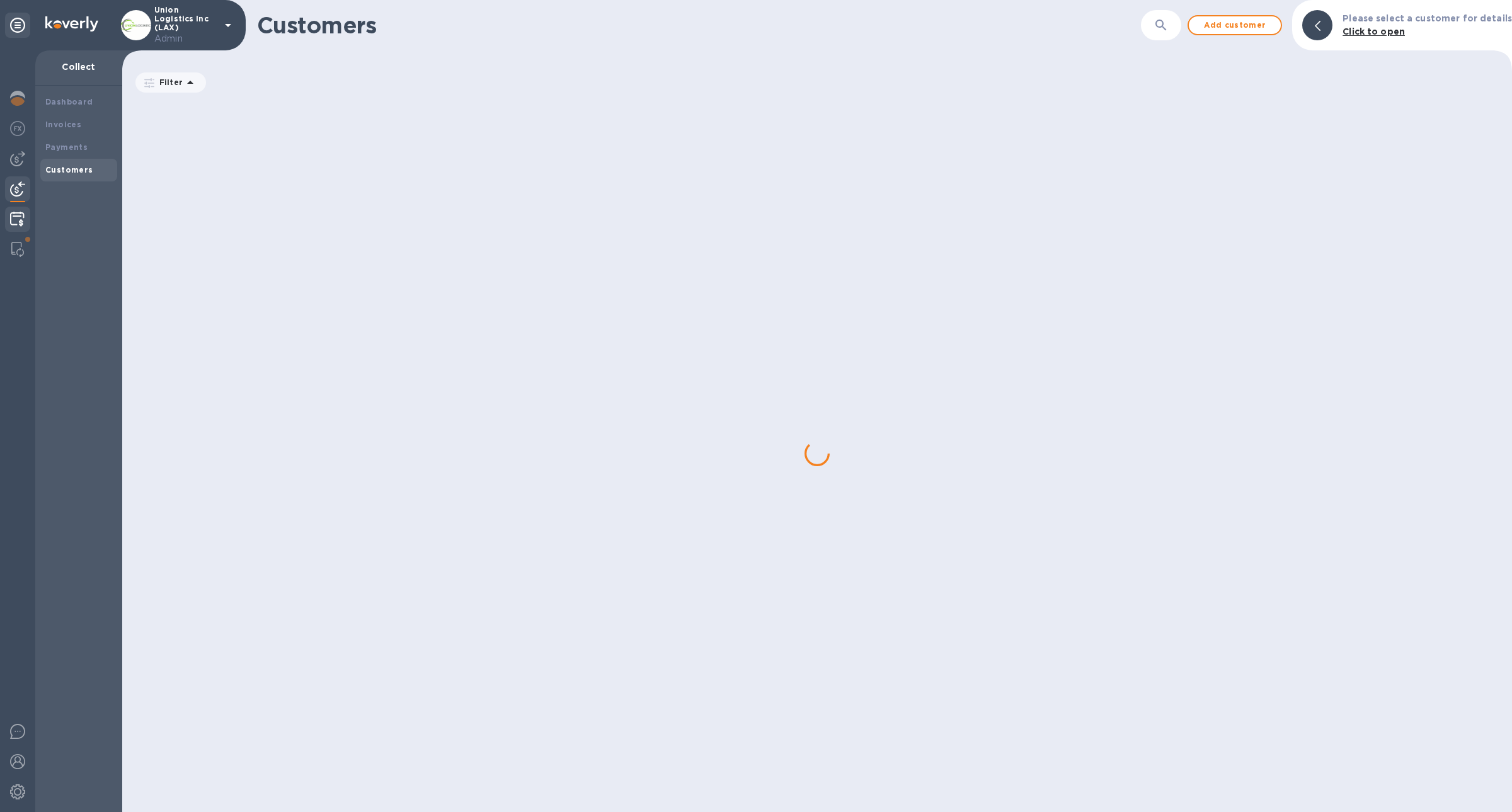
click at [11, 223] on img at bounding box center [17, 219] width 15 height 15
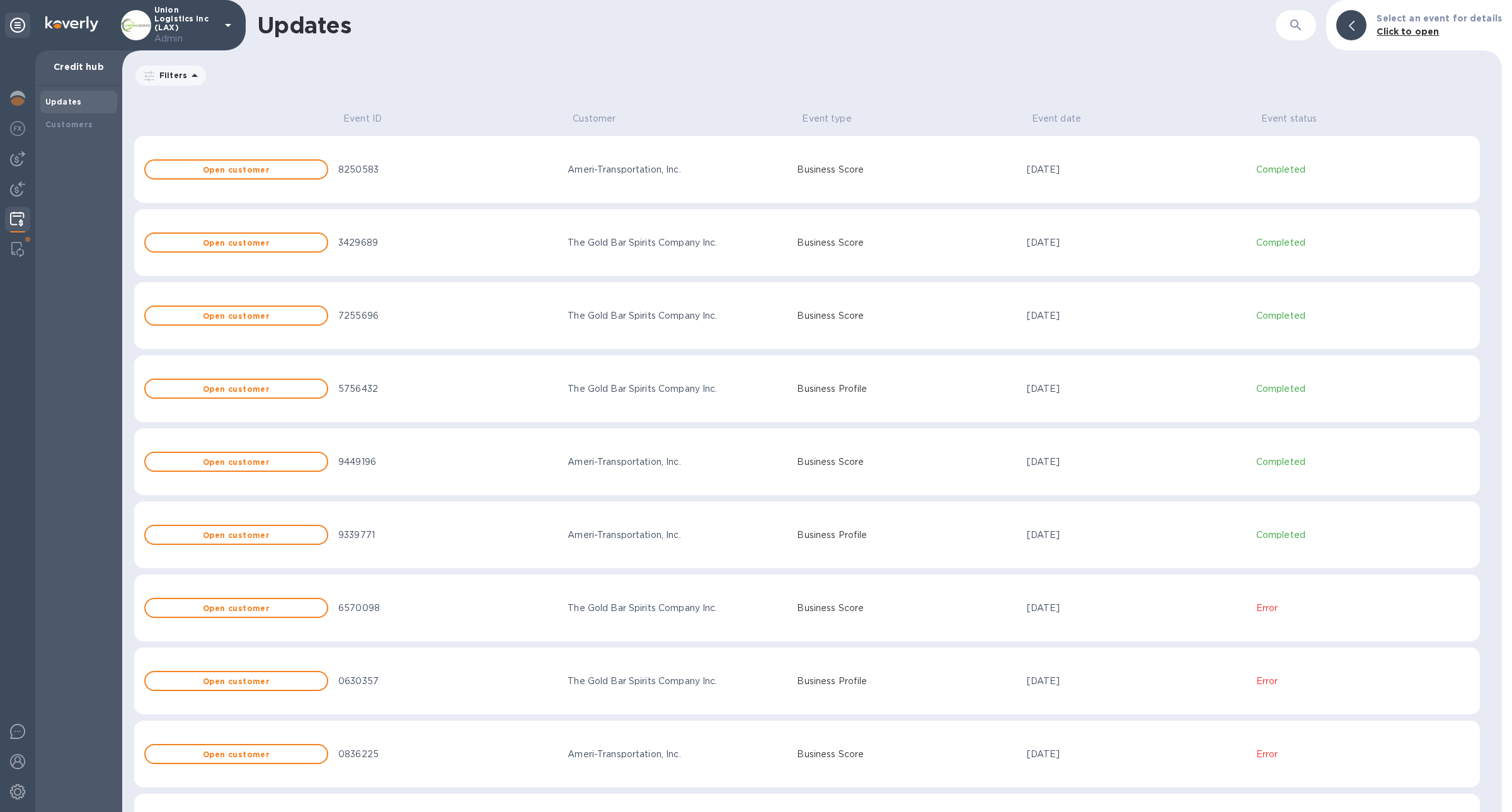
click at [78, 139] on div "Updates Customers" at bounding box center [78, 449] width 87 height 727
click at [78, 132] on div "Customers" at bounding box center [79, 125] width 77 height 22
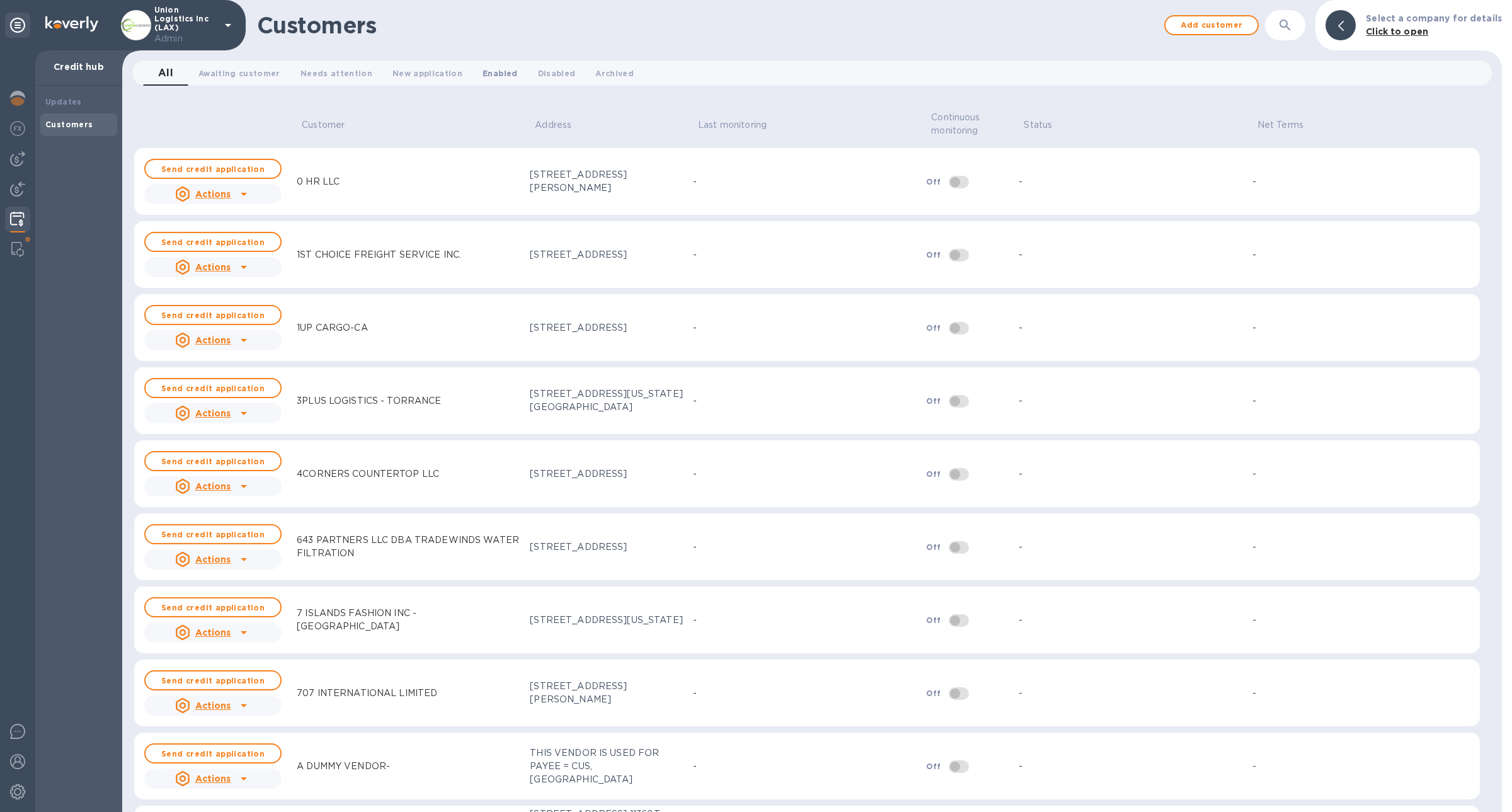
click at [472, 80] on button "Enabled 0" at bounding box center [500, 73] width 55 height 25
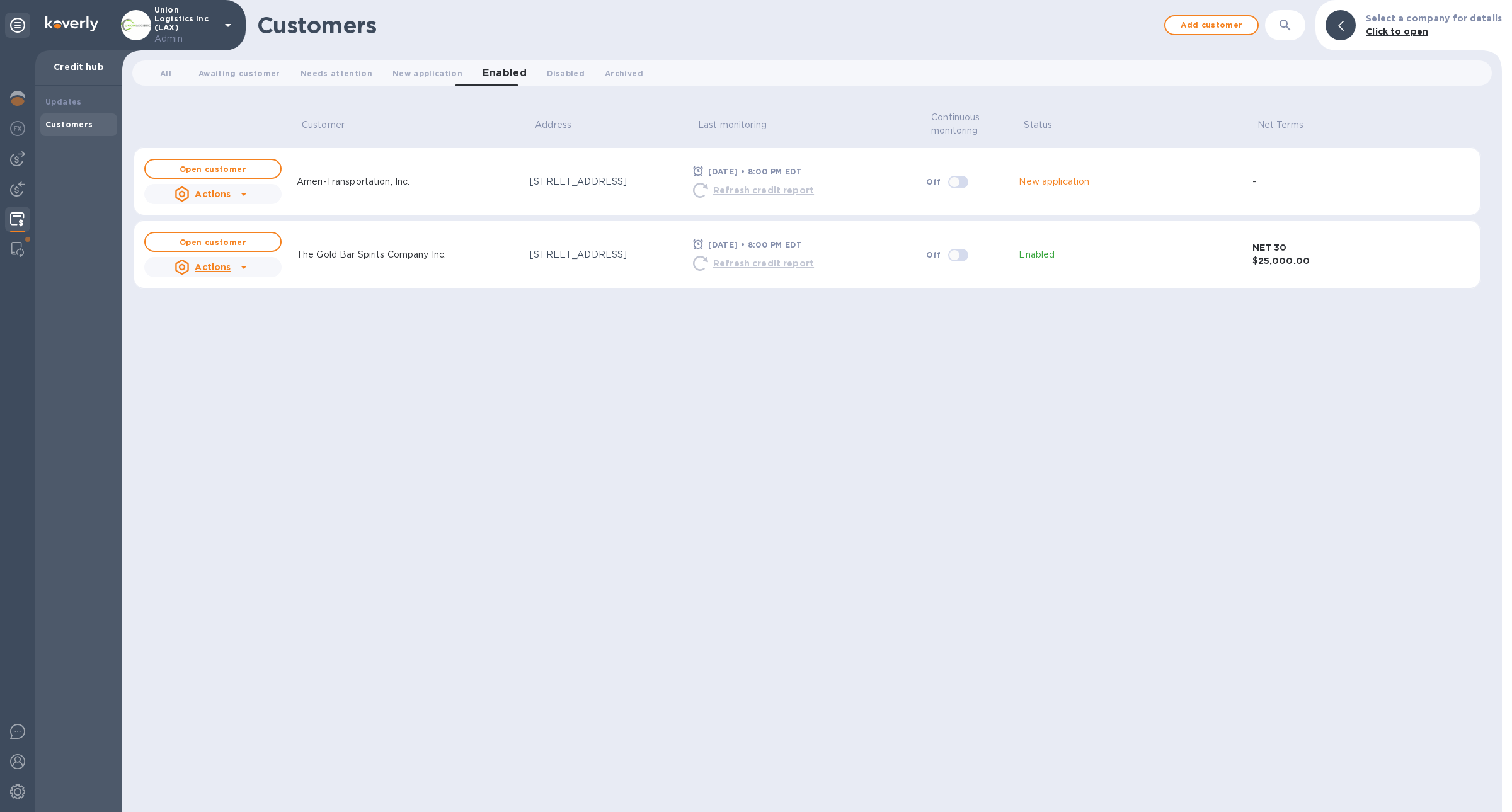
click at [210, 190] on u "Actions" at bounding box center [212, 194] width 36 height 10
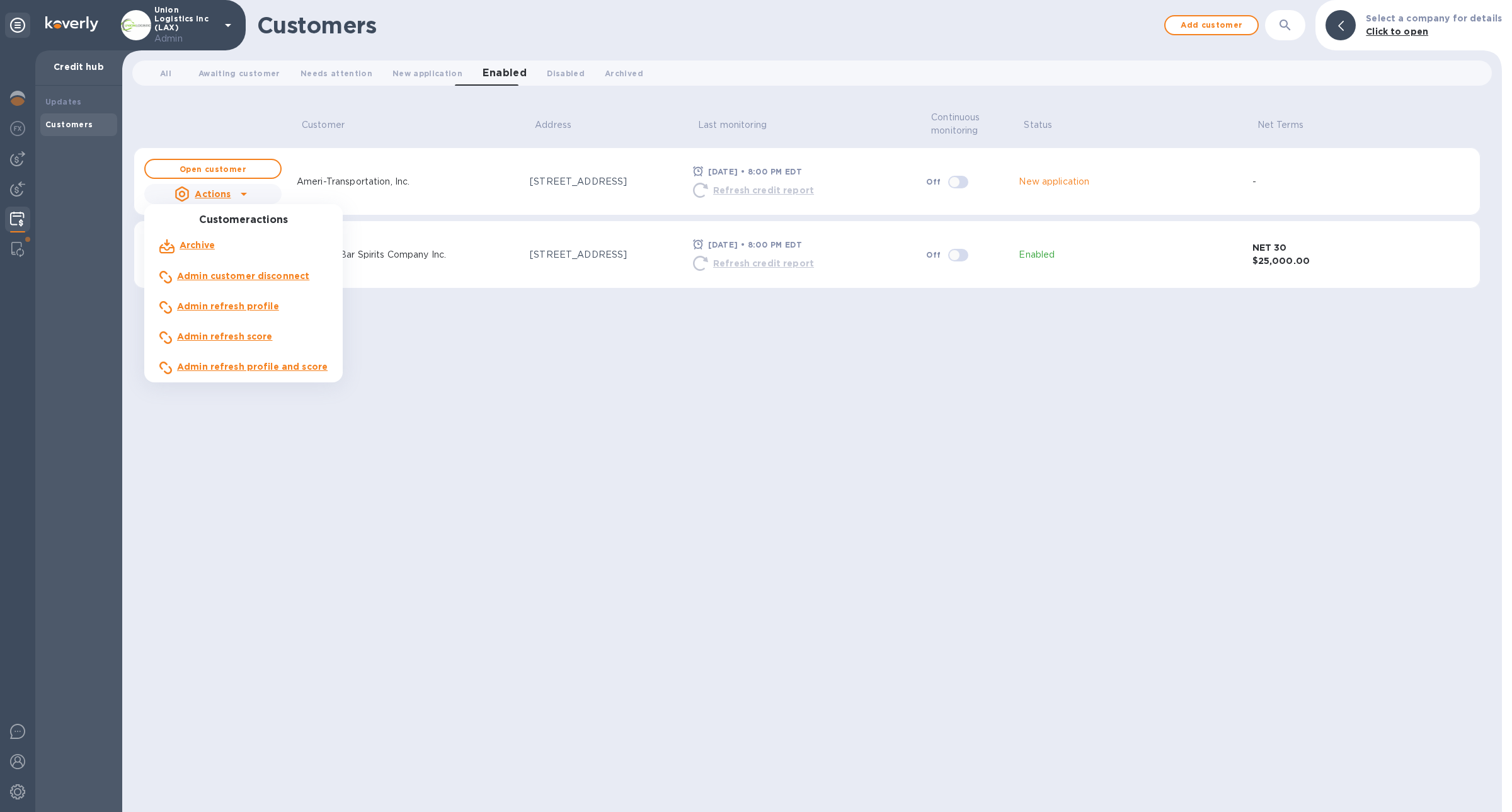
click at [400, 279] on div at bounding box center [756, 406] width 1512 height 812
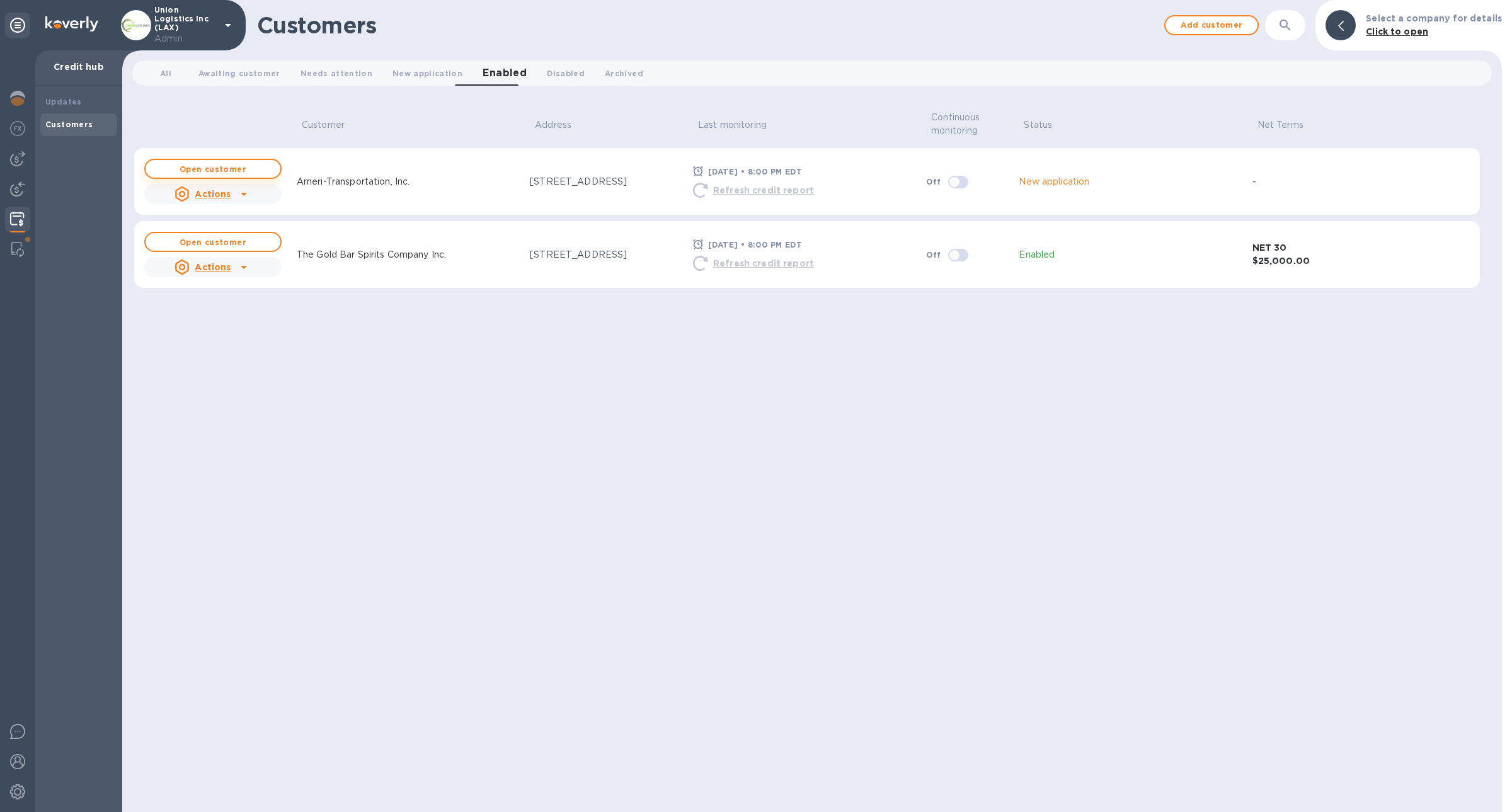
click at [251, 159] on button "Open customer" at bounding box center [213, 169] width 137 height 20
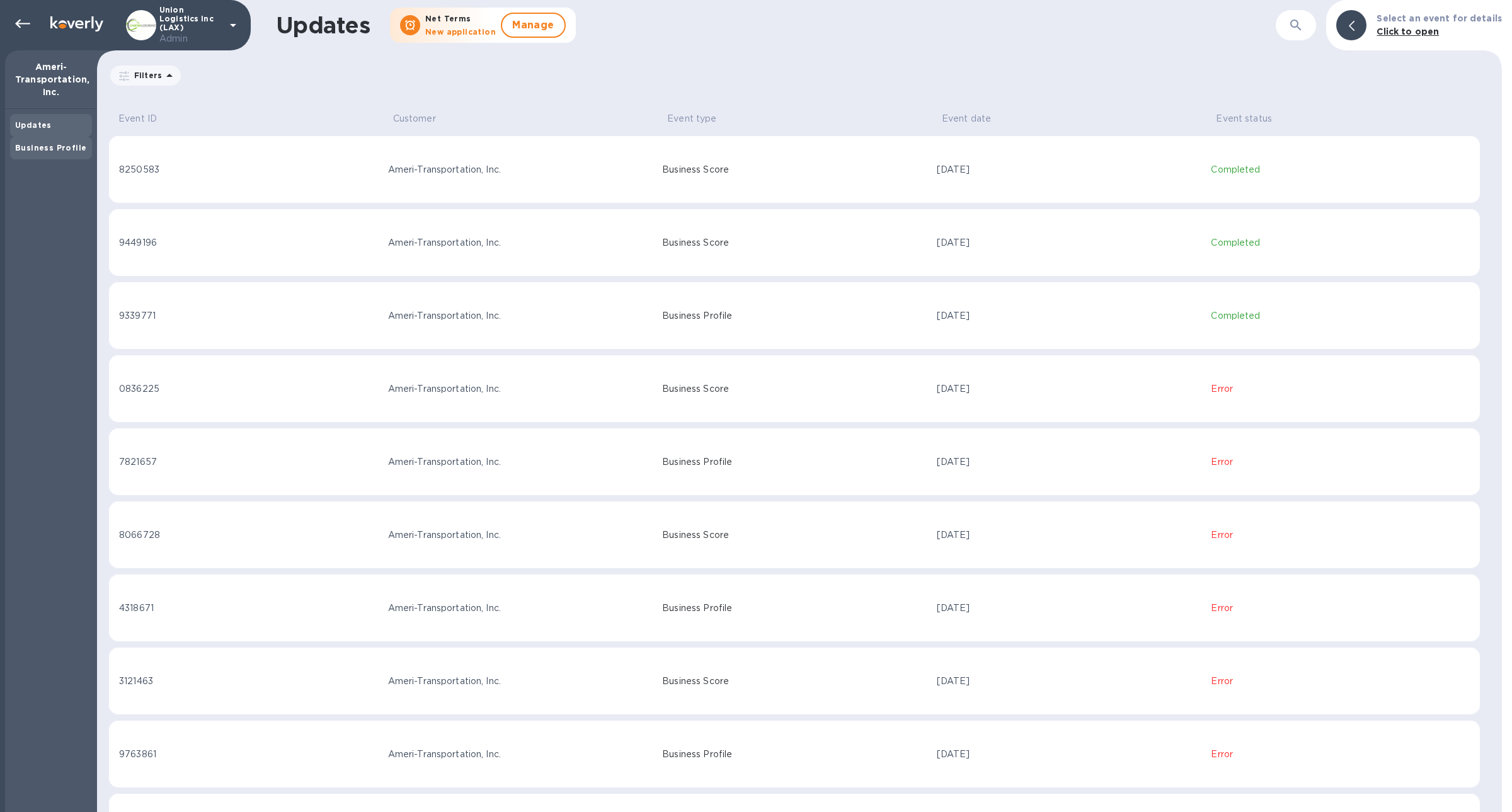
click at [42, 144] on b "Business Profile" at bounding box center [51, 147] width 71 height 9
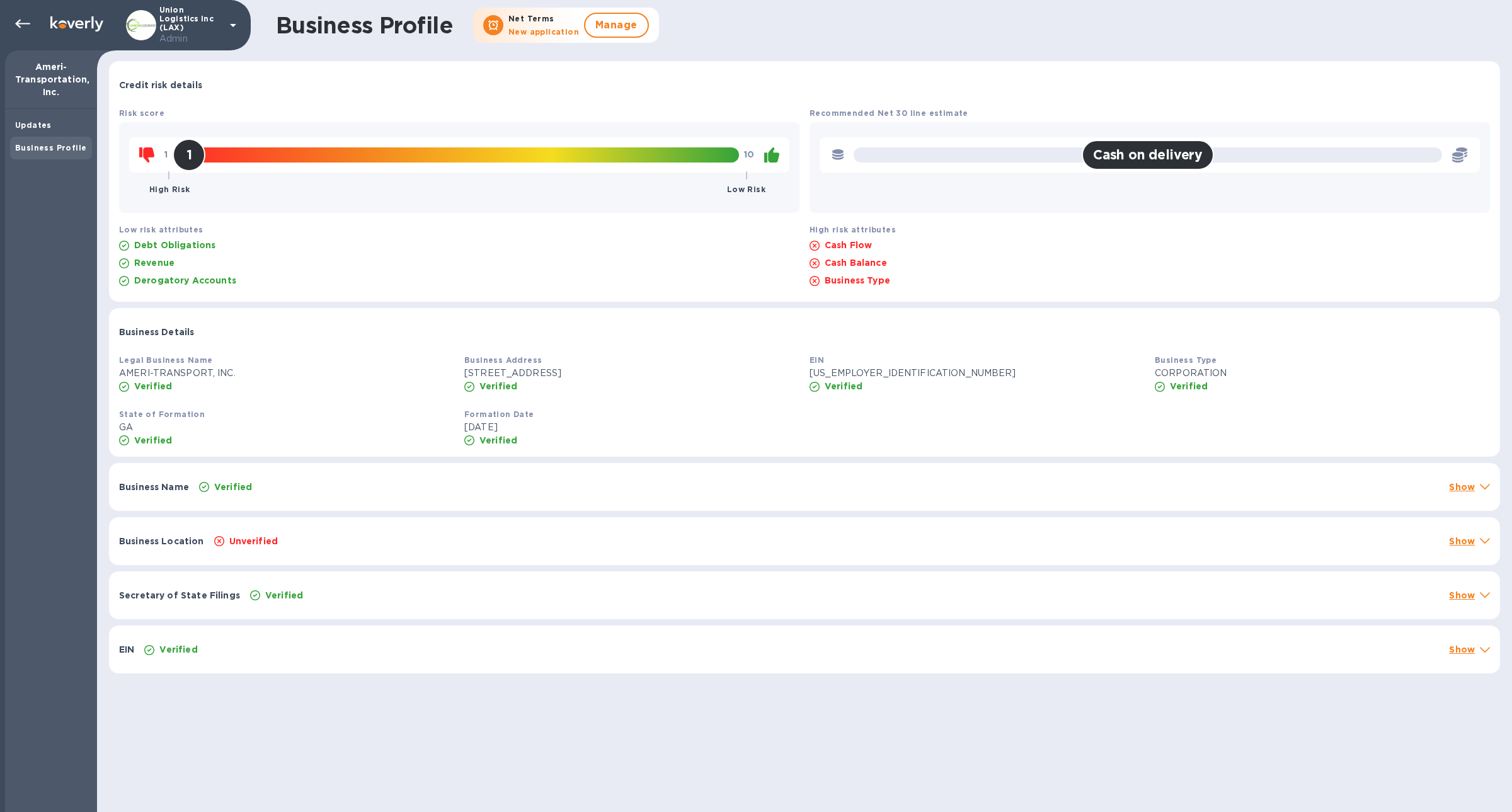
click at [399, 494] on div "Business Name Verified Show" at bounding box center [804, 486] width 1391 height 48
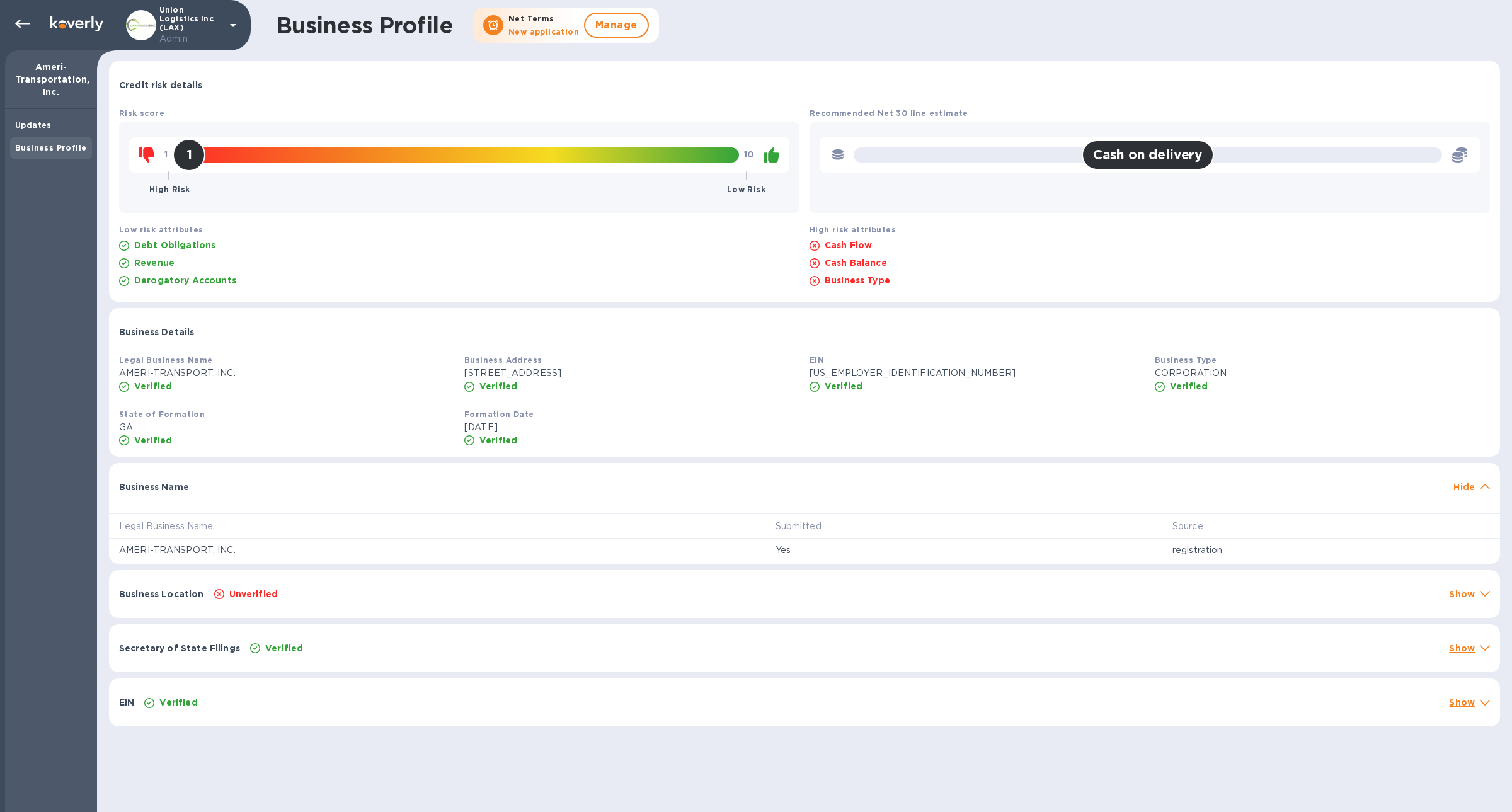
click at [399, 494] on div "Business Name Hide" at bounding box center [804, 483] width 1391 height 41
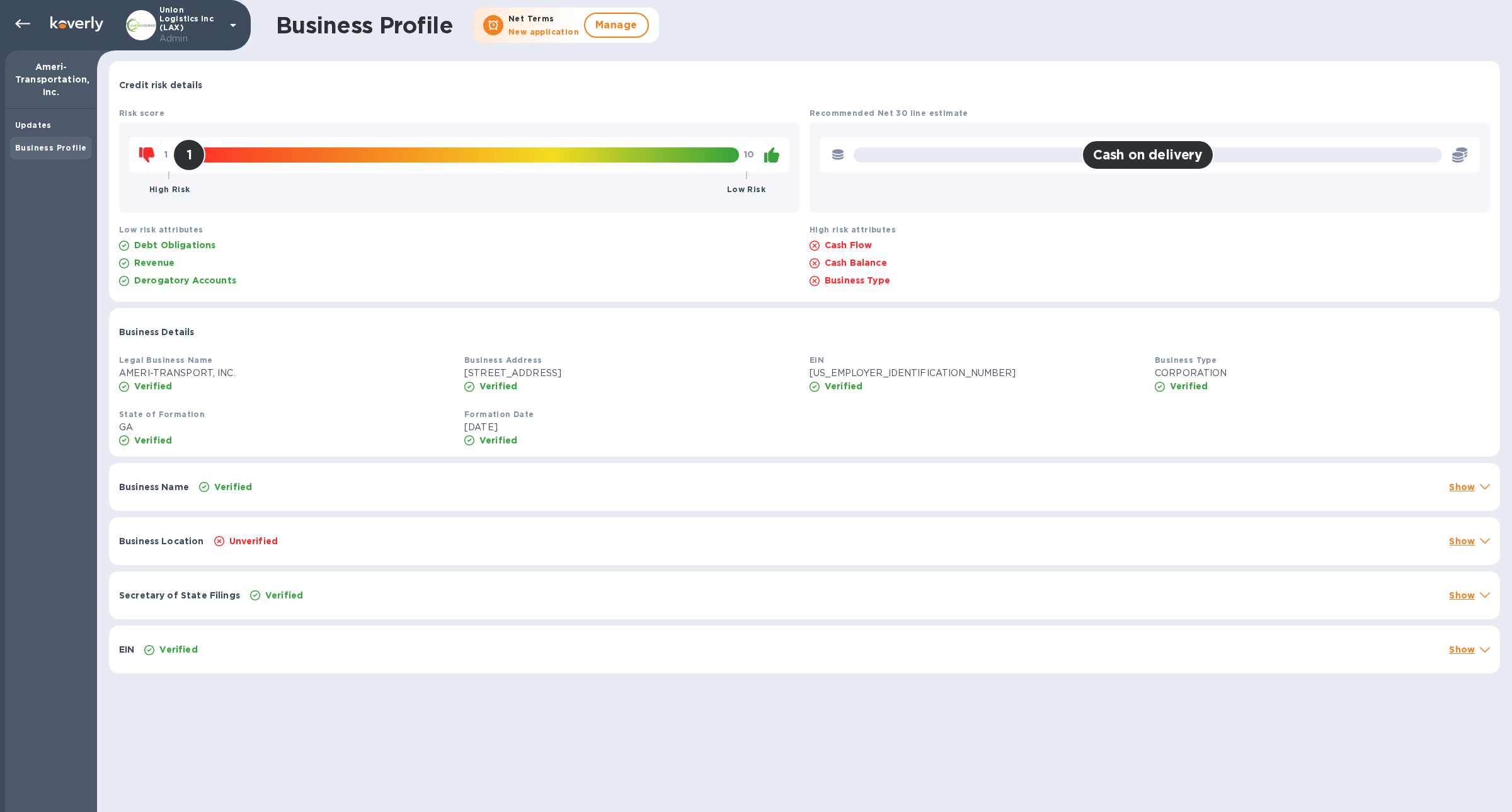
click at [416, 526] on div "Business Location Unverified Show" at bounding box center [804, 541] width 1391 height 48
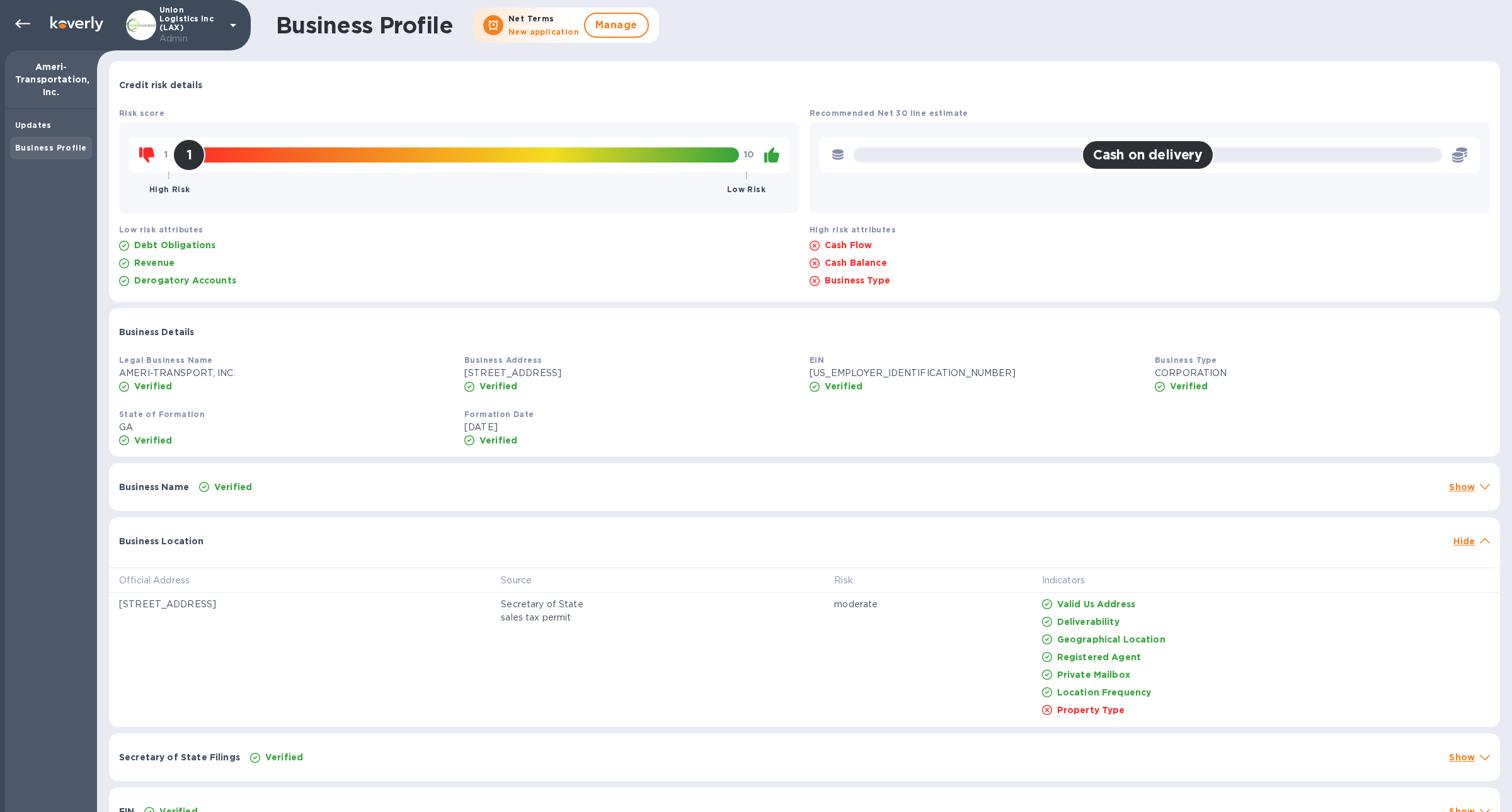
click at [416, 526] on div "Business Location Hide" at bounding box center [804, 538] width 1391 height 41
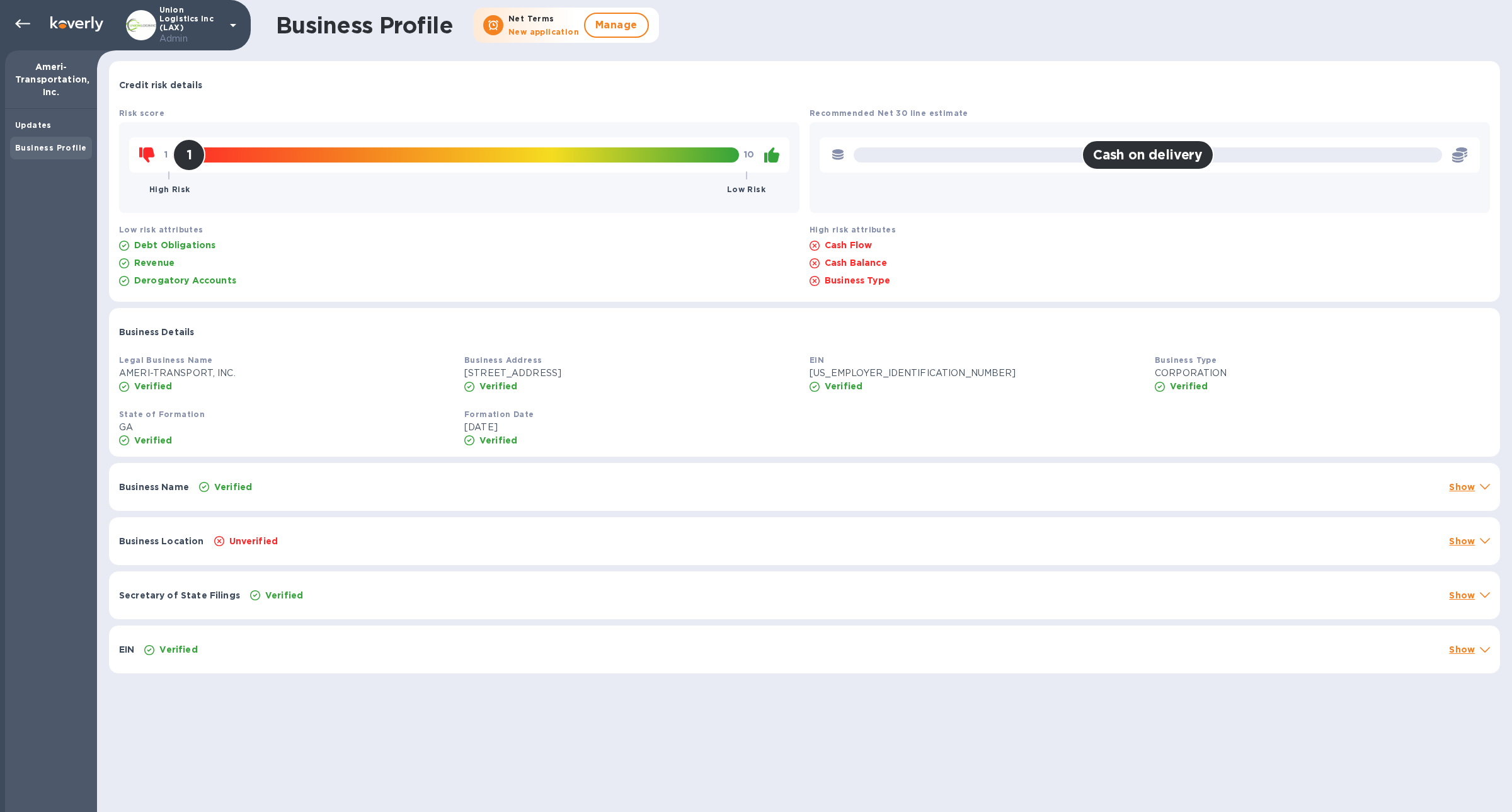
click at [416, 526] on div "Business Location Unverified Show" at bounding box center [804, 541] width 1391 height 48
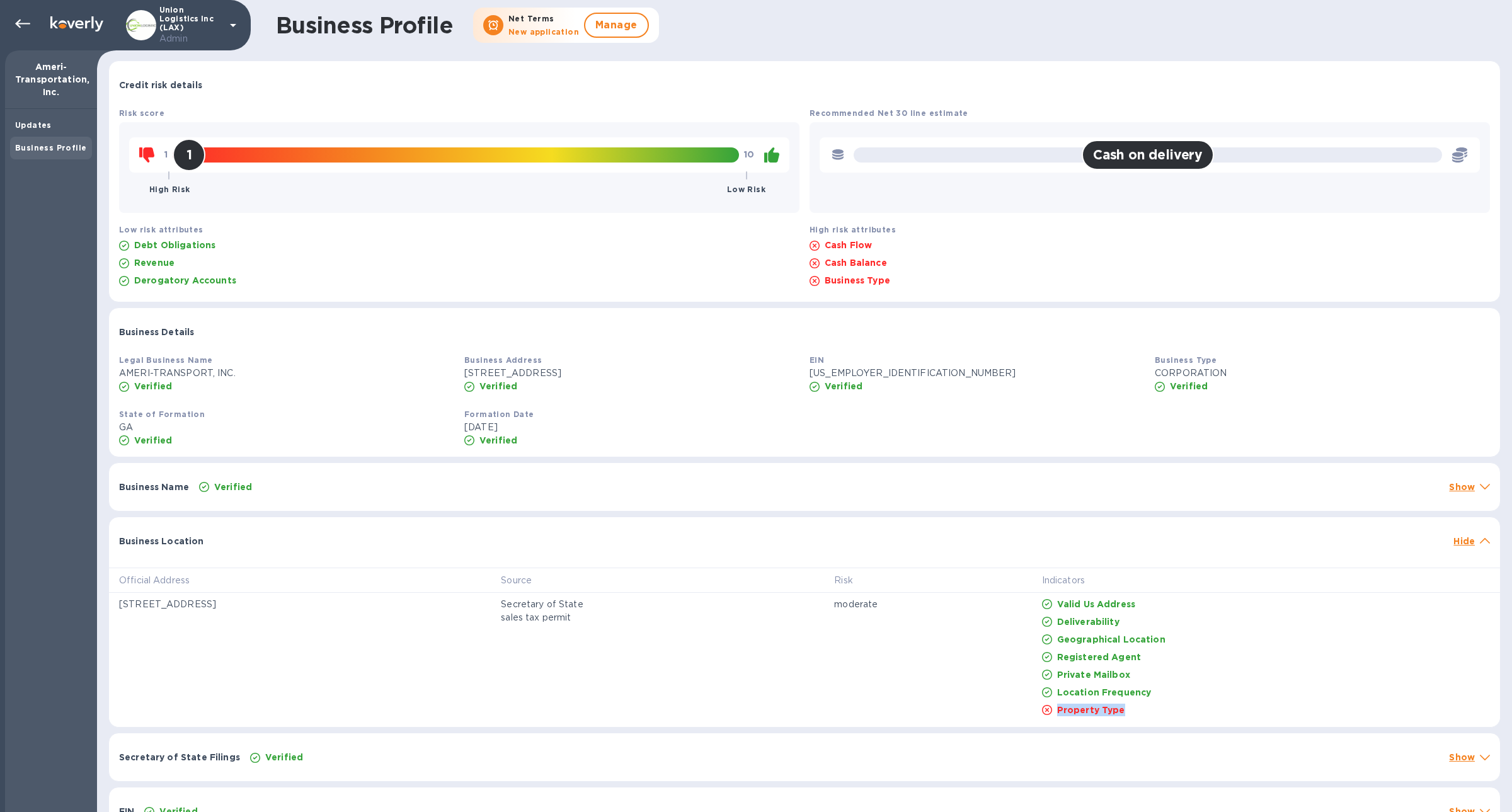
drag, startPoint x: 1161, startPoint y: 710, endPoint x: 1088, endPoint y: 710, distance: 73.0
click at [1087, 710] on div "Property Type" at bounding box center [1266, 710] width 453 height 18
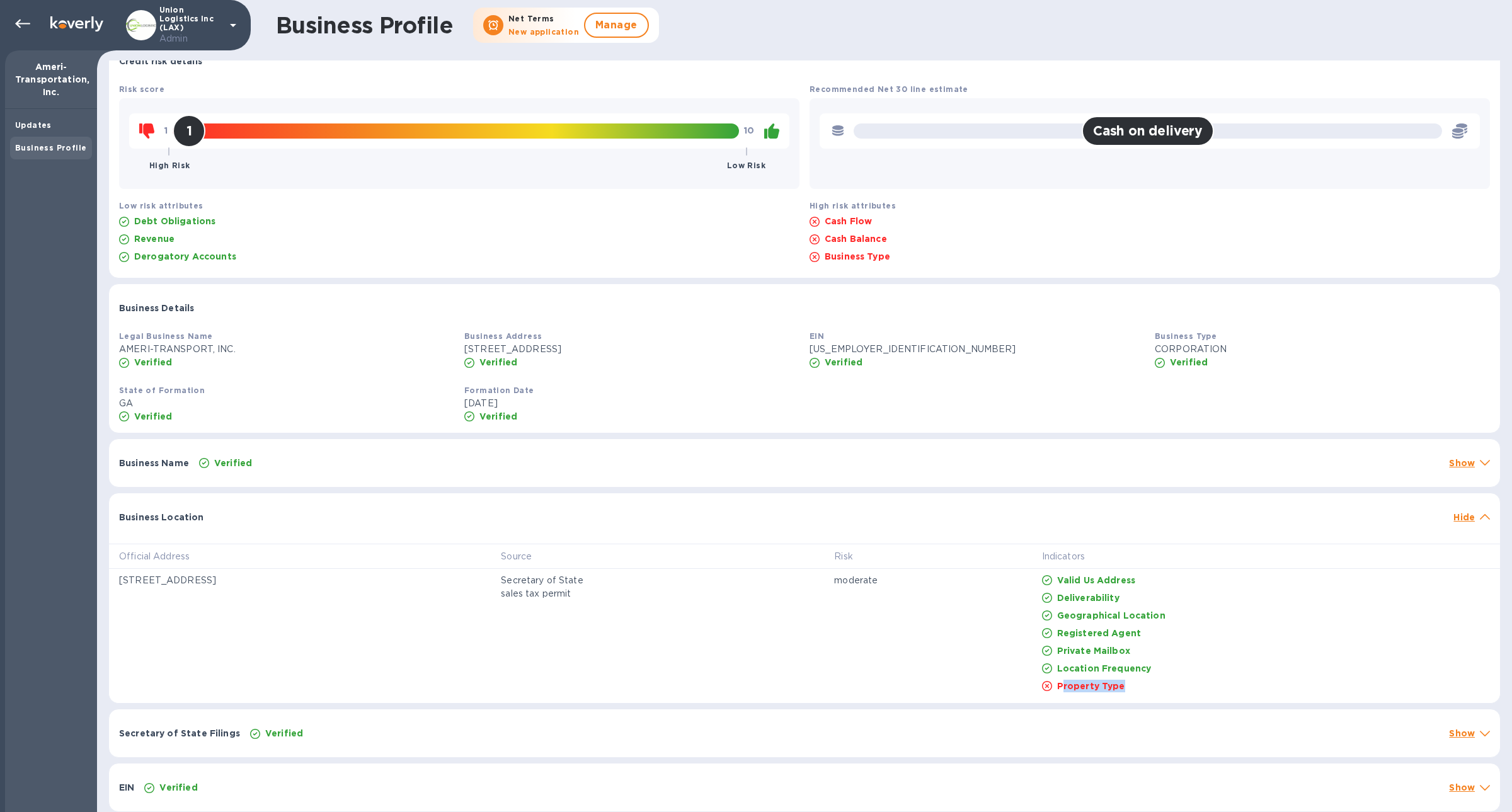
click at [1158, 689] on div "Property Type" at bounding box center [1266, 685] width 453 height 18
click at [53, 154] on div "Business Profile" at bounding box center [50, 148] width 82 height 22
click at [44, 128] on b "Updates" at bounding box center [34, 125] width 36 height 9
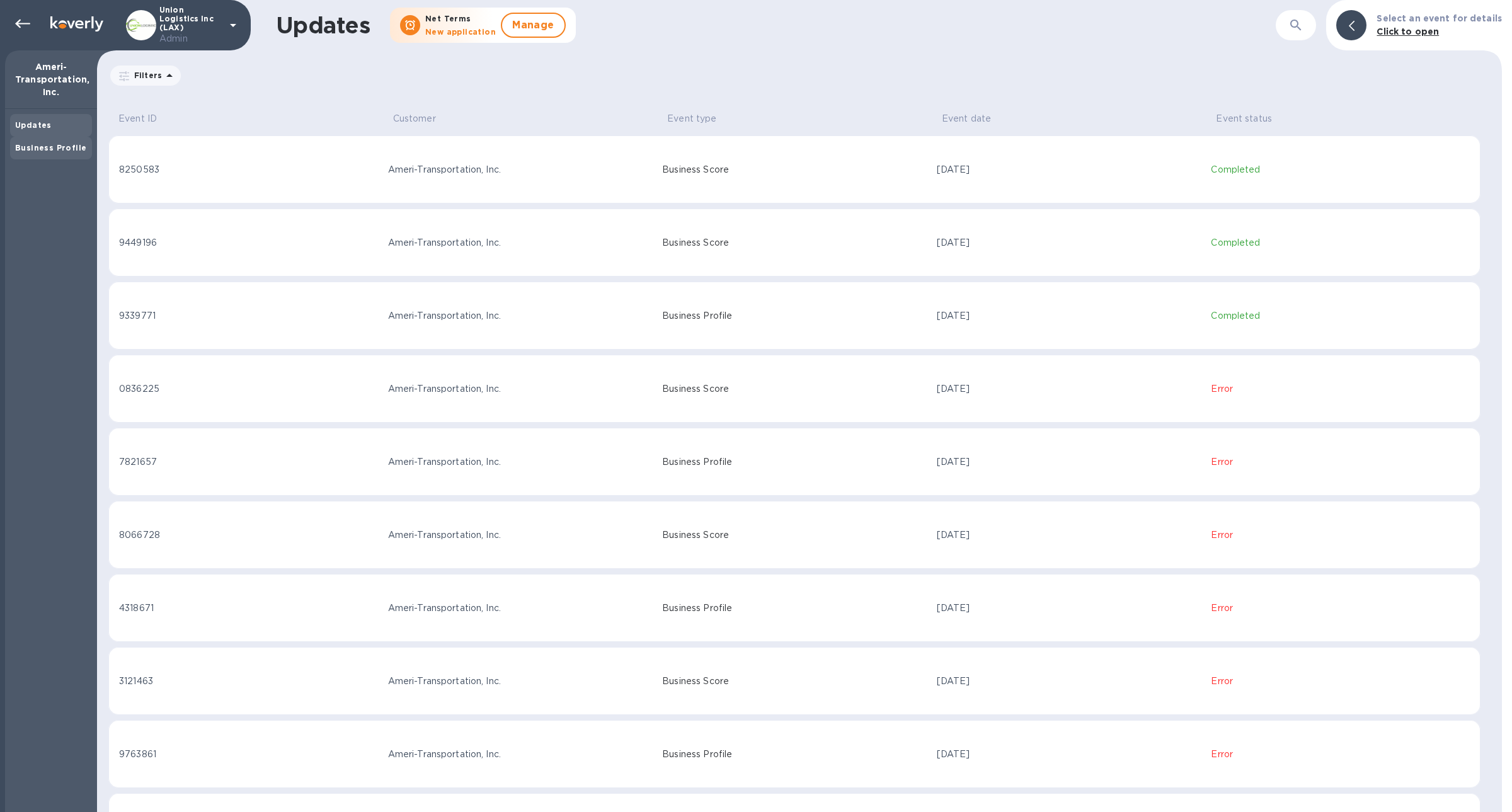
click at [53, 137] on div "Business Profile" at bounding box center [50, 148] width 82 height 22
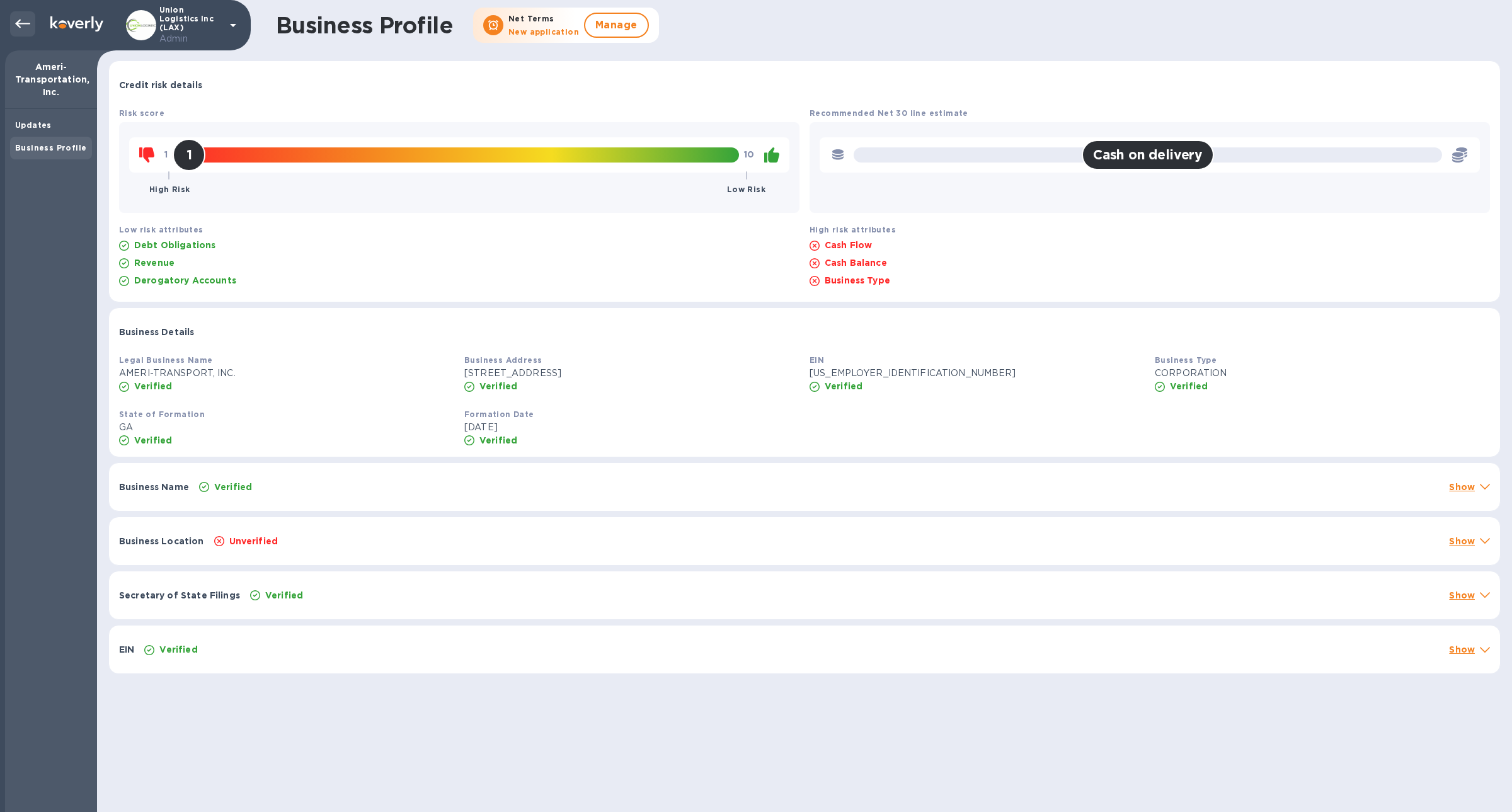
click at [18, 29] on icon at bounding box center [23, 24] width 15 height 15
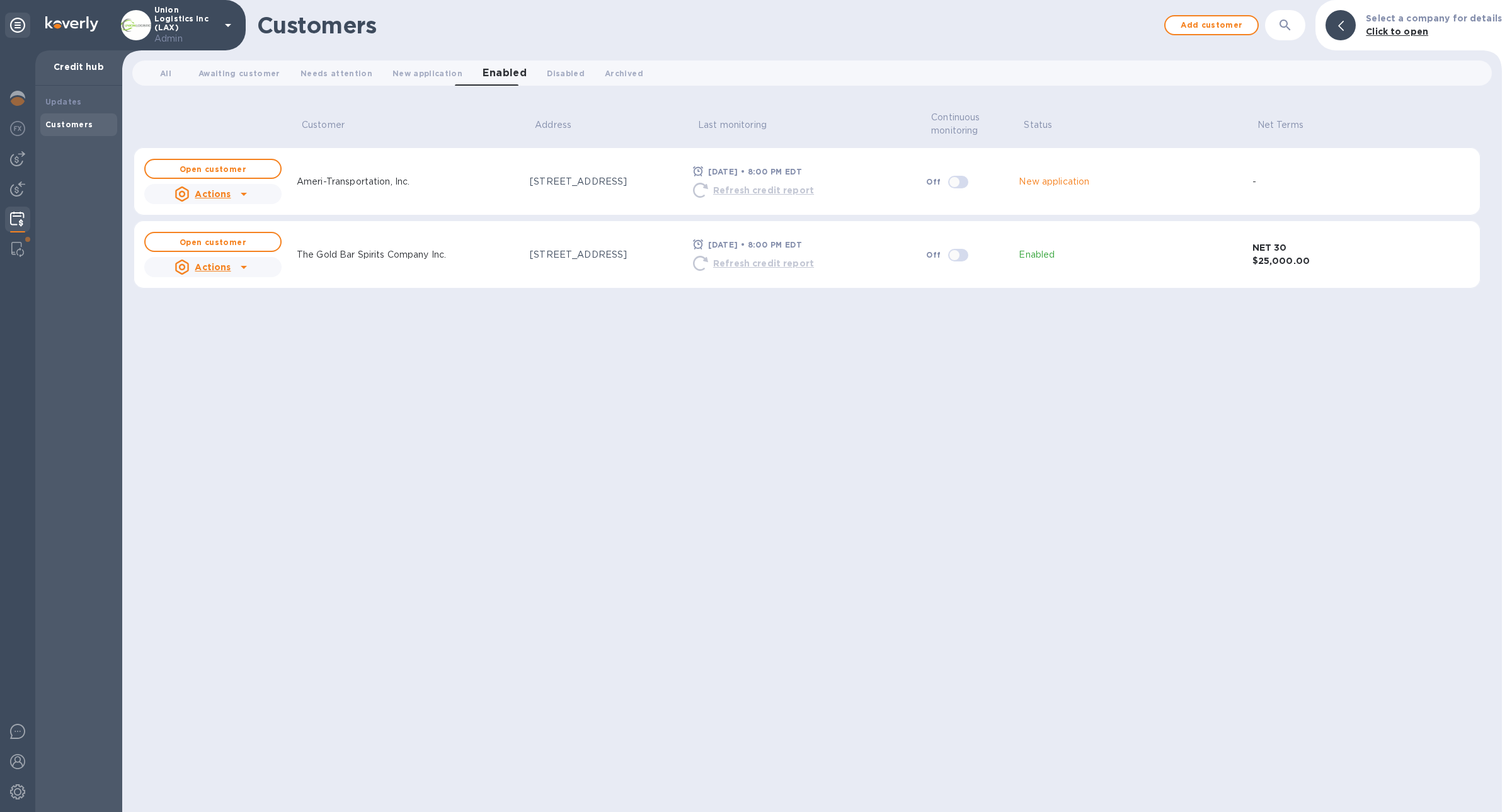
click at [752, 261] on u "Refresh credit report" at bounding box center [764, 263] width 101 height 10
click at [710, 192] on div "Refresh credit report" at bounding box center [753, 190] width 121 height 15
click at [551, 198] on td "[STREET_ADDRESS]" at bounding box center [606, 181] width 163 height 68
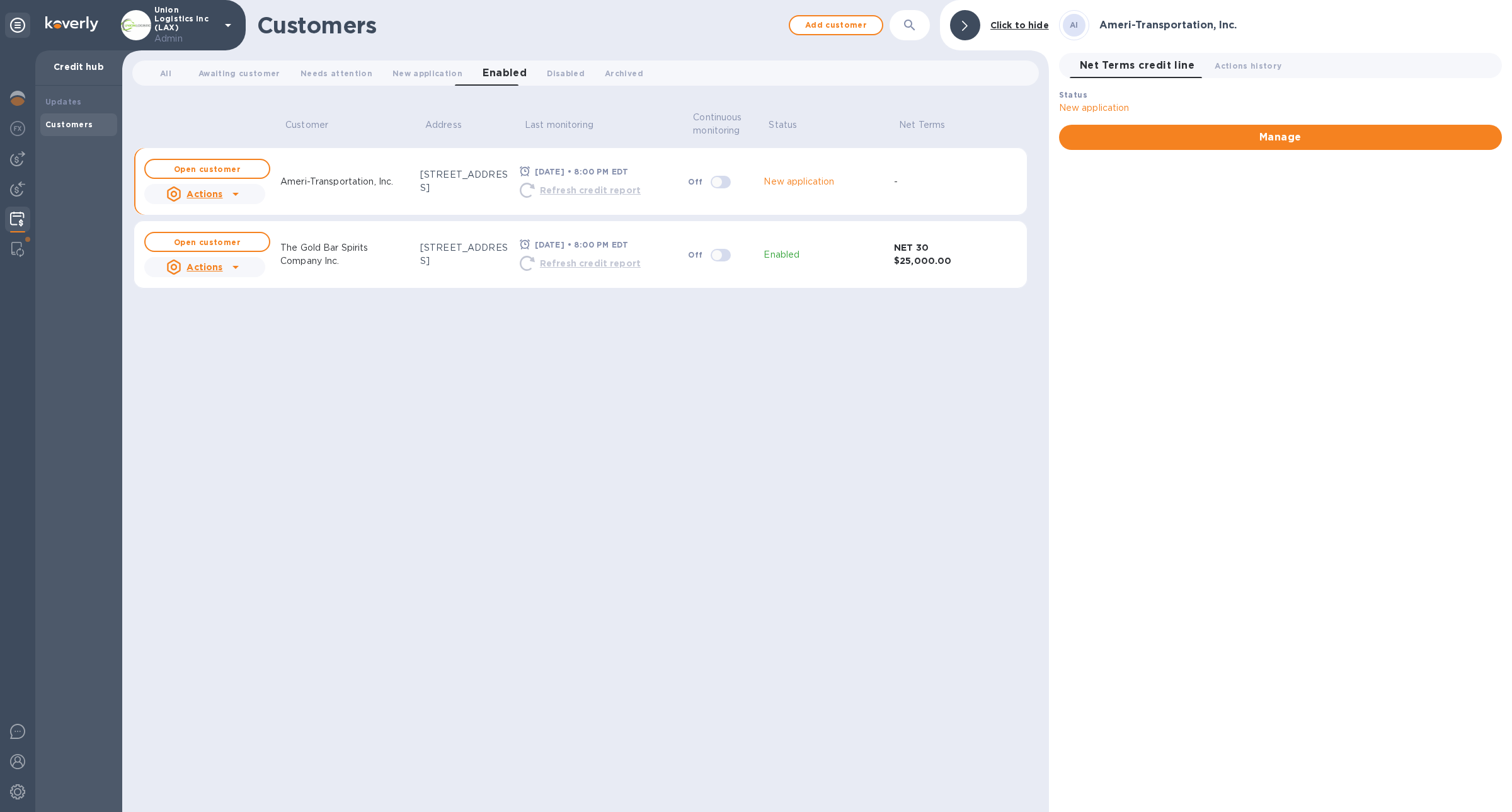
click at [565, 236] on div "[DATE] • 8:00 PM EDT" at bounding box center [581, 245] width 99 height 18
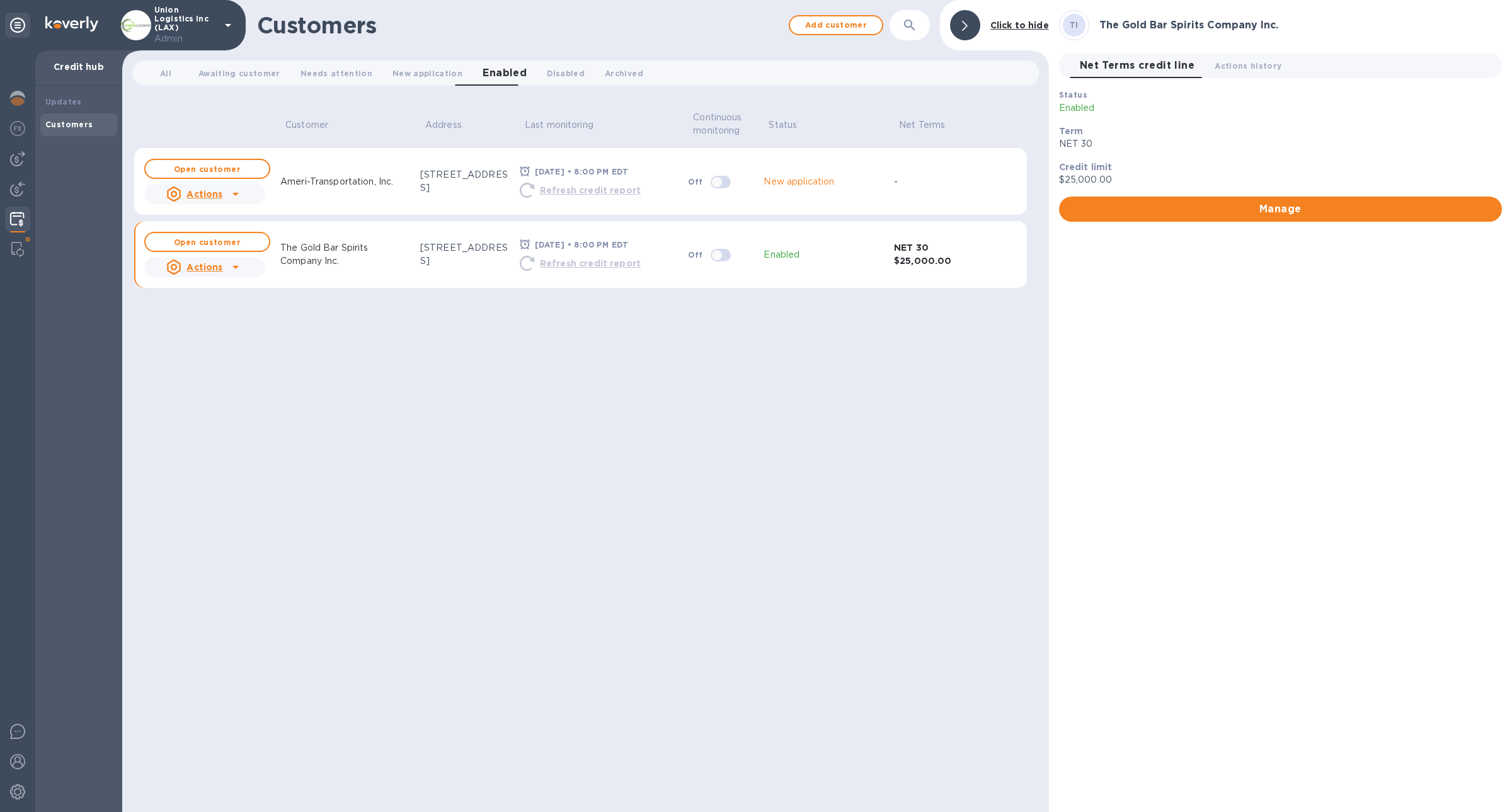
click at [559, 200] on div "Refresh credit report" at bounding box center [580, 190] width 126 height 20
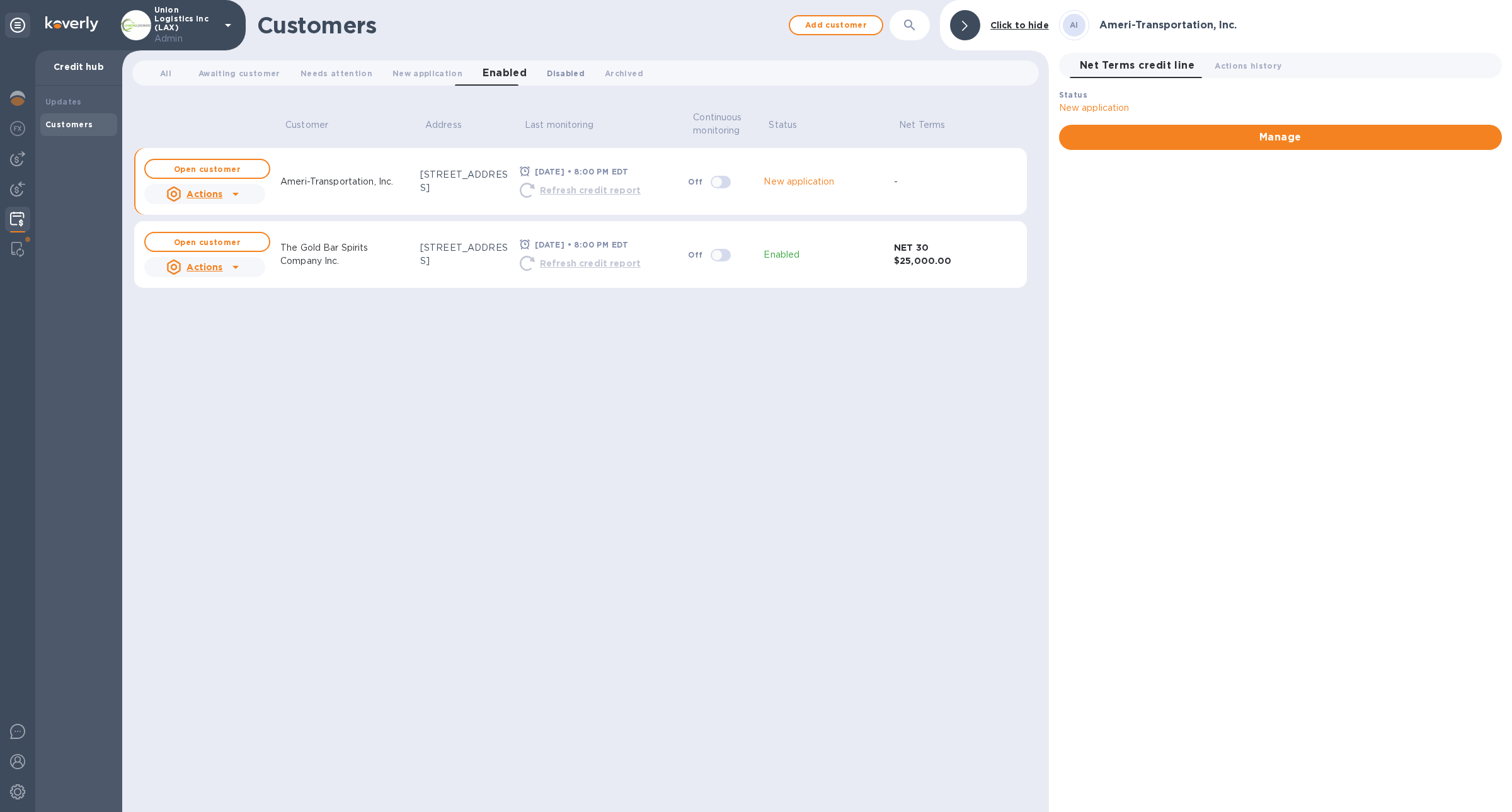
click at [537, 80] on button "Disabled 0" at bounding box center [566, 73] width 58 height 25
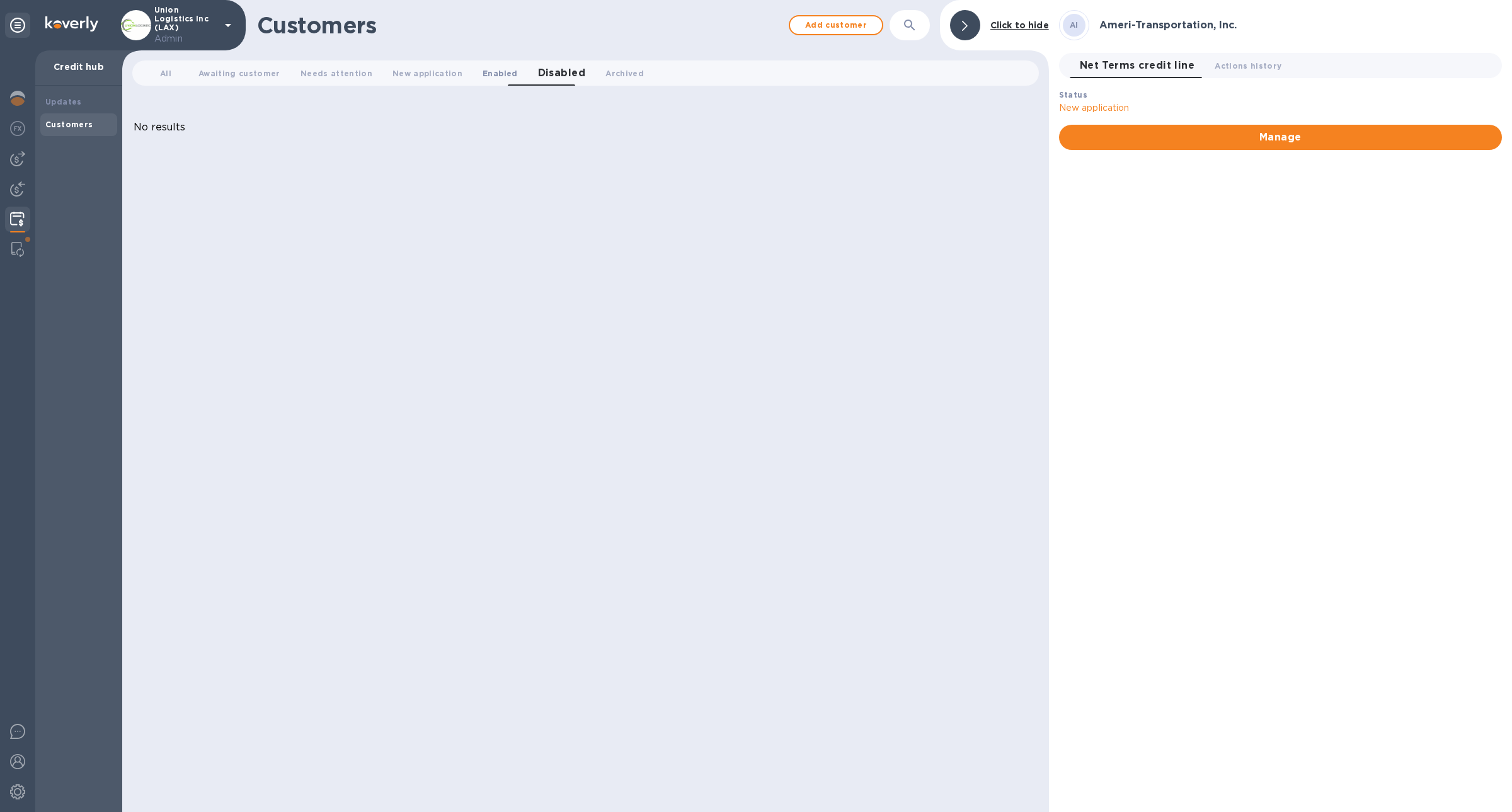
click at [482, 79] on span "Enabled 0" at bounding box center [499, 73] width 34 height 13
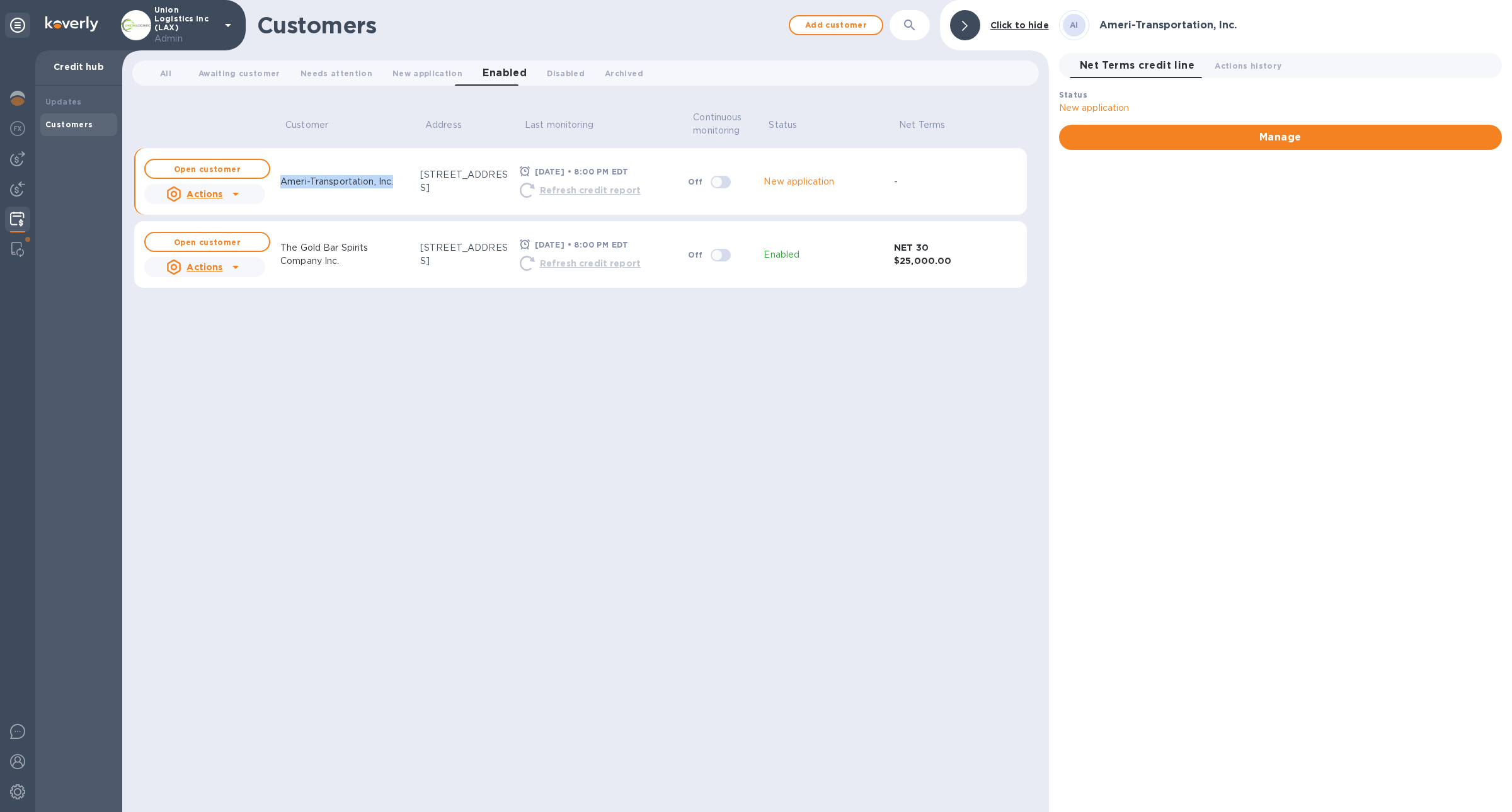
drag, startPoint x: 398, startPoint y: 183, endPoint x: 281, endPoint y: 186, distance: 117.0
click at [281, 186] on div "Ameri-Transportation, Inc." at bounding box center [336, 181] width 122 height 23
copy p "Ameri-Transportation, Inc."
click at [211, 169] on b "Open customer" at bounding box center [206, 169] width 66 height 9
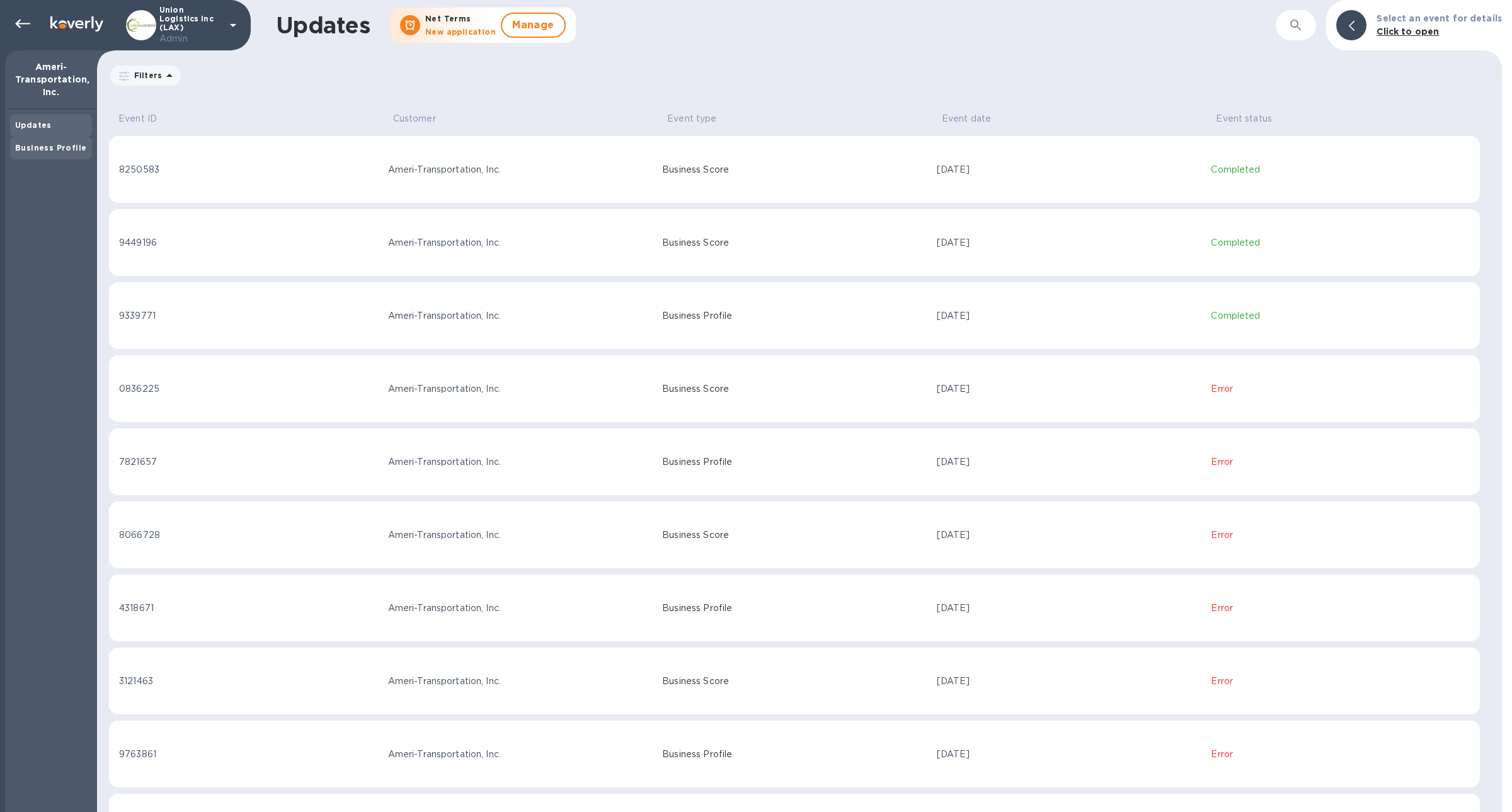
click at [71, 148] on b "Business Profile" at bounding box center [51, 147] width 71 height 9
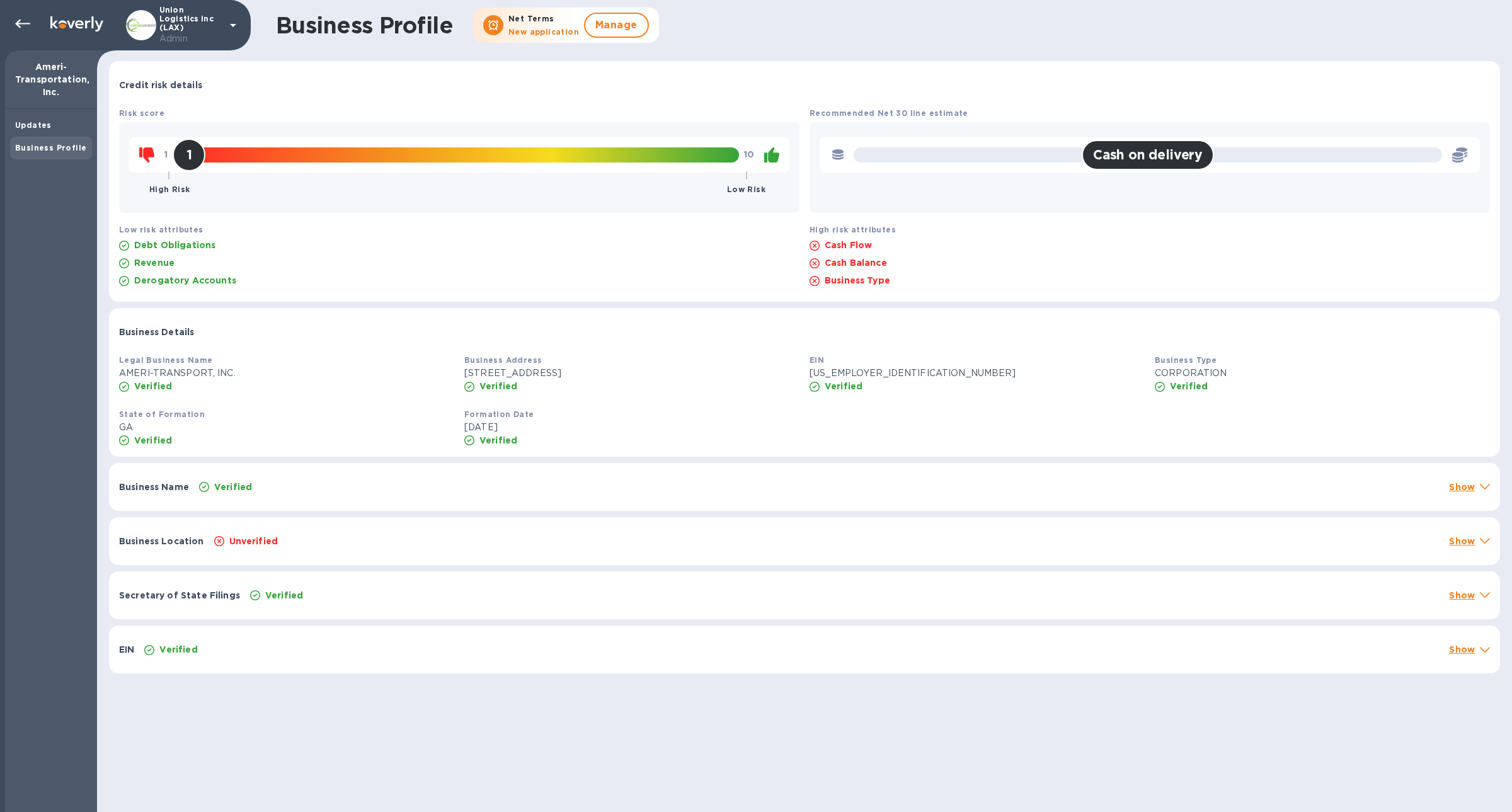
click at [330, 545] on div "Unverified" at bounding box center [826, 540] width 1230 height 18
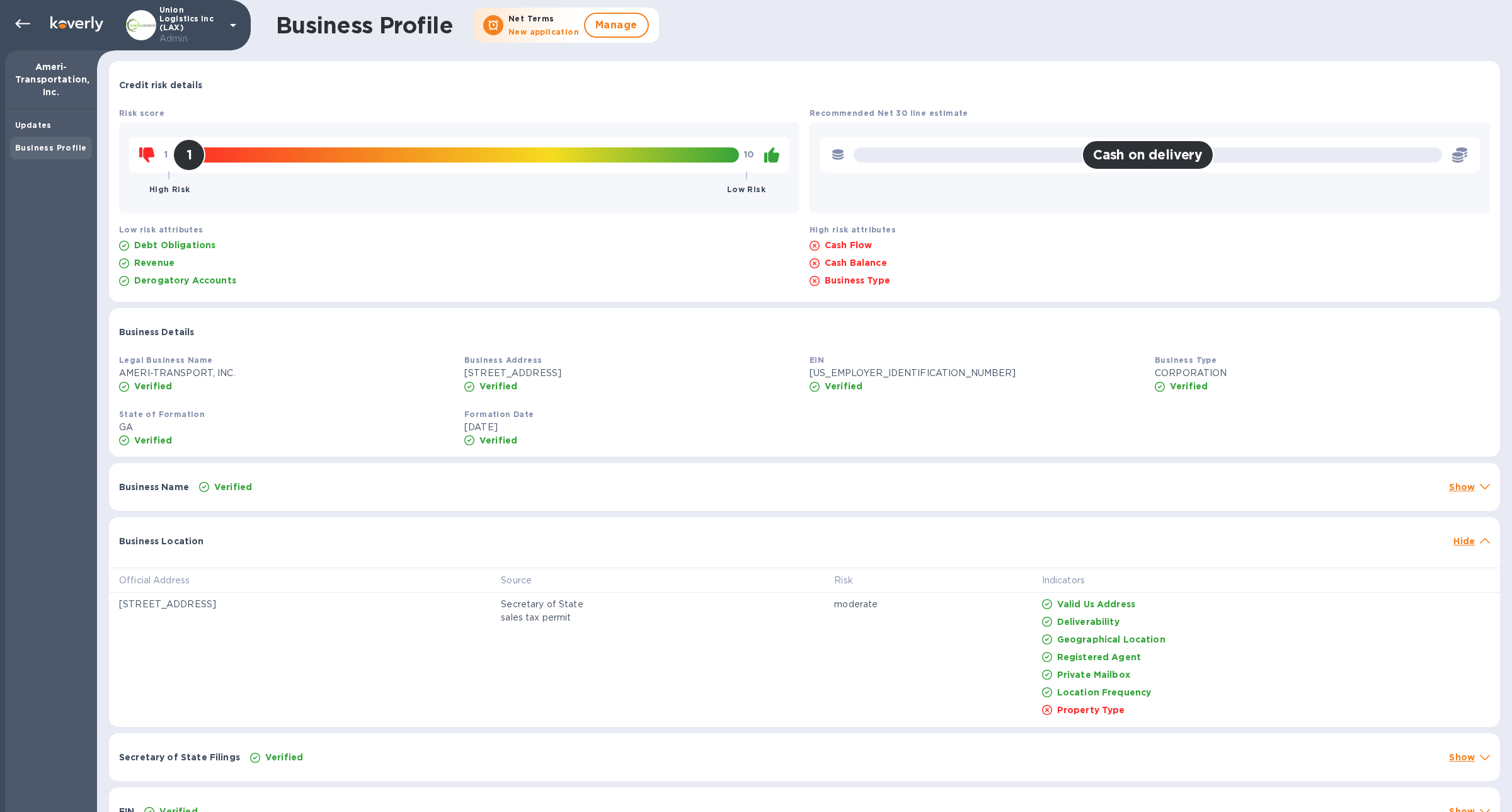
click at [332, 529] on div "Business Location Hide" at bounding box center [804, 538] width 1391 height 41
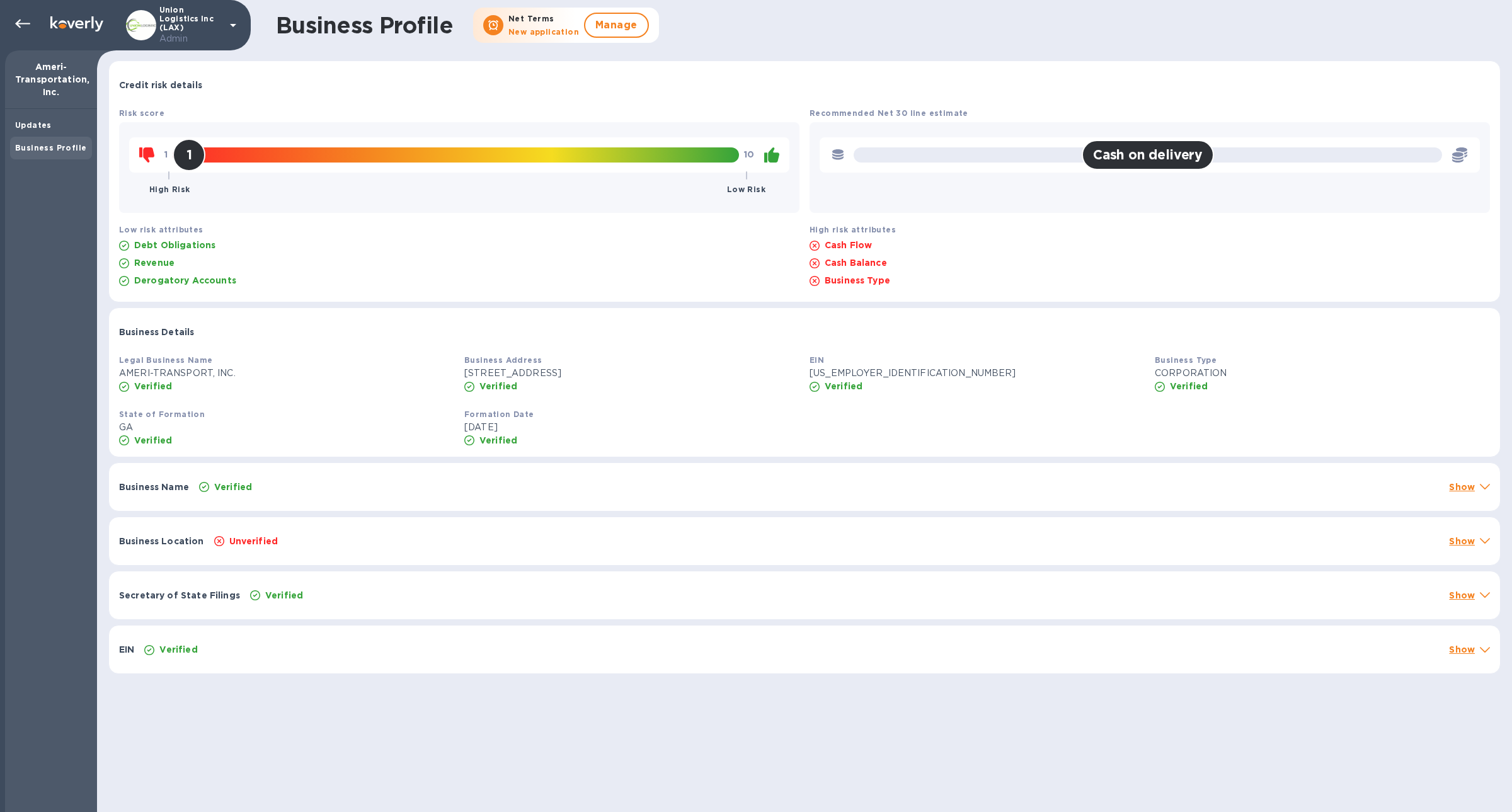
click at [465, 326] on div at bounding box center [846, 326] width 1296 height 10
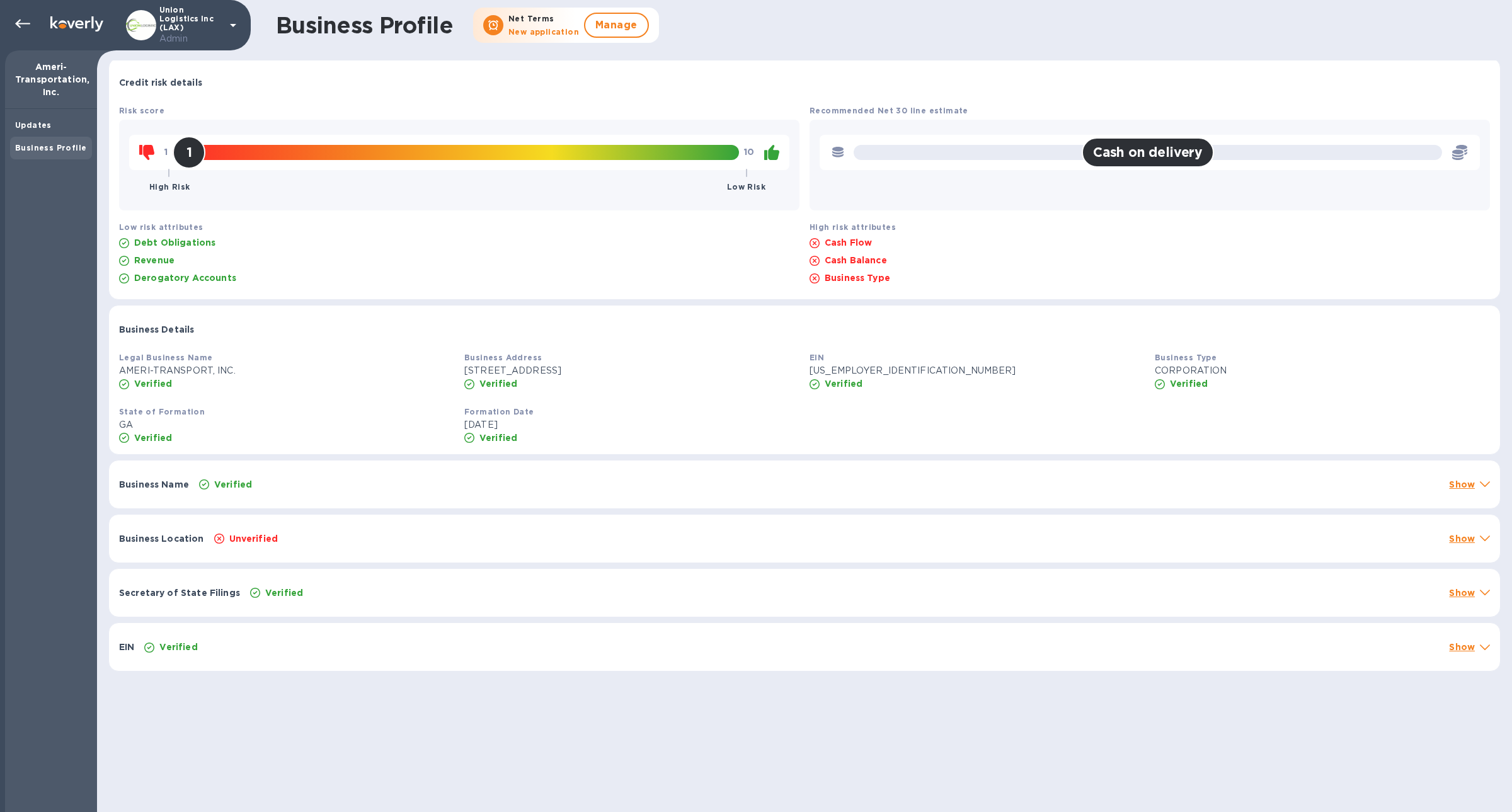
click at [442, 470] on div "Business Name Verified Show" at bounding box center [804, 484] width 1391 height 48
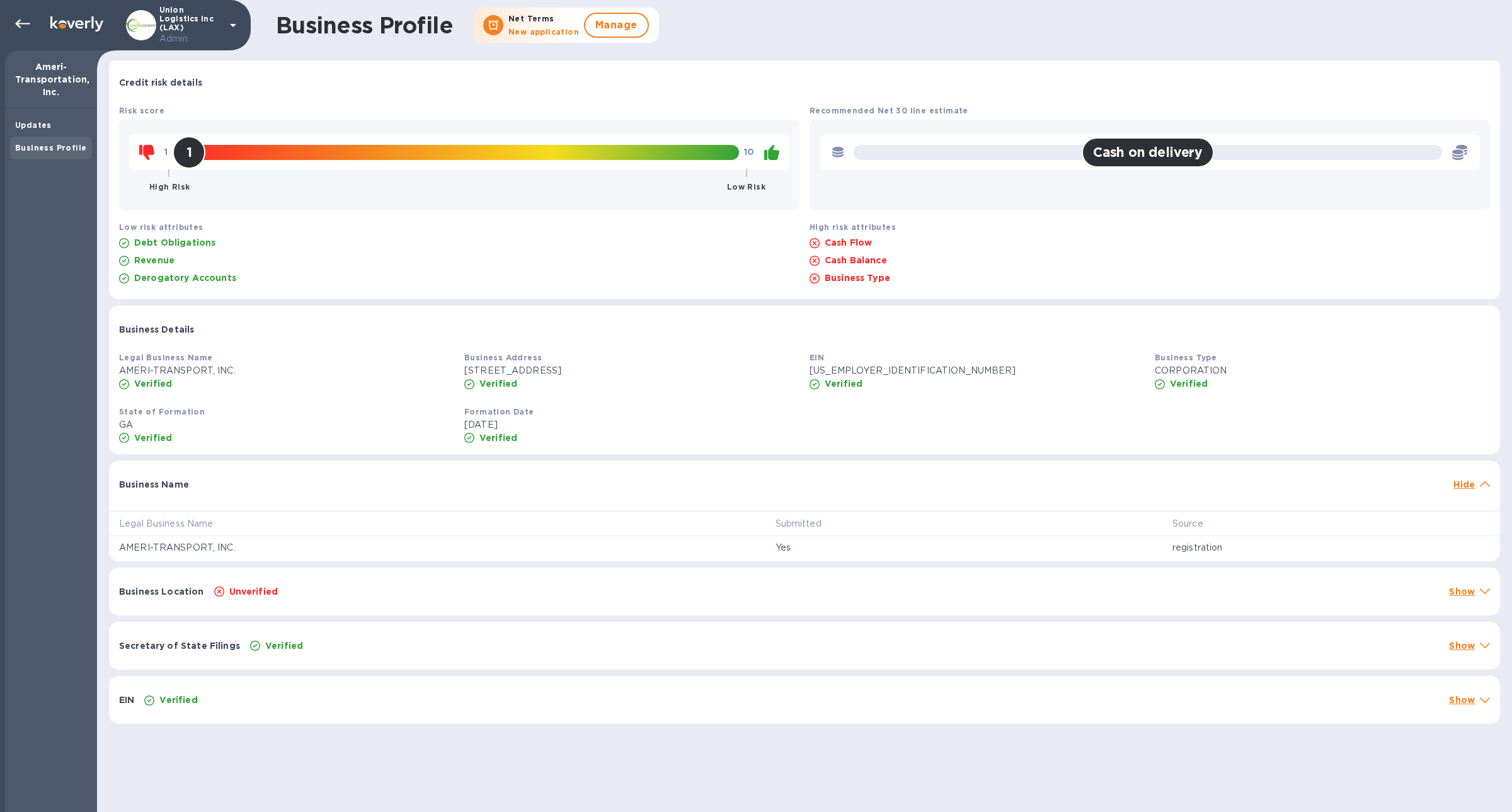
click at [442, 470] on div "Business Name Hide" at bounding box center [804, 481] width 1391 height 41
